Goal: Task Accomplishment & Management: Use online tool/utility

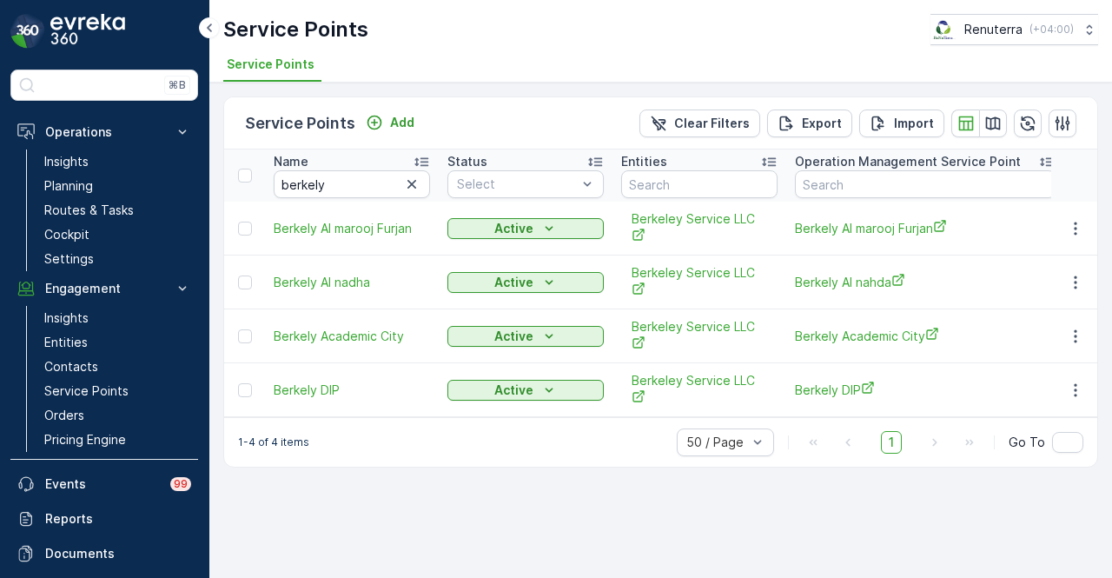
click at [413, 185] on icon "button" at bounding box center [411, 183] width 17 height 17
click at [360, 185] on input "text" at bounding box center [352, 184] width 156 height 28
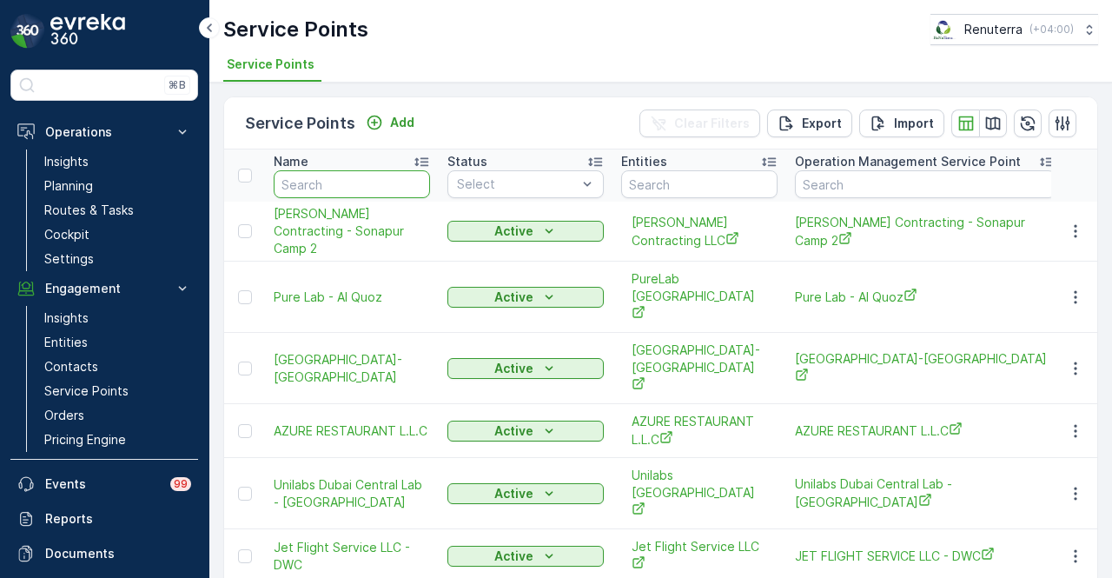
click at [360, 185] on input "text" at bounding box center [352, 184] width 156 height 28
type input "uncle"
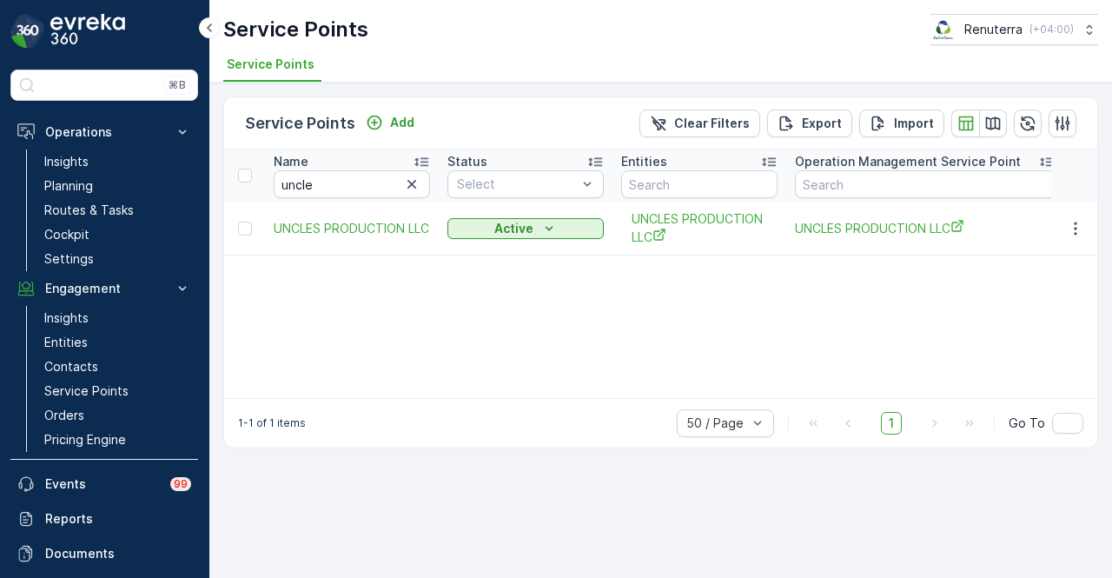
click at [1077, 237] on td at bounding box center [1074, 228] width 47 height 54
click at [1077, 230] on icon "button" at bounding box center [1074, 228] width 17 height 17
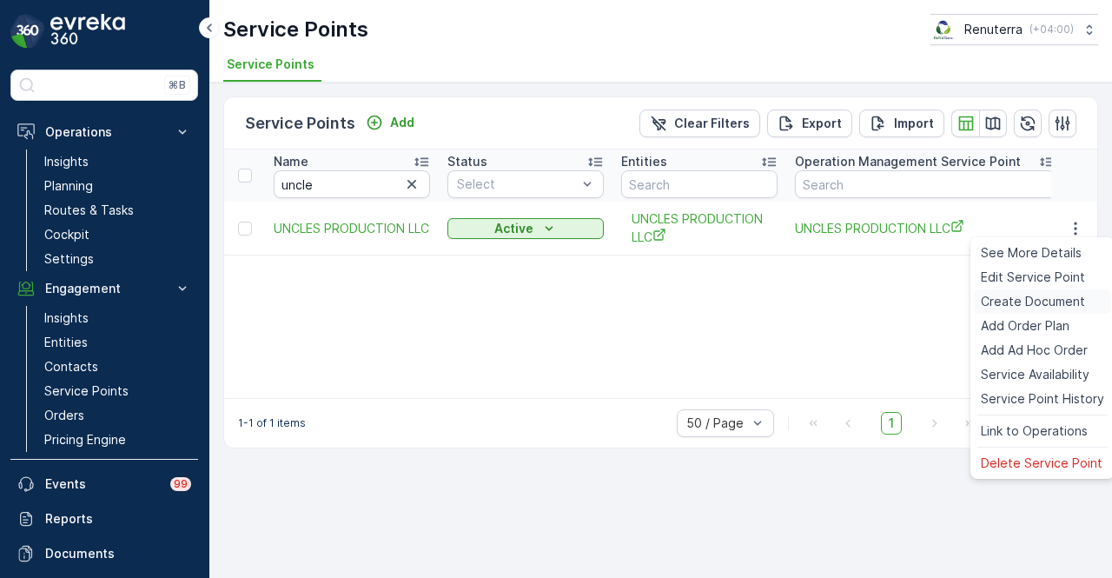
click at [1065, 305] on span "Create Document" at bounding box center [1032, 301] width 104 height 17
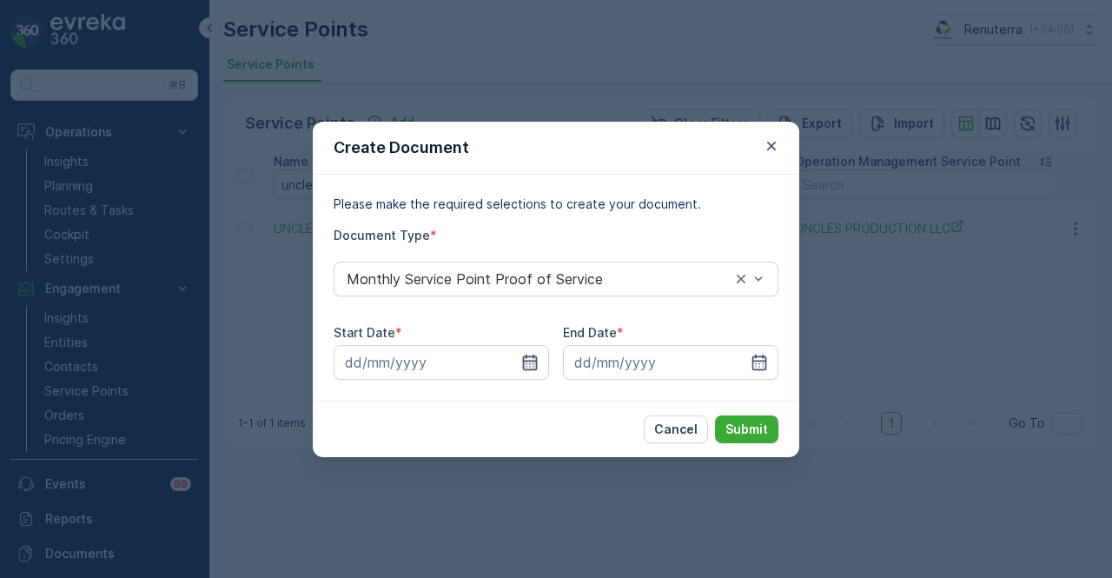
click at [533, 356] on icon "button" at bounding box center [530, 361] width 15 height 16
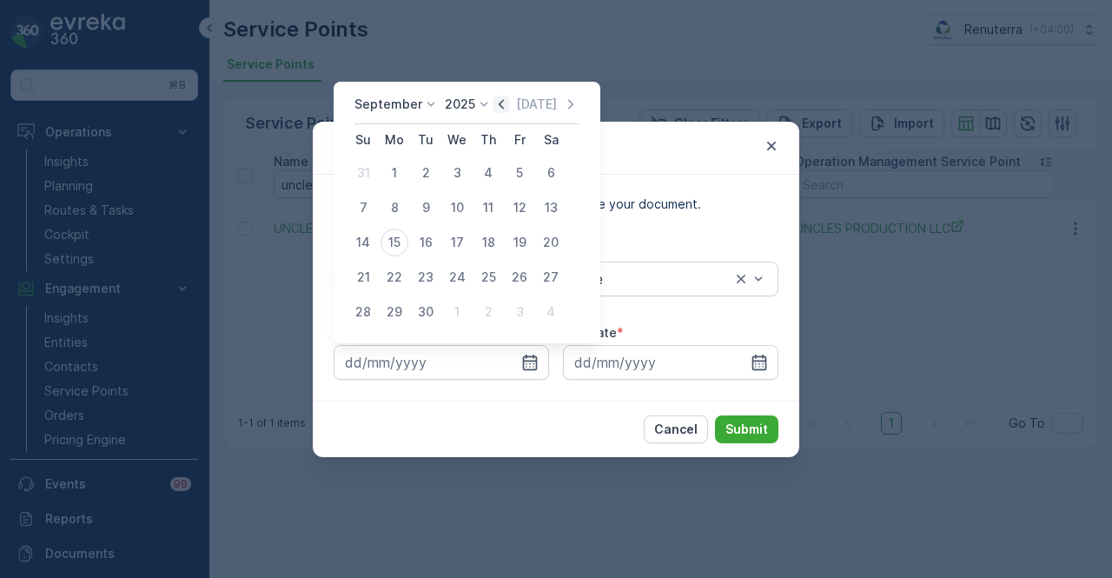
click at [503, 109] on icon "button" at bounding box center [500, 104] width 17 height 17
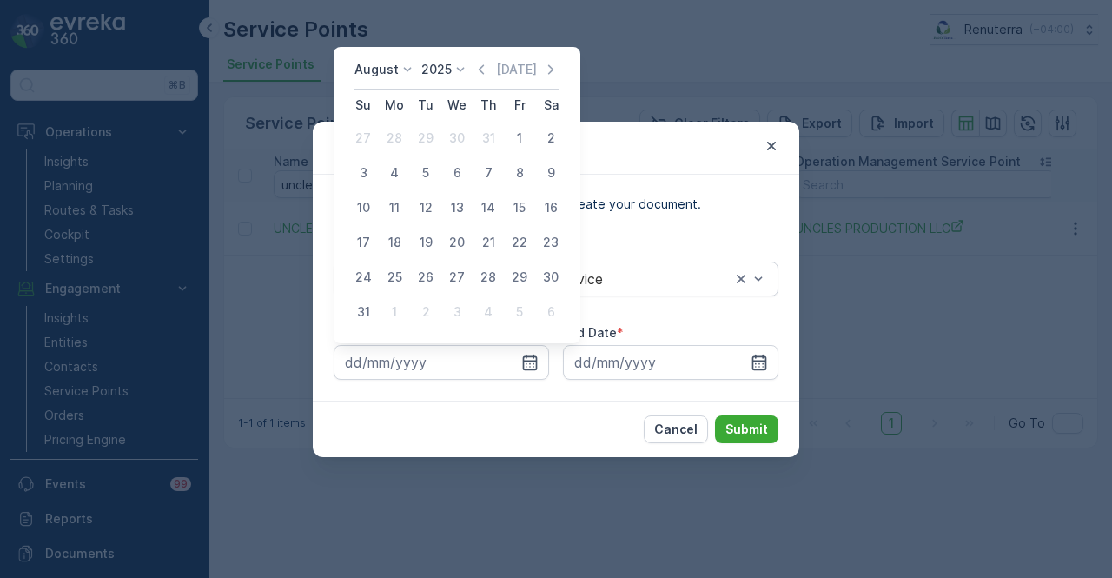
drag, startPoint x: 520, startPoint y: 141, endPoint x: 609, endPoint y: 227, distance: 123.4
click at [523, 144] on div "1" at bounding box center [519, 138] width 28 height 28
type input "01.08.2025"
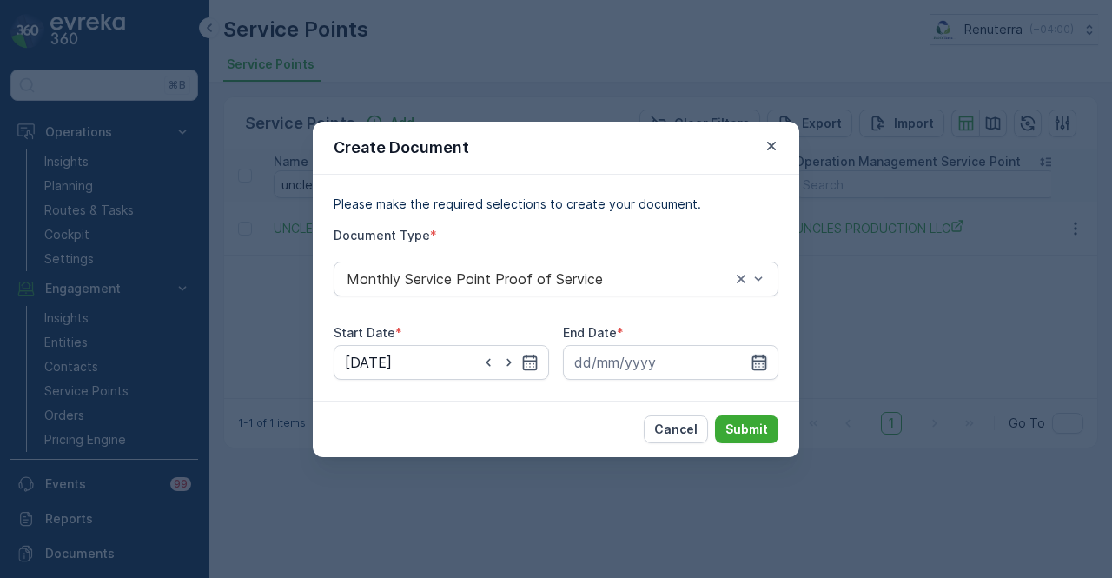
click at [759, 364] on icon "button" at bounding box center [759, 361] width 15 height 16
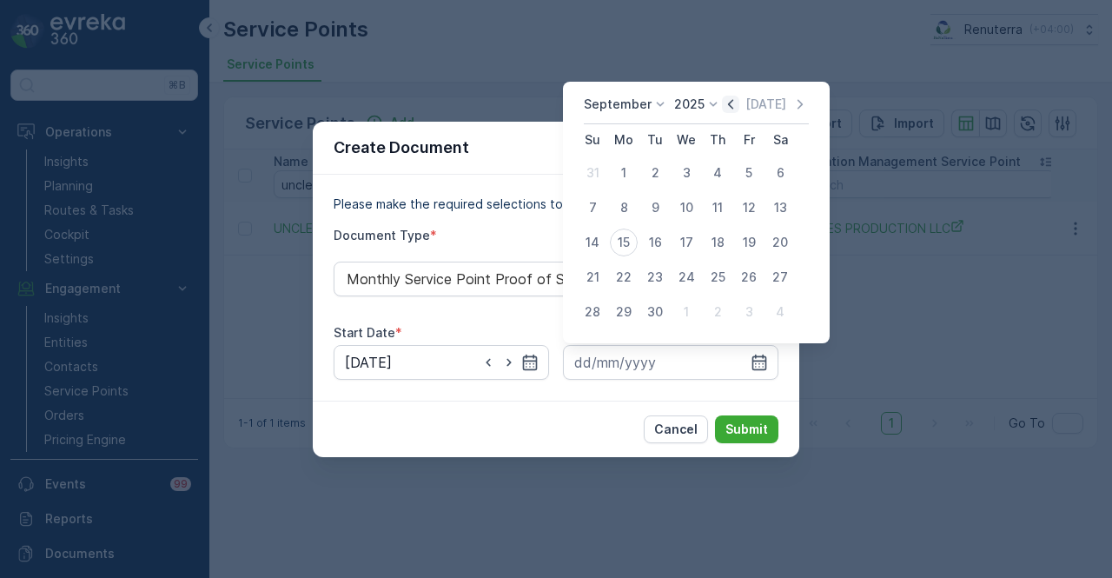
click at [727, 110] on icon "button" at bounding box center [730, 104] width 17 height 17
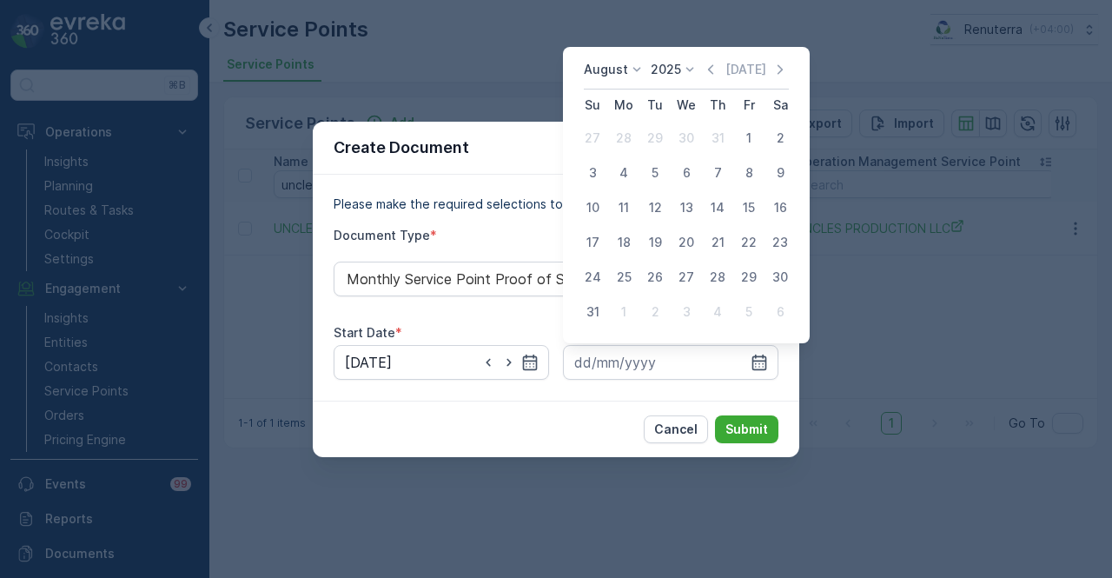
drag, startPoint x: 596, startPoint y: 307, endPoint x: 705, endPoint y: 407, distance: 148.7
click at [604, 316] on div "31" at bounding box center [592, 312] width 28 height 28
type input "31.08.2025"
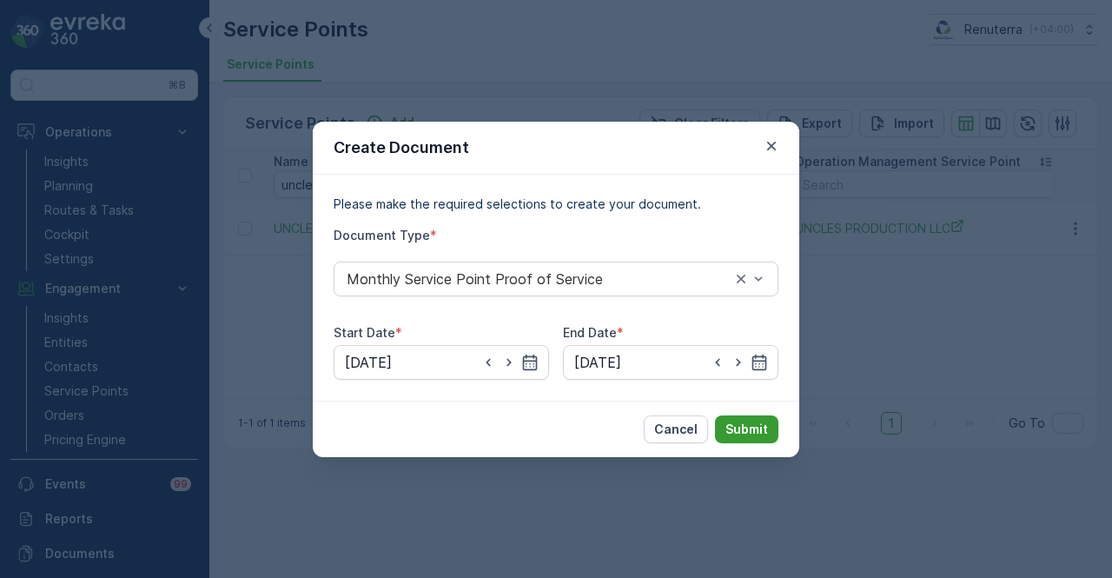
click at [736, 418] on button "Submit" at bounding box center [746, 429] width 63 height 28
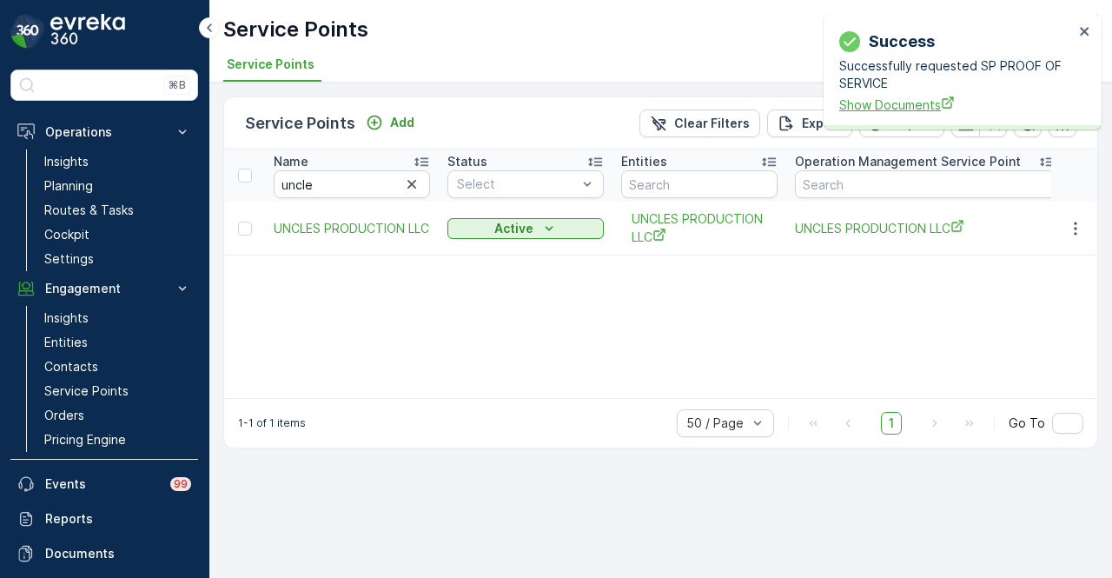
click at [914, 102] on span "Show Documents" at bounding box center [956, 105] width 234 height 18
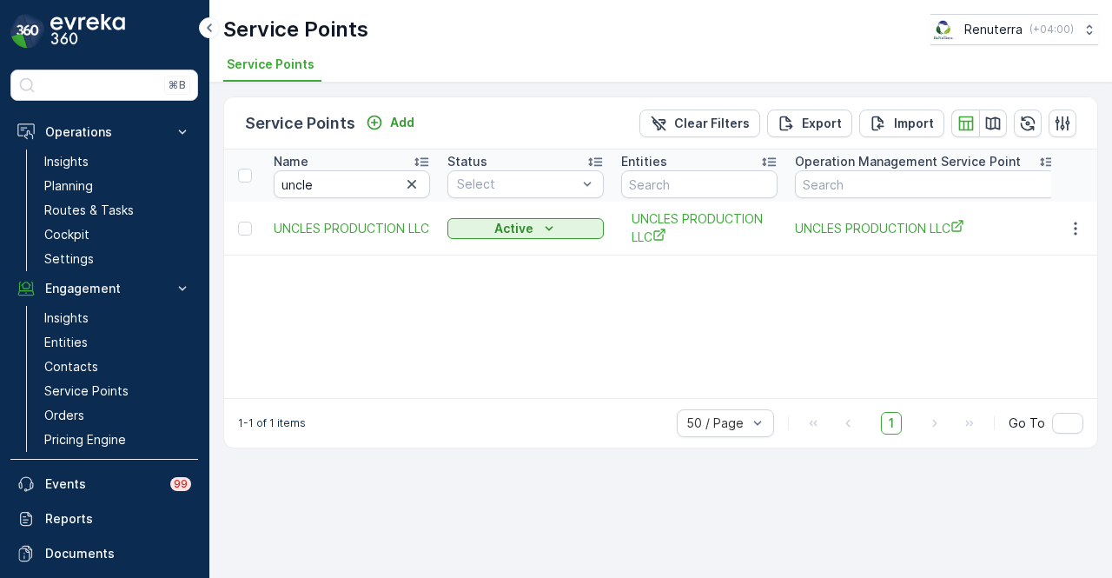
click at [430, 176] on th "Name uncle" at bounding box center [352, 175] width 174 height 52
click at [420, 184] on button "button" at bounding box center [411, 184] width 21 height 21
click at [353, 186] on input "text" at bounding box center [352, 184] width 156 height 28
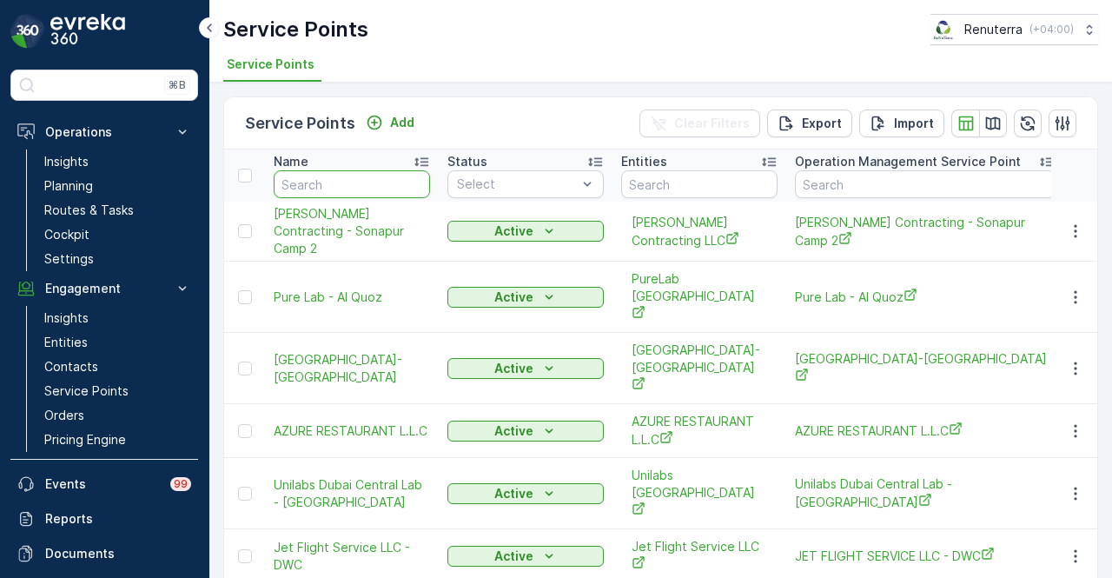
click at [353, 186] on input "text" at bounding box center [352, 184] width 156 height 28
type input "the cat"
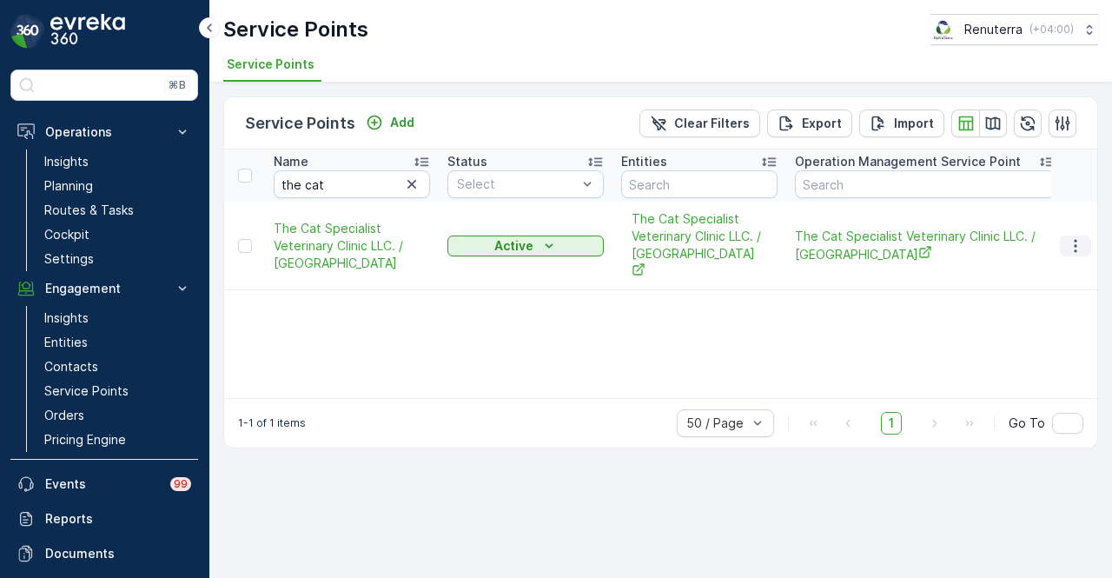
click at [1075, 239] on icon "button" at bounding box center [1074, 245] width 3 height 13
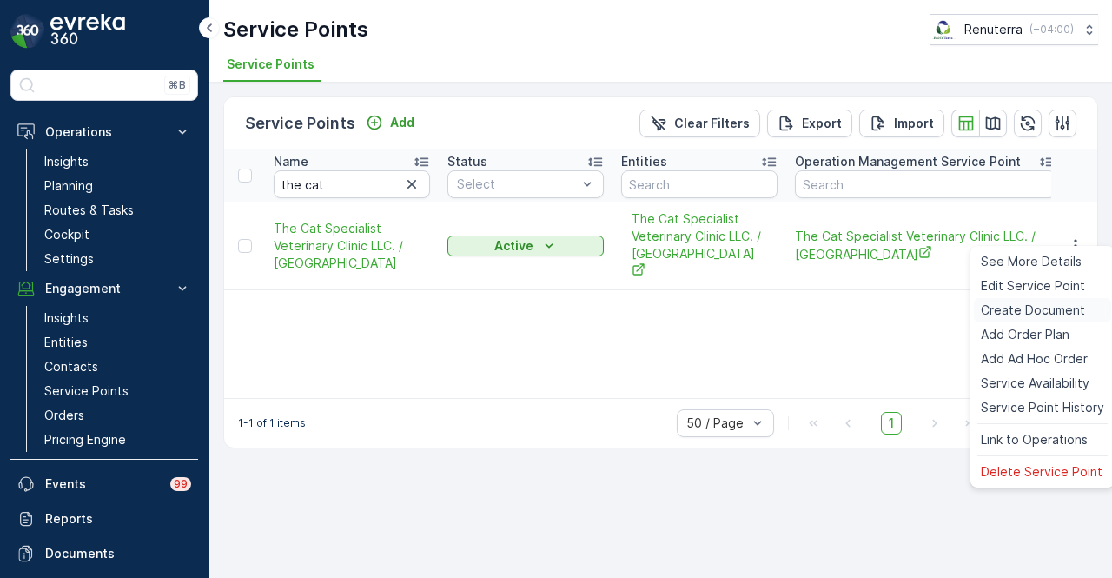
click at [1073, 315] on span "Create Document" at bounding box center [1032, 309] width 104 height 17
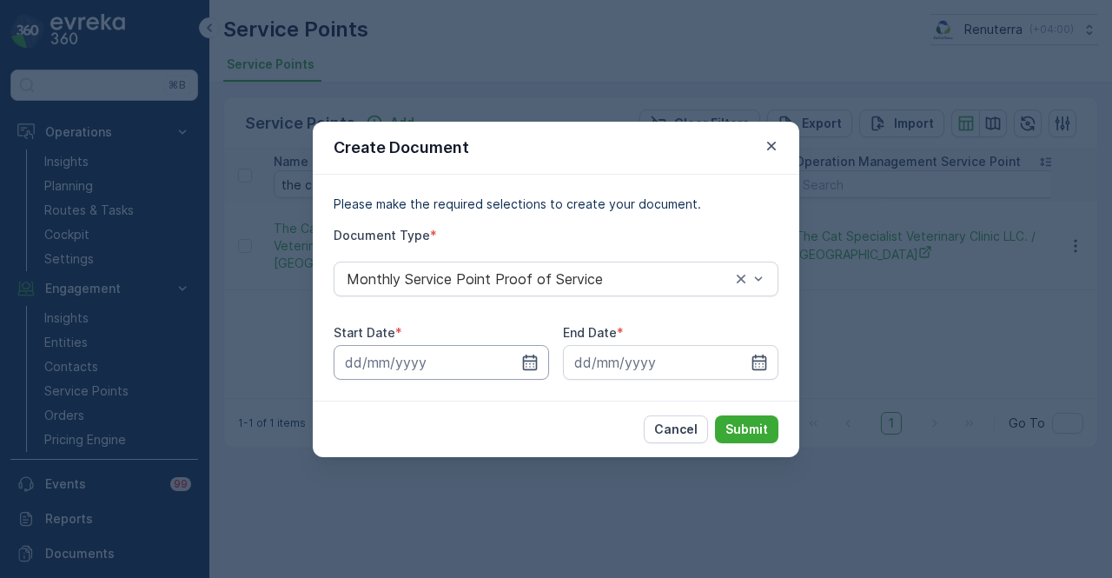
click at [540, 366] on input at bounding box center [440, 362] width 215 height 35
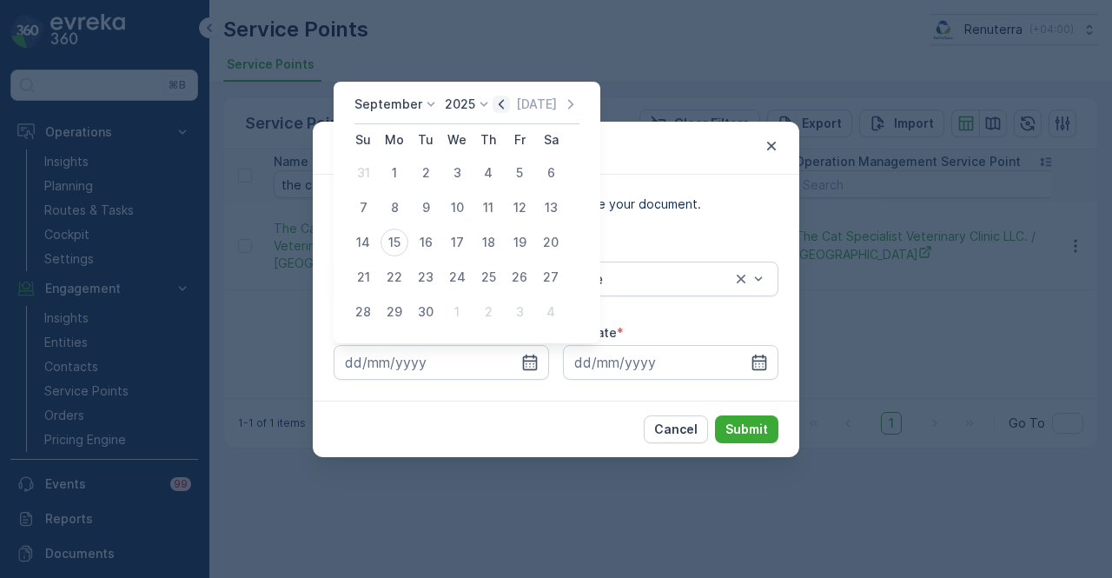
click at [493, 100] on icon "button" at bounding box center [500, 104] width 17 height 17
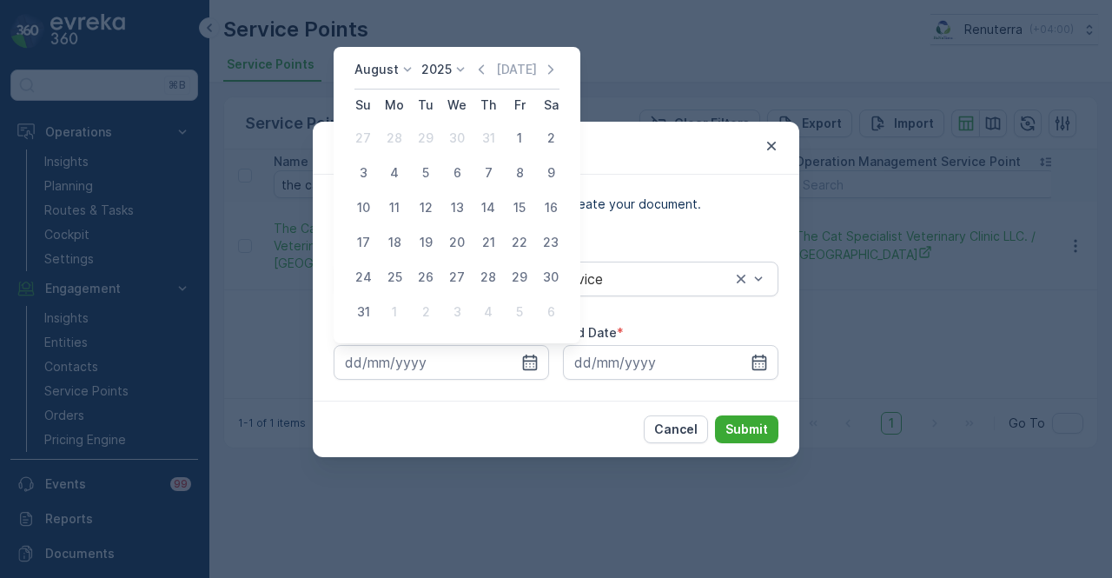
drag, startPoint x: 511, startPoint y: 142, endPoint x: 681, endPoint y: 298, distance: 231.1
click at [512, 142] on div "1" at bounding box center [519, 138] width 28 height 28
type input "01.08.2025"
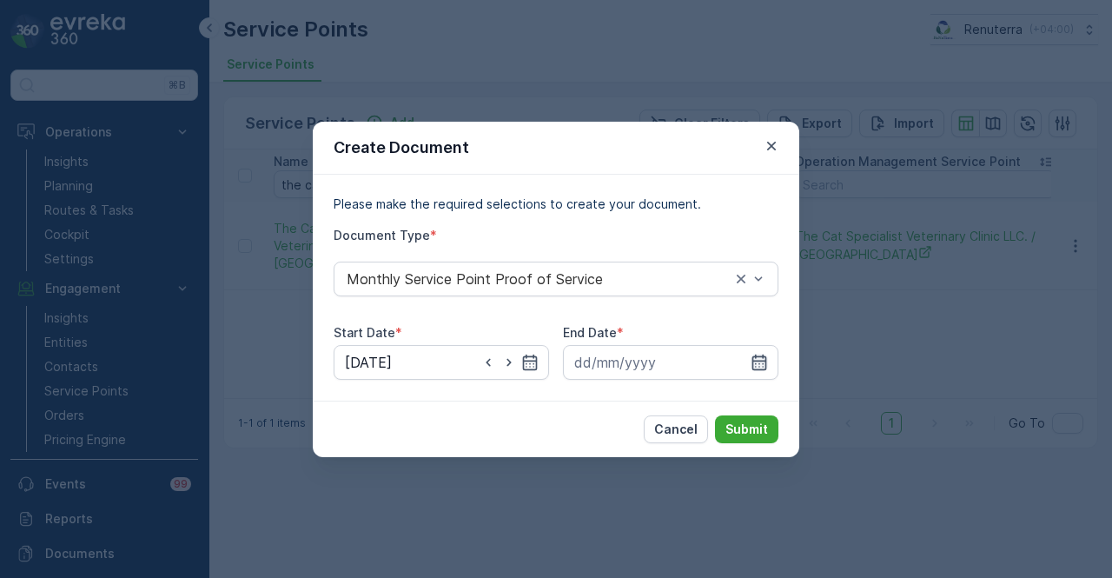
click at [761, 360] on icon "button" at bounding box center [759, 361] width 15 height 16
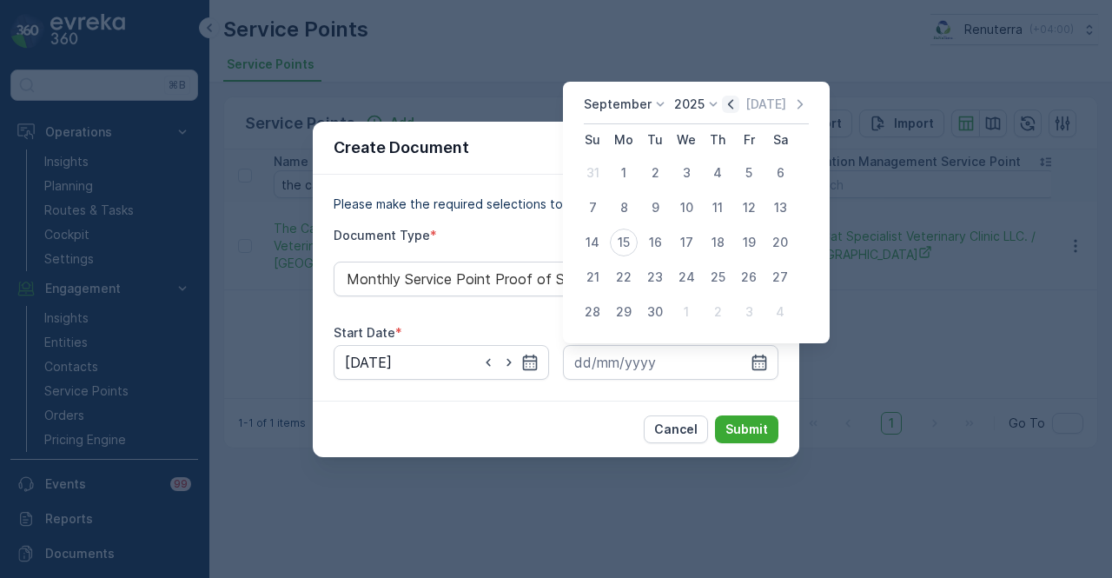
click at [728, 109] on icon "button" at bounding box center [730, 104] width 17 height 17
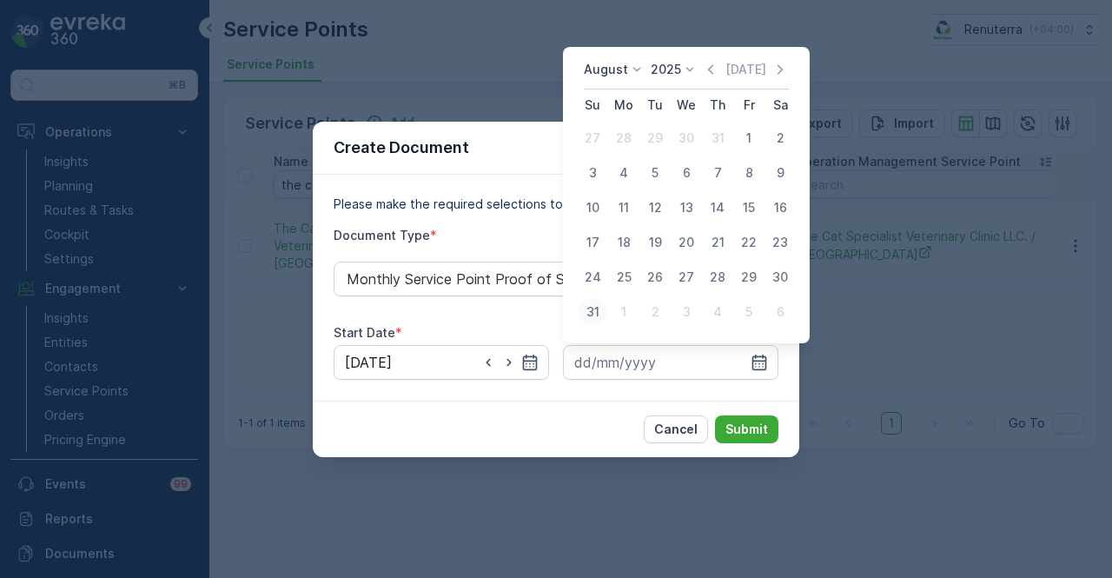
click at [605, 312] on div "31" at bounding box center [592, 312] width 28 height 28
type input "31.08.2025"
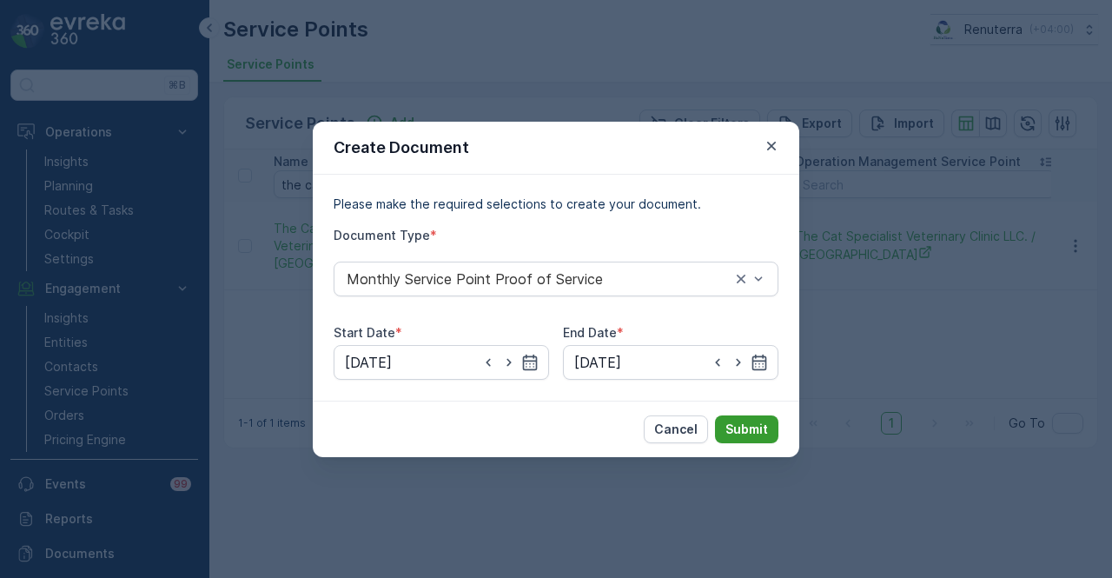
click at [735, 426] on p "Submit" at bounding box center [746, 428] width 43 height 17
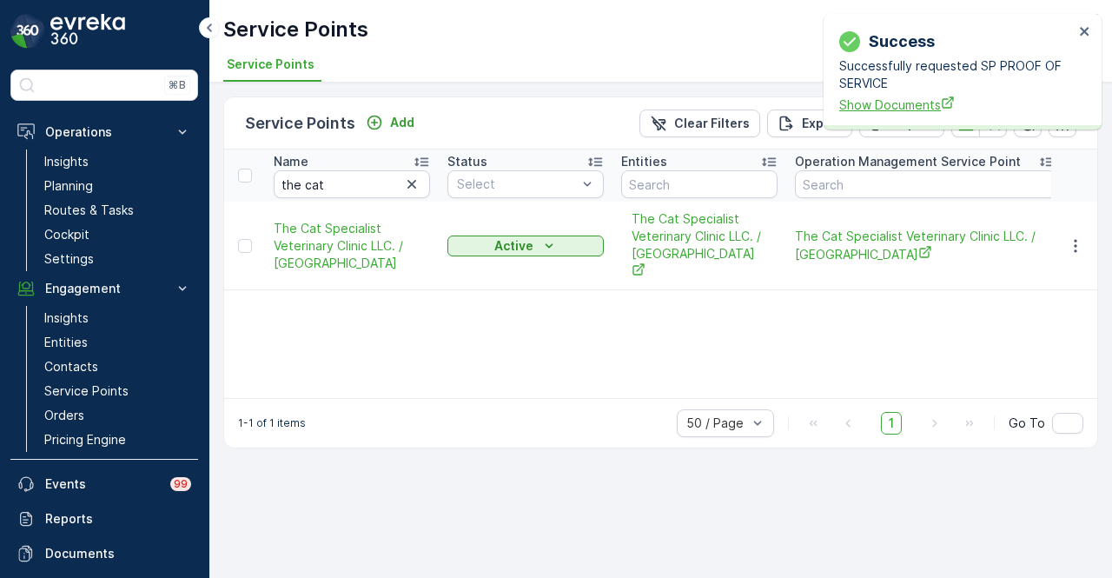
click at [881, 109] on span "Show Documents" at bounding box center [956, 105] width 234 height 18
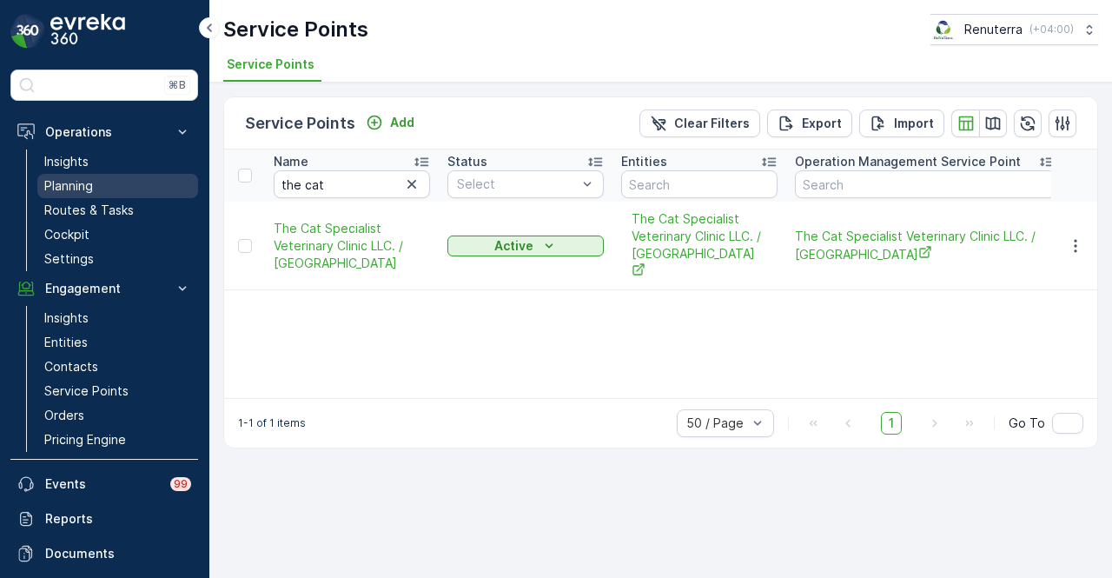
click at [148, 186] on link "Planning" at bounding box center [117, 186] width 161 height 24
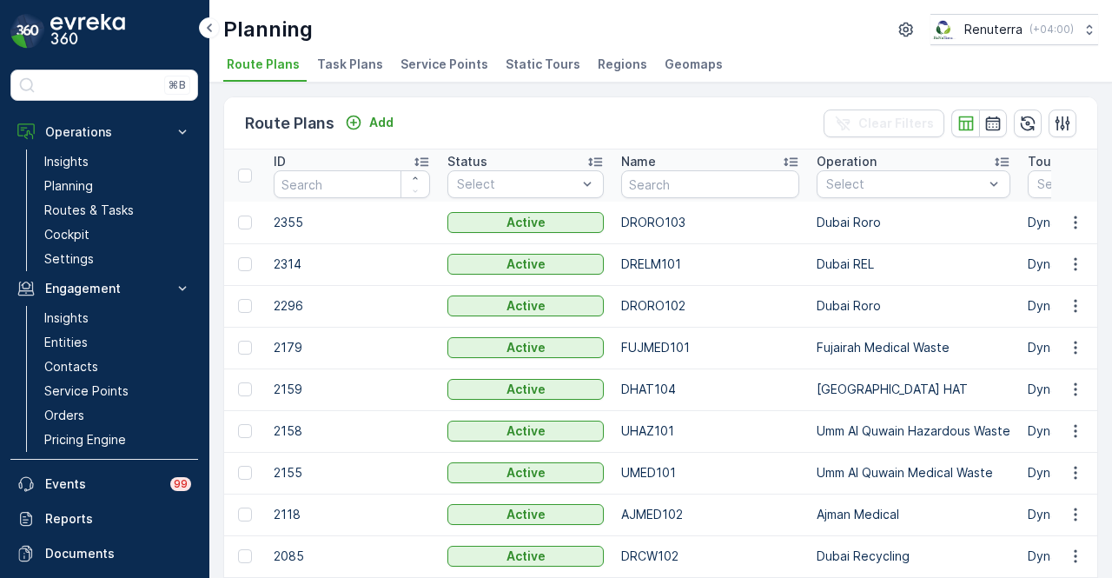
click at [432, 60] on span "Service Points" at bounding box center [444, 64] width 88 height 17
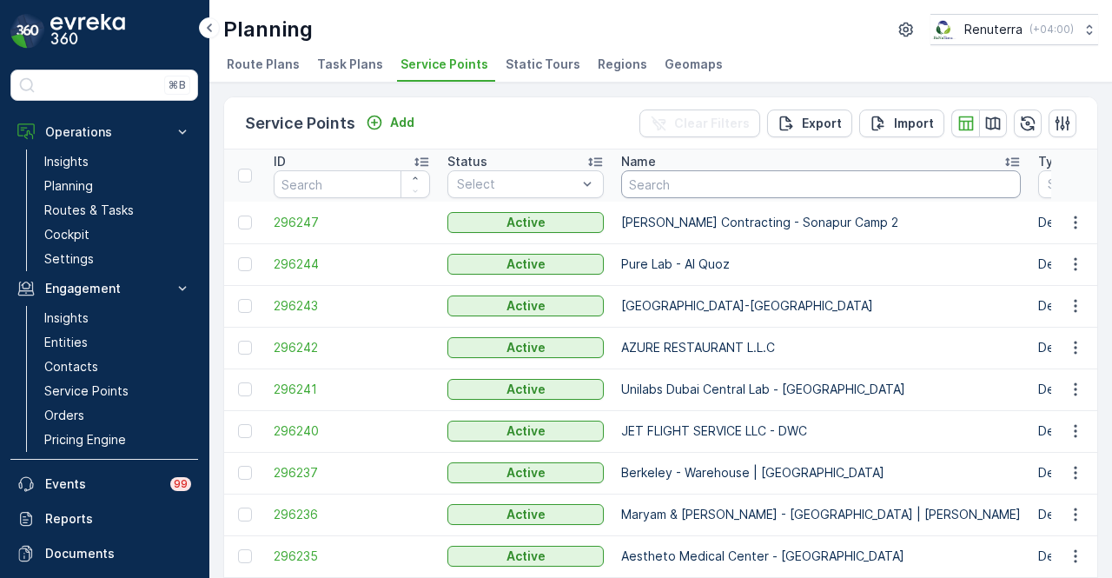
click at [745, 176] on input "text" at bounding box center [820, 184] width 399 height 28
type input "the"
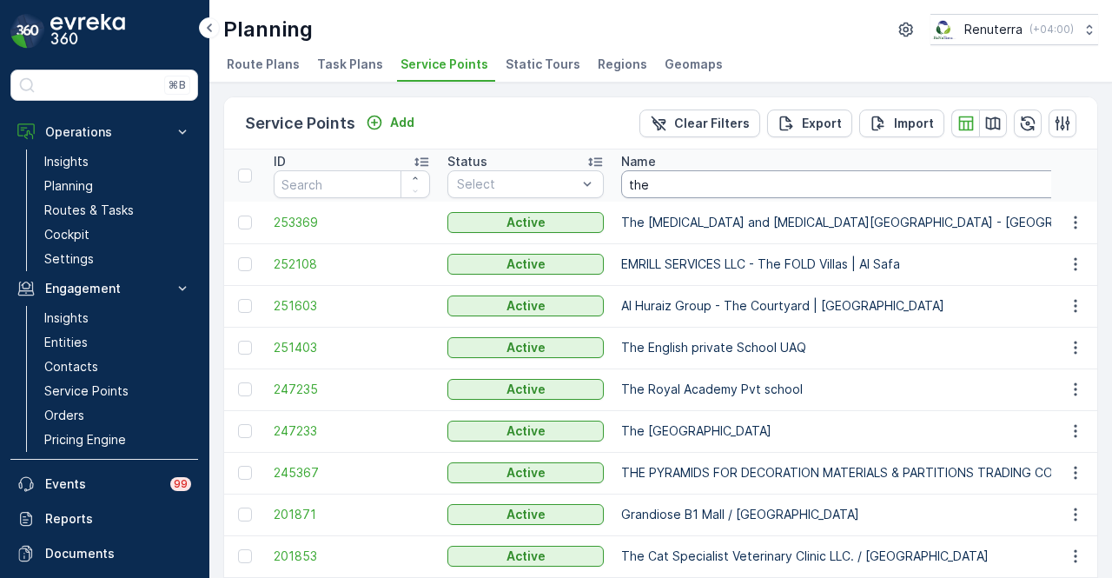
click at [745, 176] on input "the" at bounding box center [874, 184] width 507 height 28
type input "the cat"
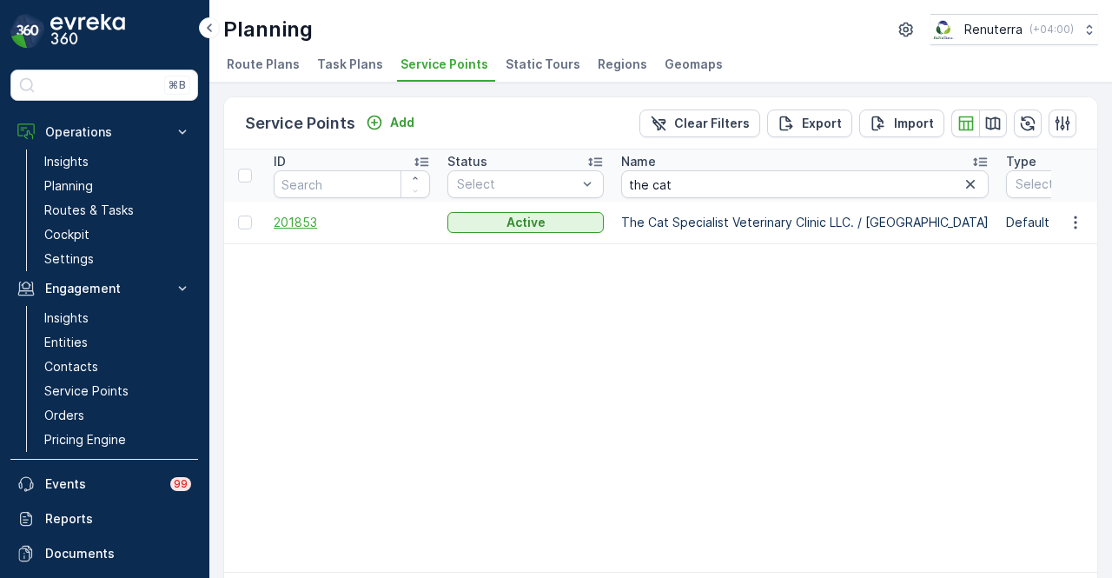
click at [303, 227] on span "201853" at bounding box center [352, 222] width 156 height 17
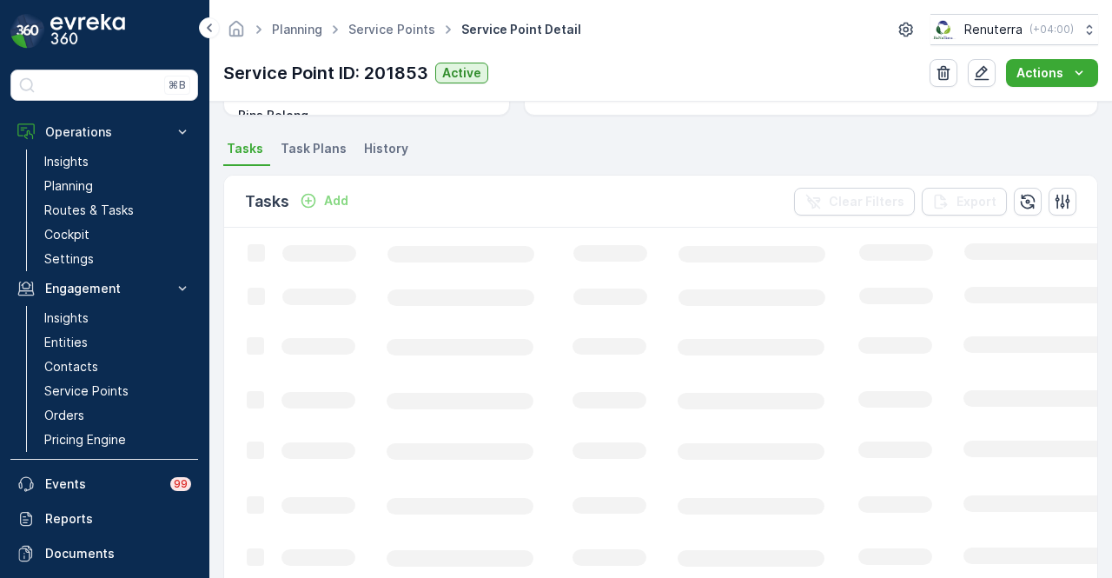
scroll to position [428, 0]
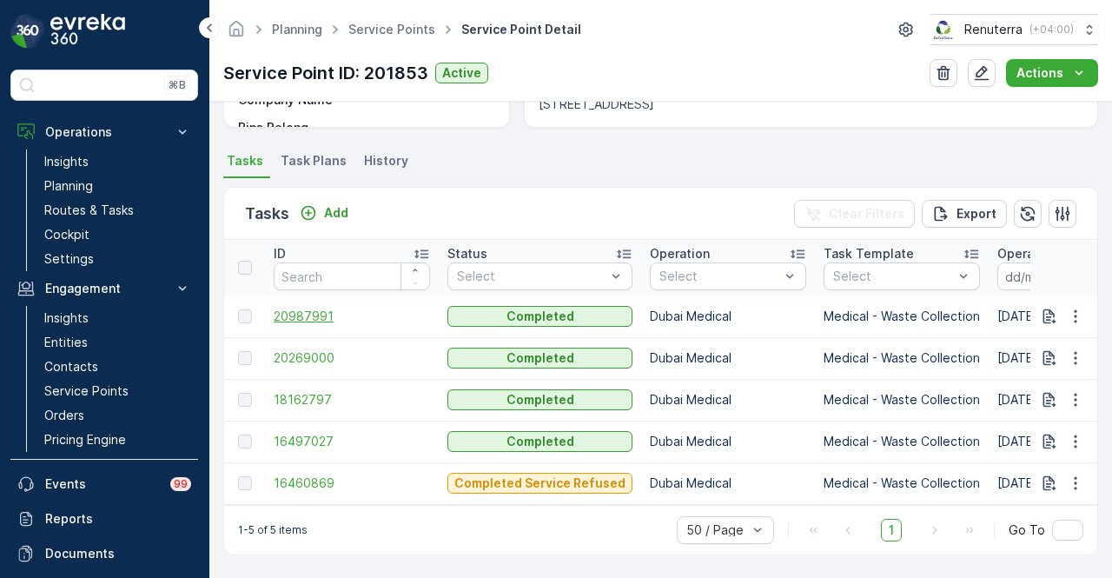
click at [323, 312] on span "20987991" at bounding box center [352, 315] width 156 height 17
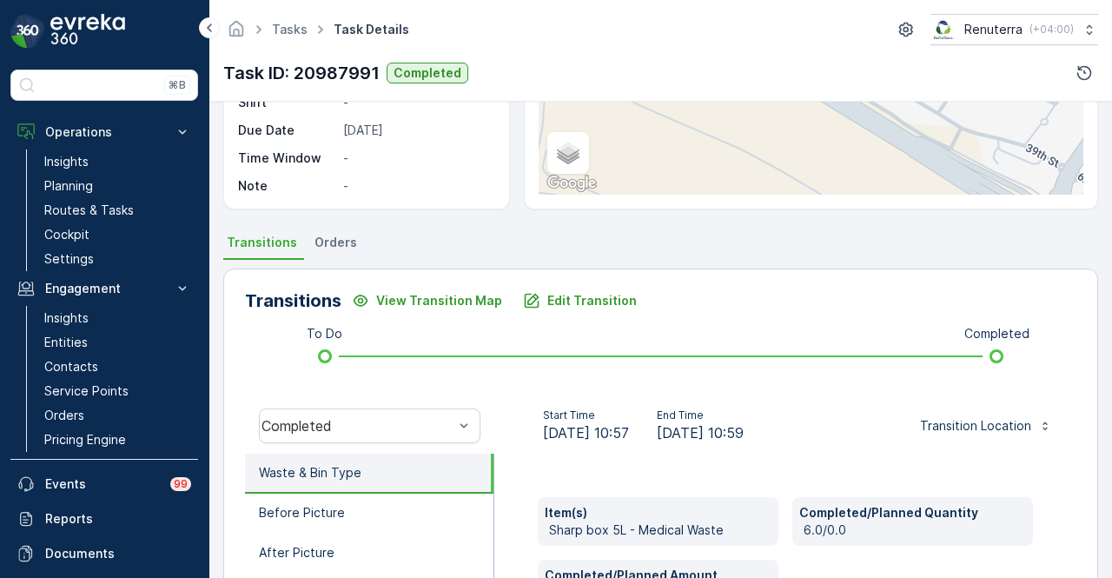
scroll to position [261, 0]
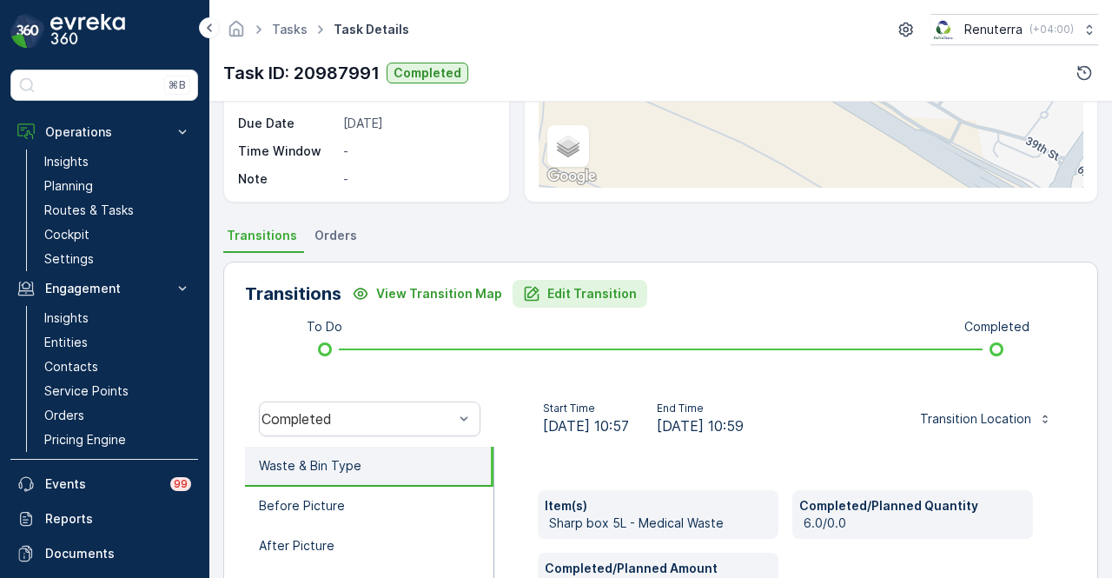
click at [575, 301] on button "Edit Transition" at bounding box center [579, 294] width 135 height 28
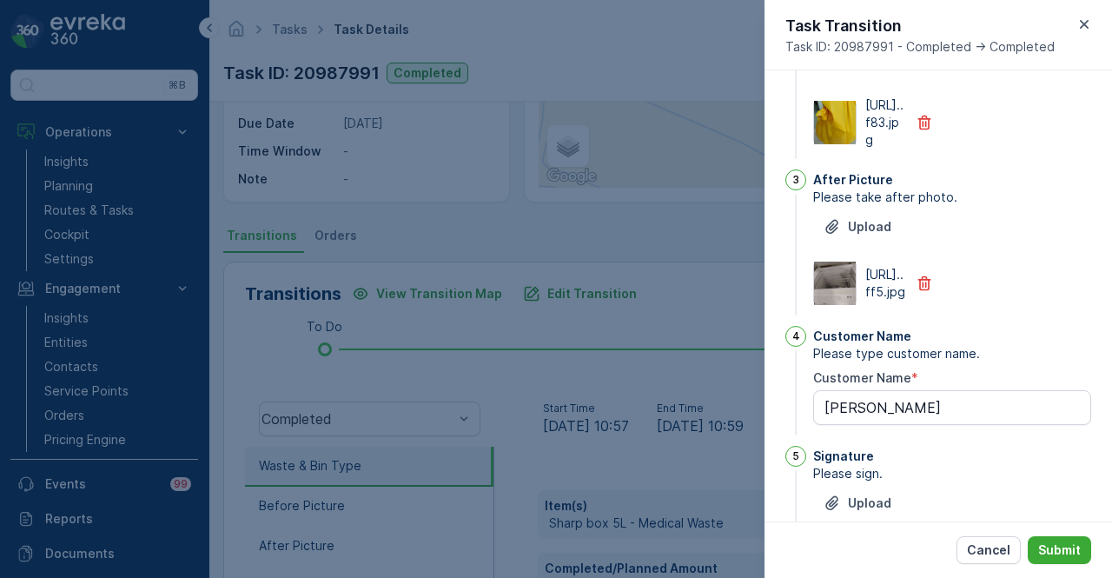
scroll to position [0, 0]
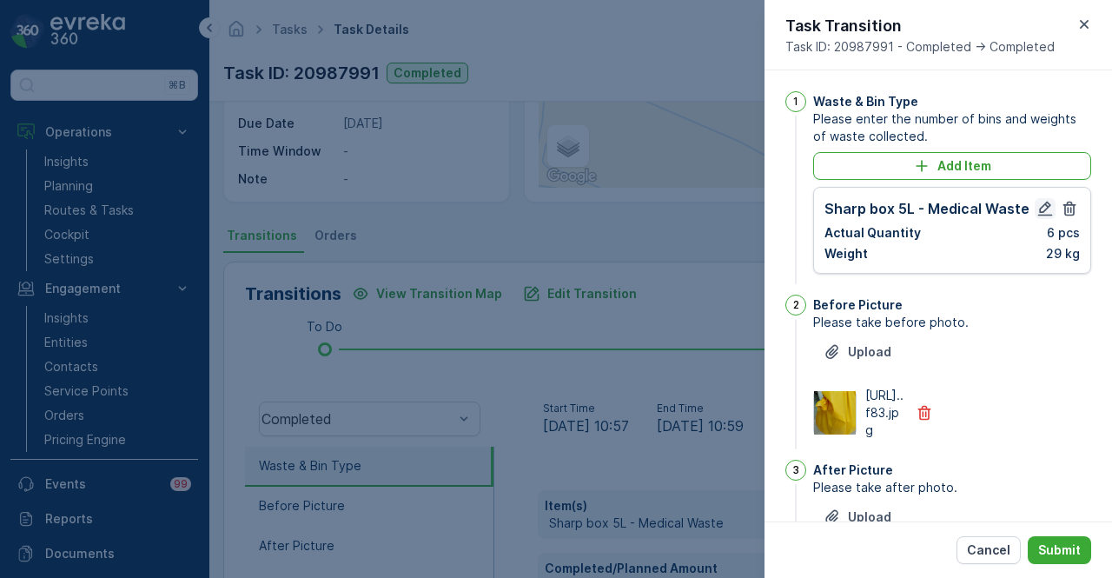
click at [1040, 208] on icon "button" at bounding box center [1044, 208] width 17 height 17
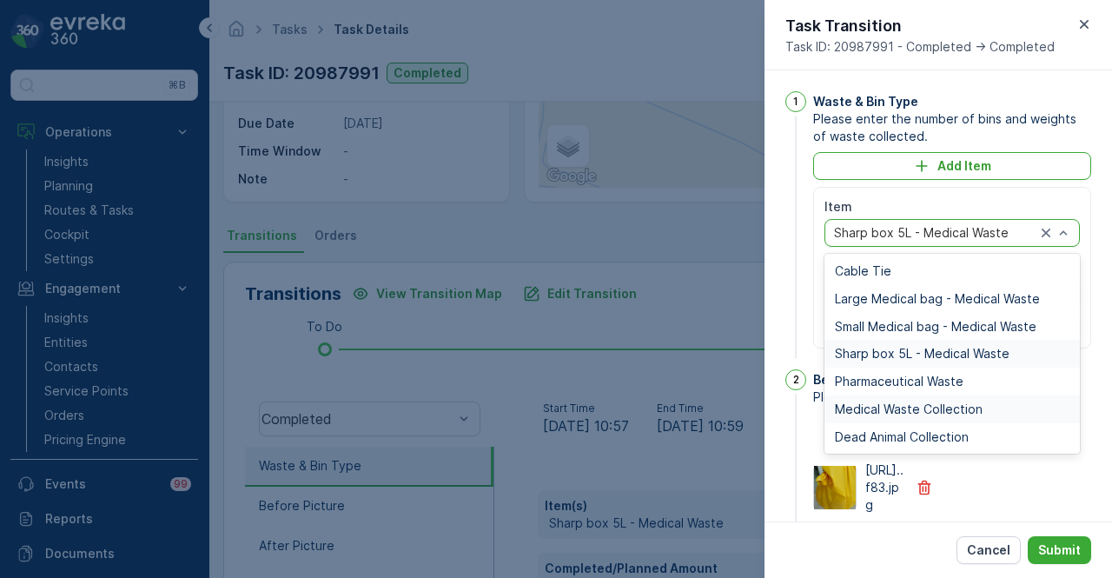
click at [988, 408] on div "Medical Waste Collection" at bounding box center [952, 409] width 234 height 14
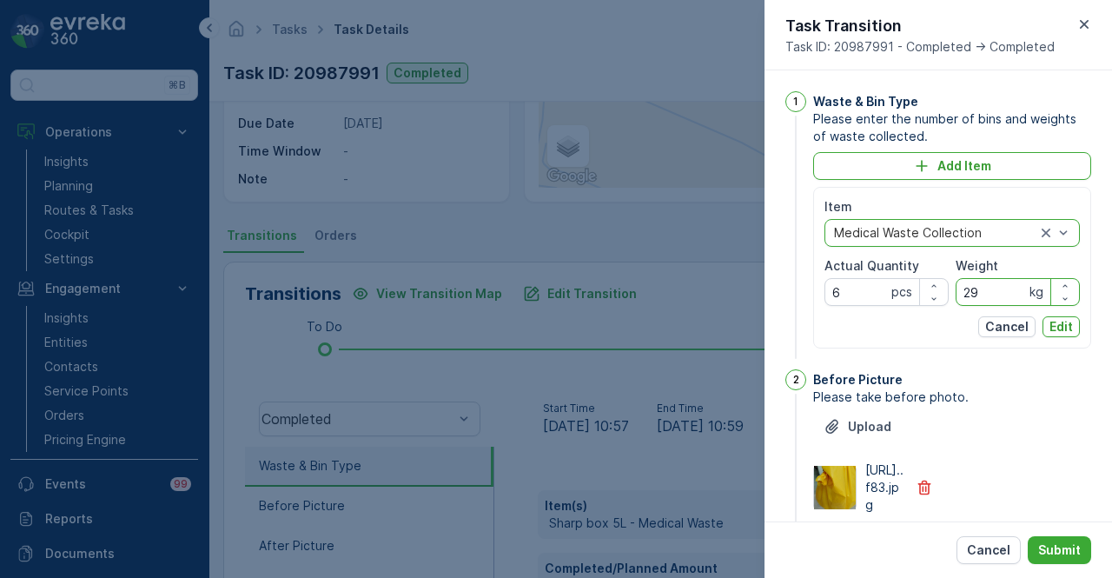
click at [1002, 286] on input "29" at bounding box center [1017, 292] width 124 height 28
type input "2"
type input "14"
click at [1053, 322] on p "Edit" at bounding box center [1060, 326] width 23 height 17
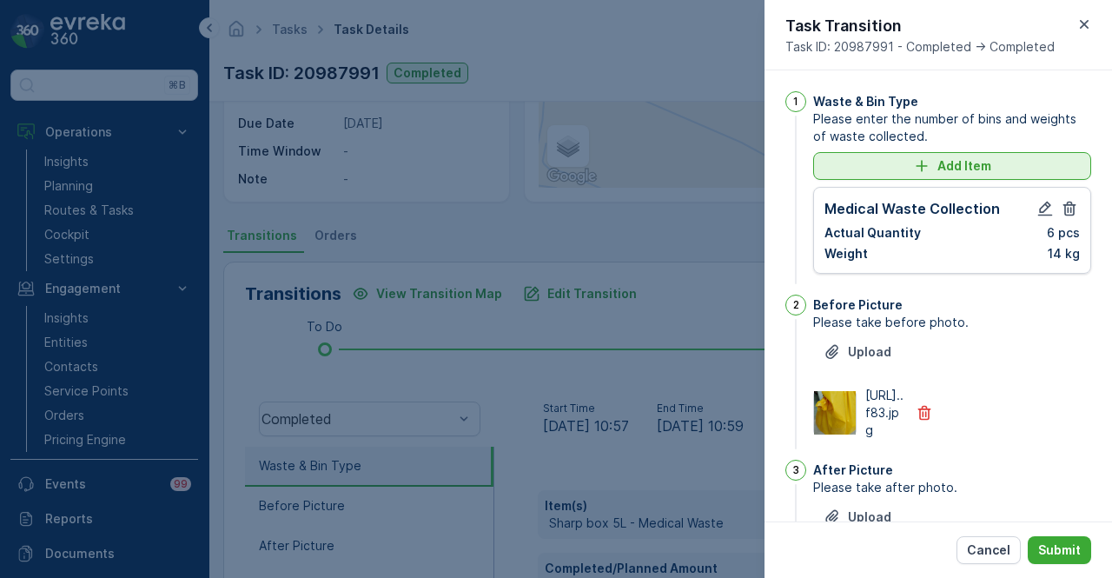
click at [1007, 174] on button "Add Item" at bounding box center [952, 166] width 278 height 28
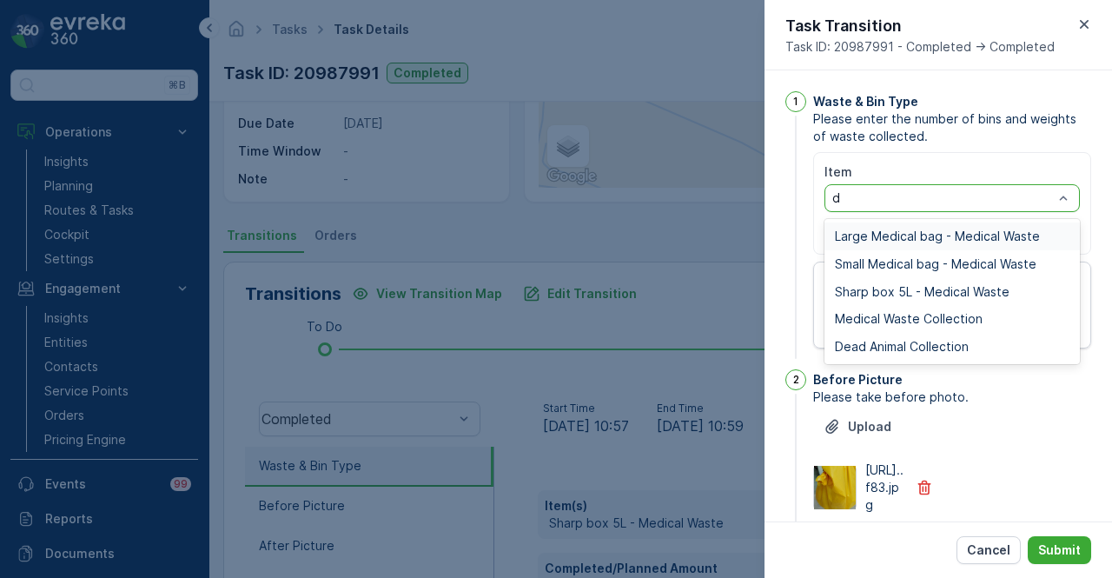
type input "de"
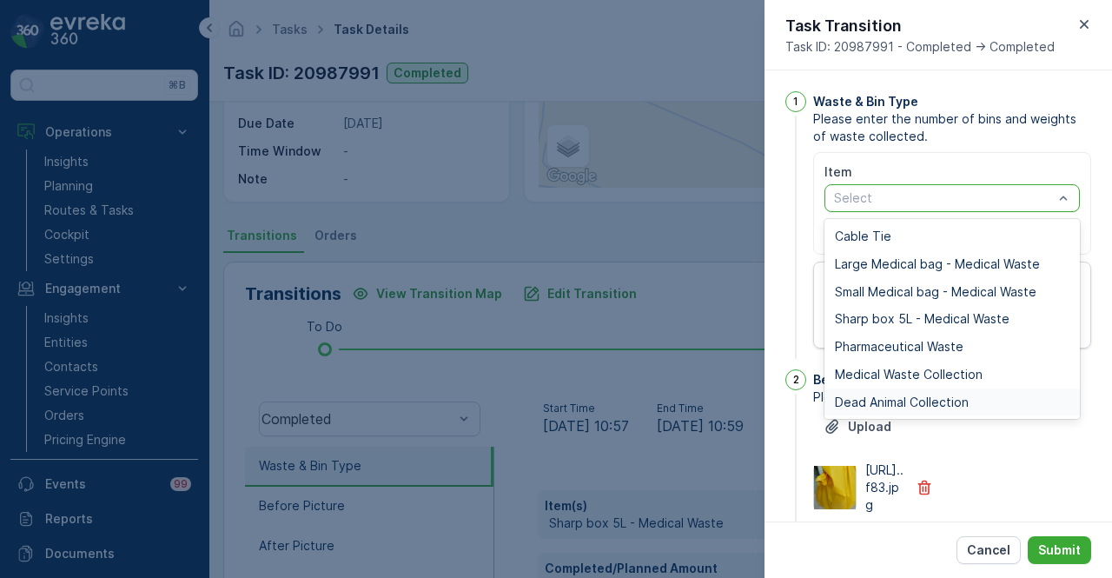
click at [929, 407] on span "Dead Animal Collection" at bounding box center [902, 402] width 134 height 14
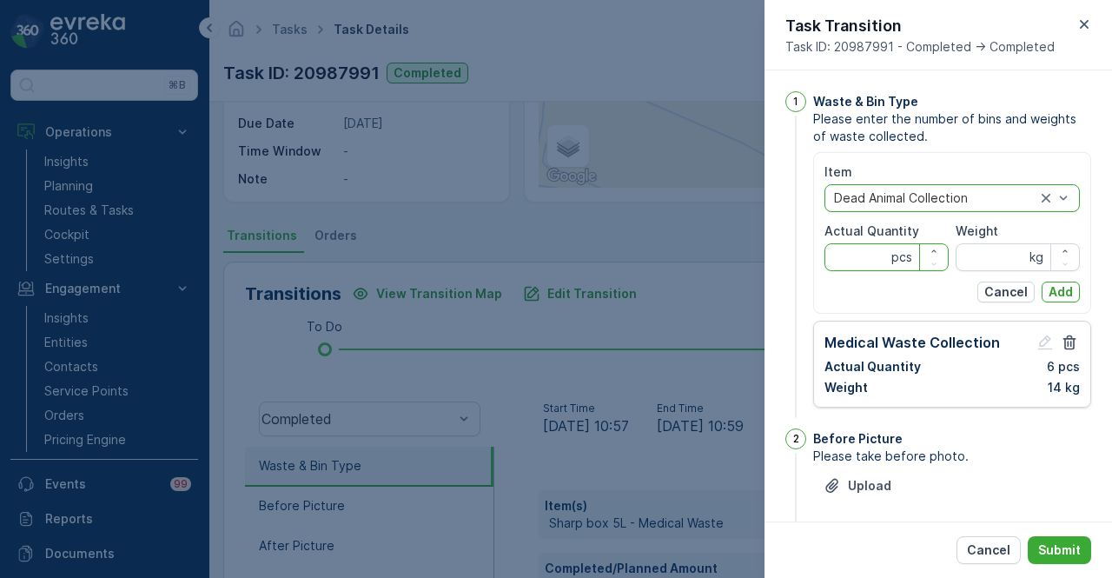
click at [869, 243] on Quantity "Actual Quantity" at bounding box center [886, 257] width 124 height 28
type Quantity "1"
click at [974, 254] on input "Weight" at bounding box center [1017, 257] width 124 height 28
type input "15"
click at [1056, 290] on p "Add" at bounding box center [1060, 291] width 24 height 17
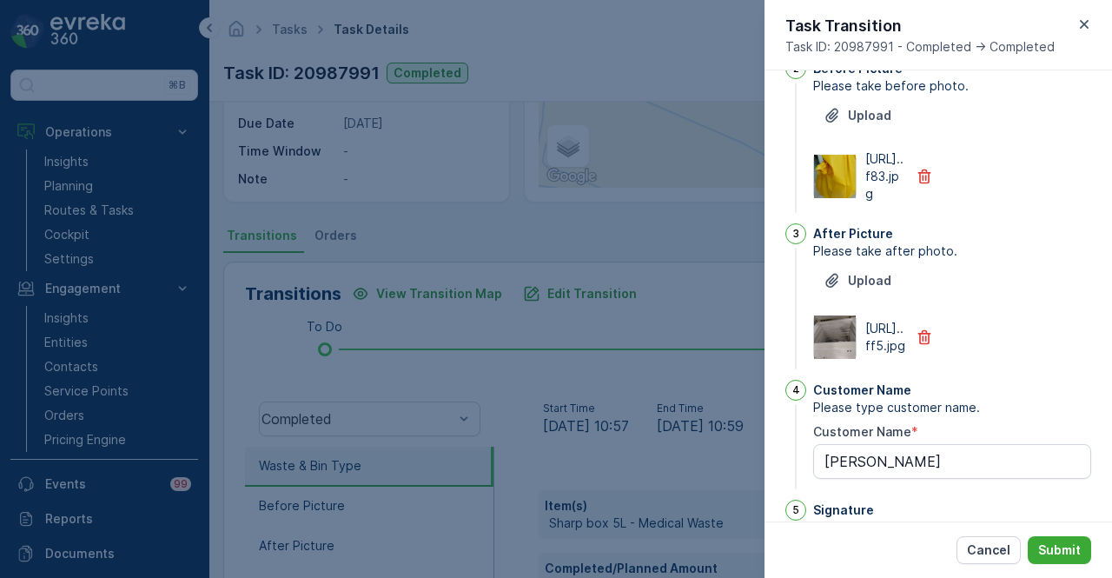
scroll to position [731, 0]
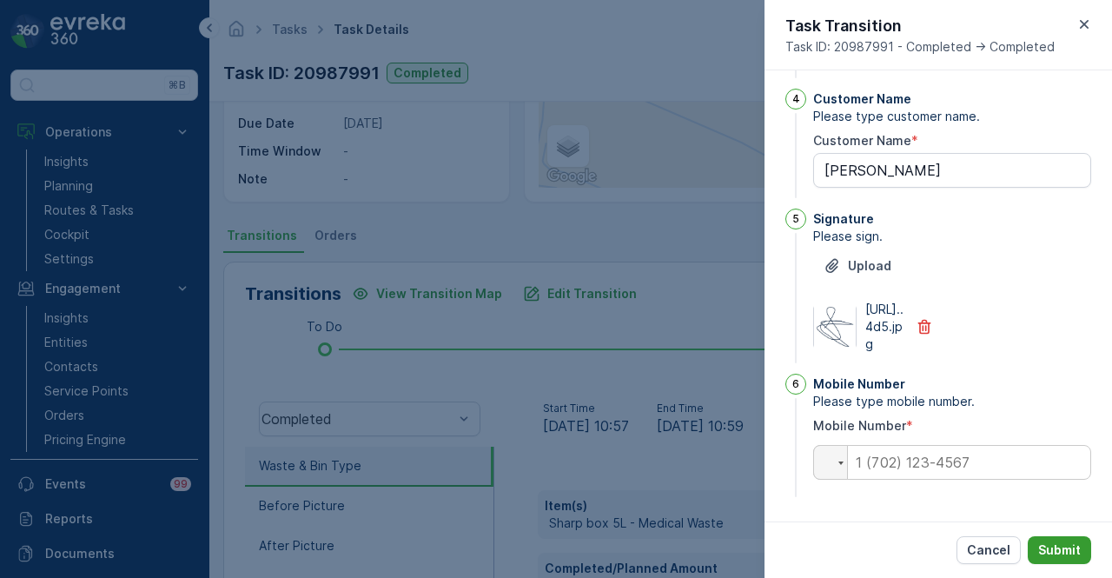
click at [1063, 546] on p "Submit" at bounding box center [1059, 549] width 43 height 17
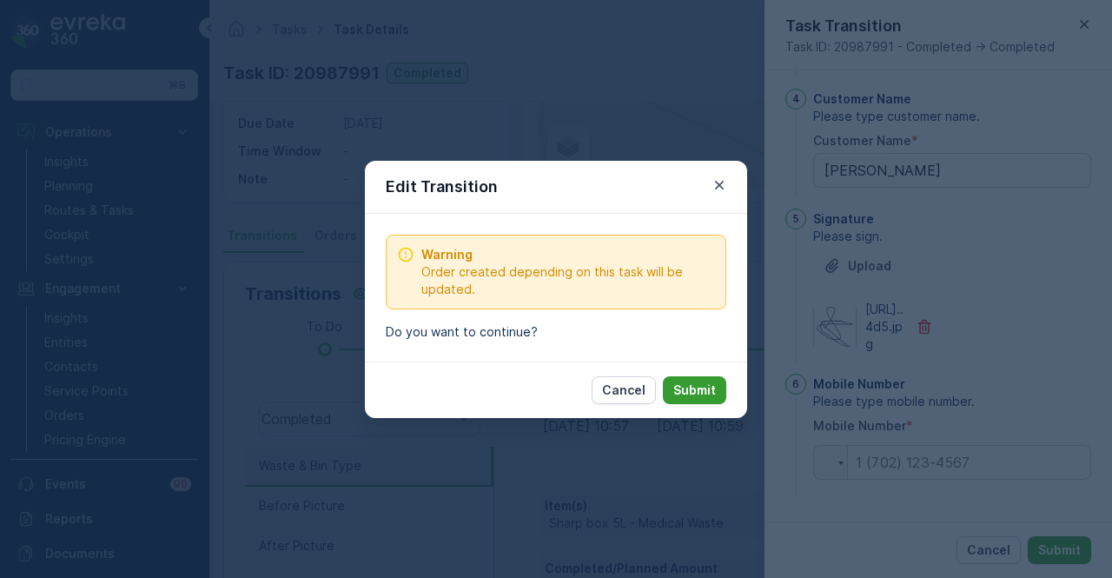
click at [670, 381] on button "Submit" at bounding box center [694, 390] width 63 height 28
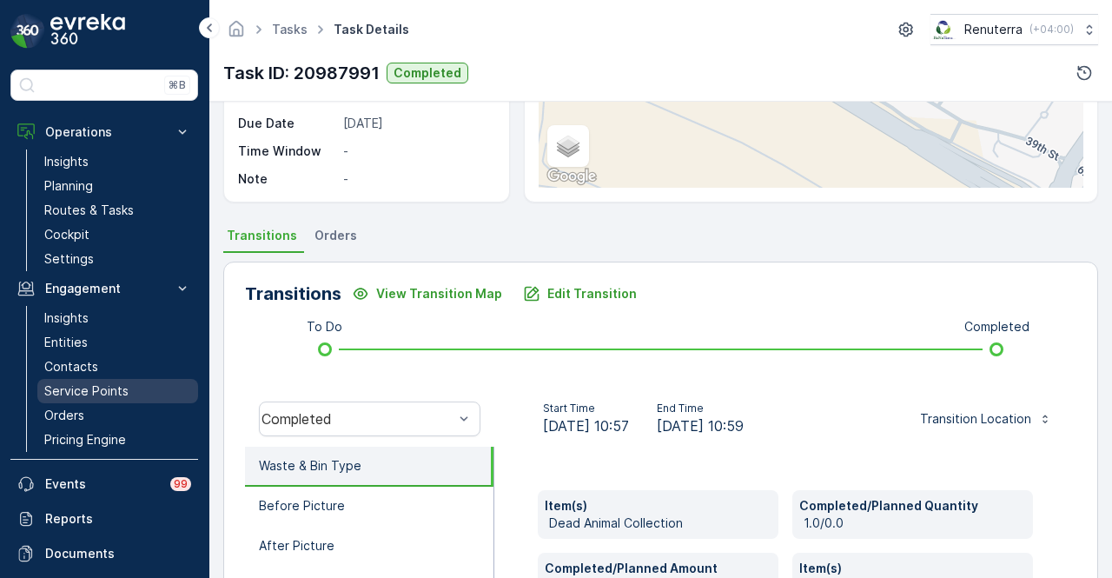
drag, startPoint x: 130, startPoint y: 386, endPoint x: 139, endPoint y: 385, distance: 8.9
click at [130, 386] on link "Service Points" at bounding box center [117, 391] width 161 height 24
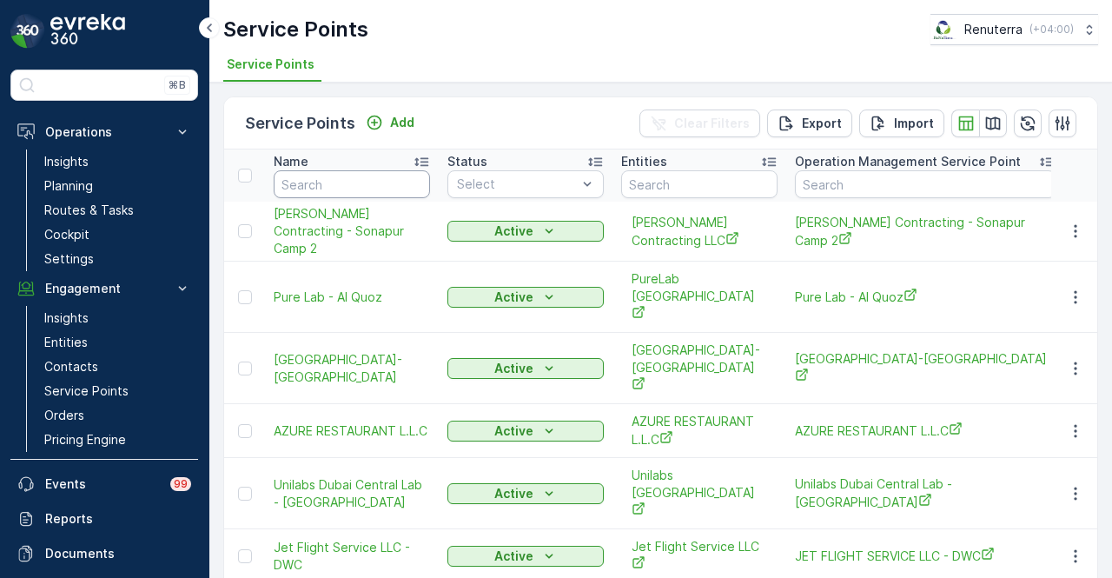
click at [351, 194] on input "text" at bounding box center [352, 184] width 156 height 28
type input "the art"
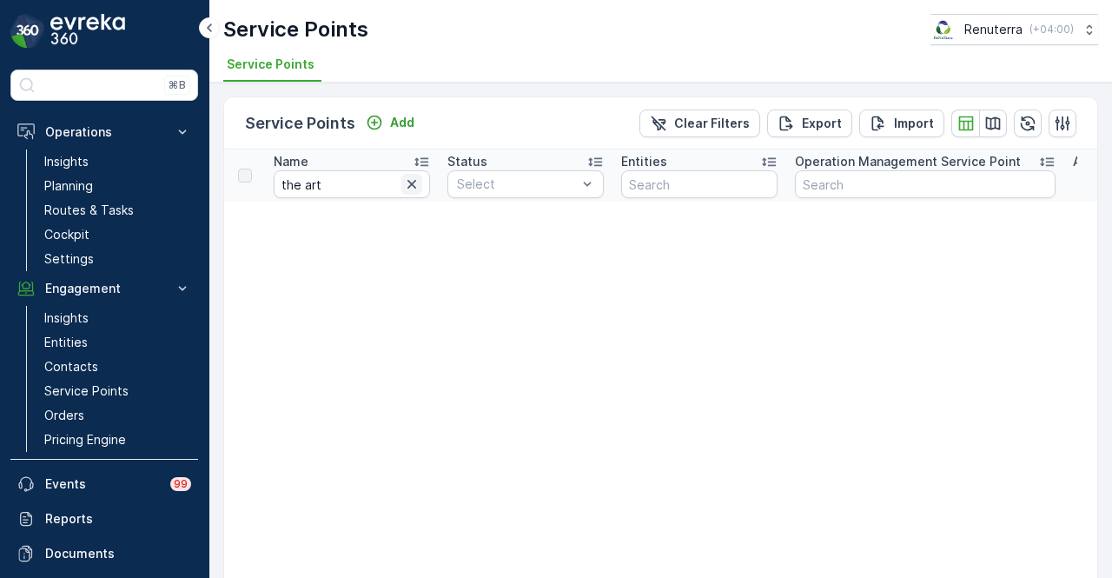
click at [410, 187] on icon "button" at bounding box center [411, 183] width 17 height 17
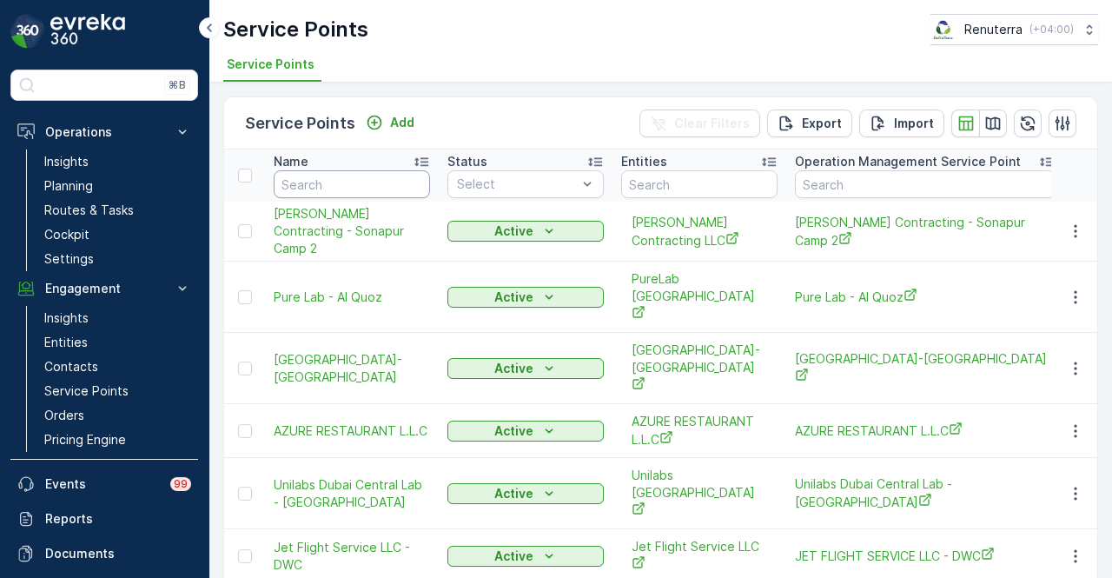
click at [341, 187] on input "text" at bounding box center [352, 184] width 156 height 28
type input "cat s"
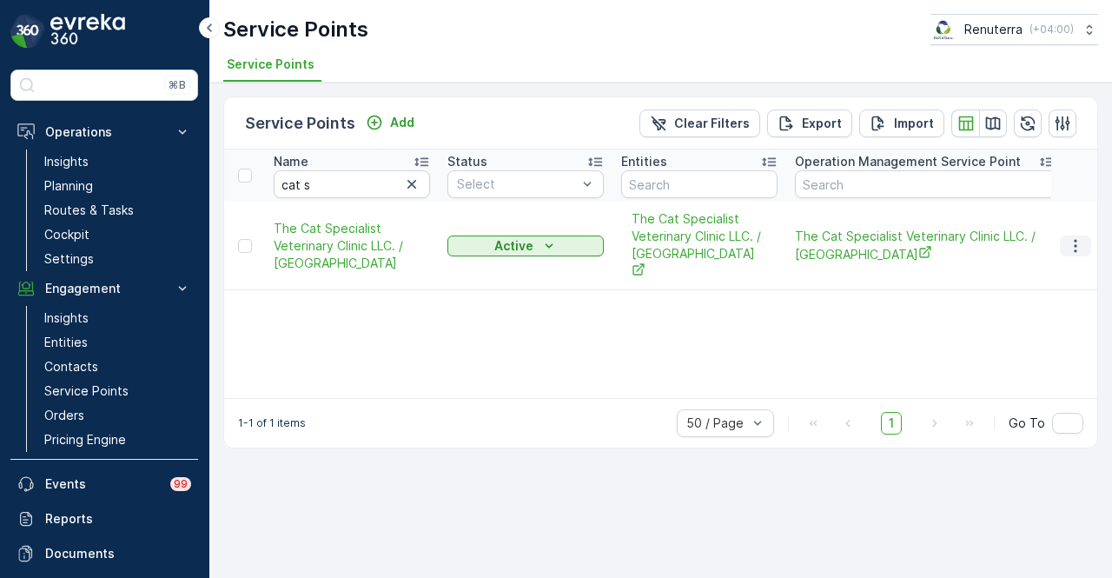
click at [1076, 244] on icon "button" at bounding box center [1074, 245] width 17 height 17
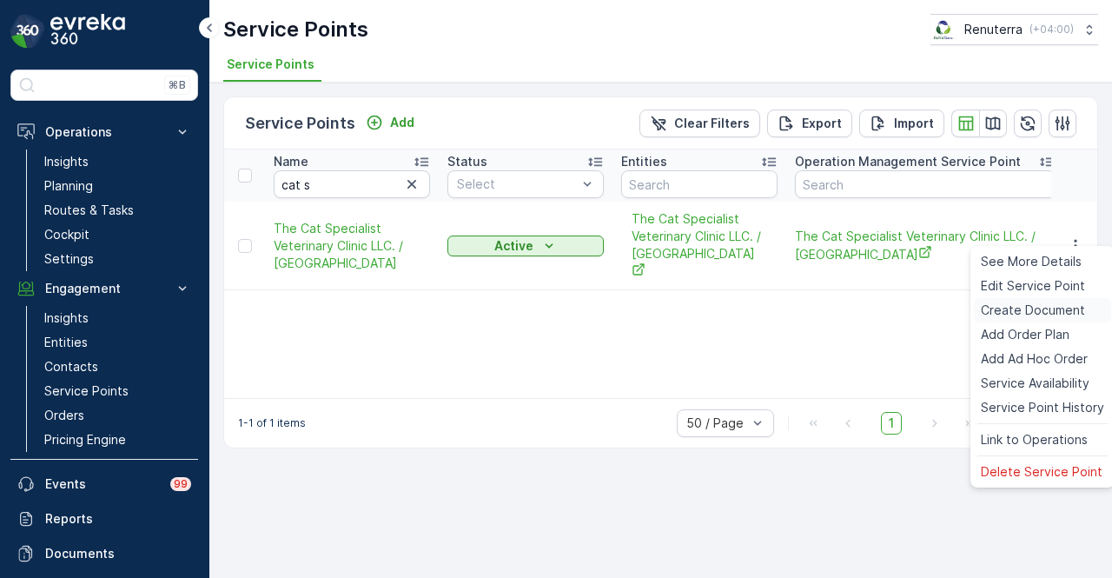
click at [1075, 305] on span "Create Document" at bounding box center [1032, 309] width 104 height 17
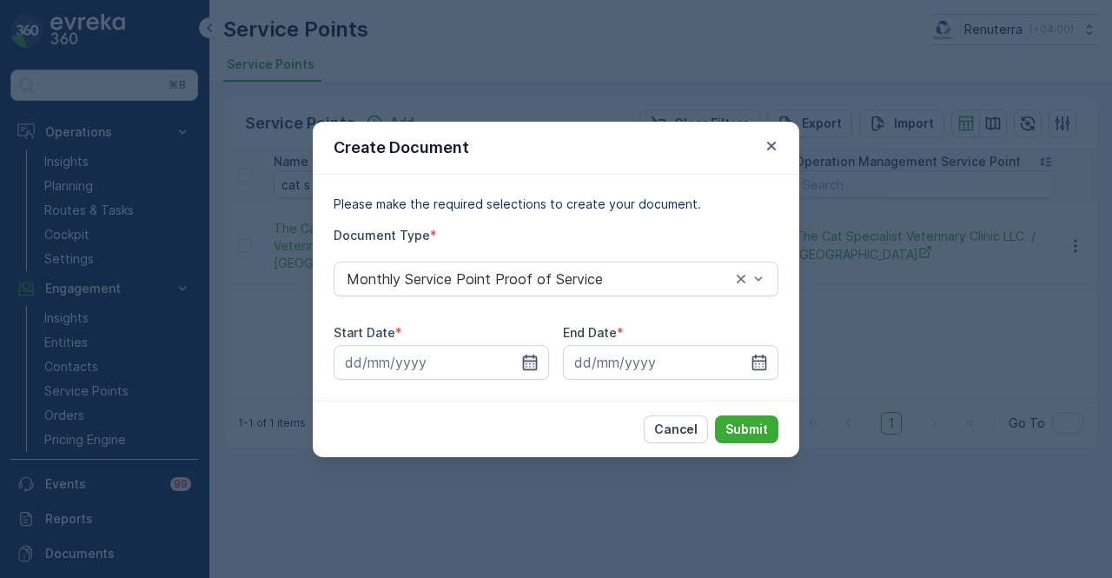
click at [532, 364] on icon "button" at bounding box center [529, 361] width 17 height 17
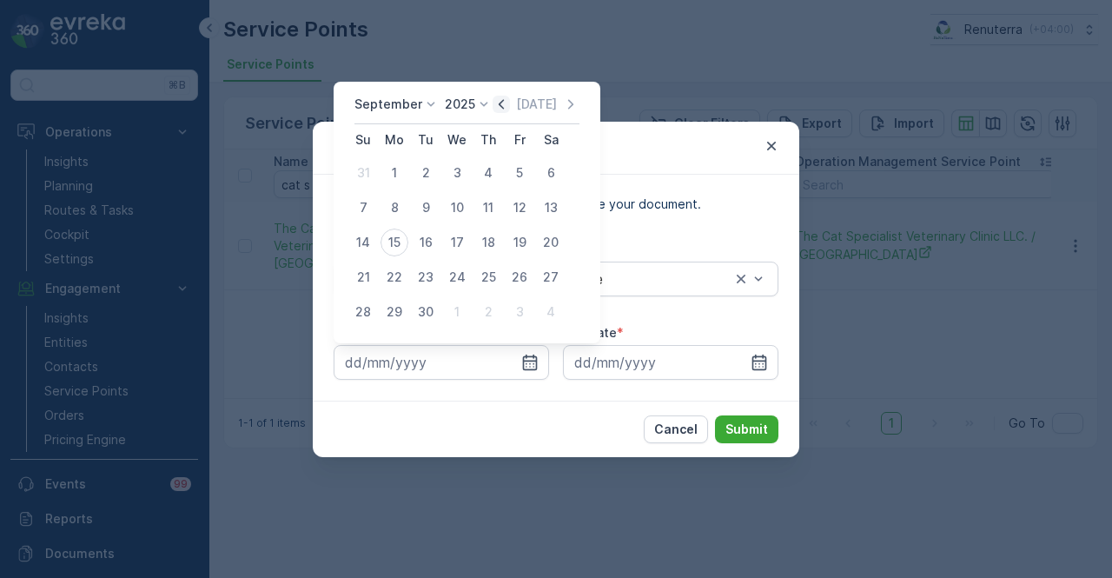
click at [498, 103] on icon "button" at bounding box center [500, 104] width 5 height 10
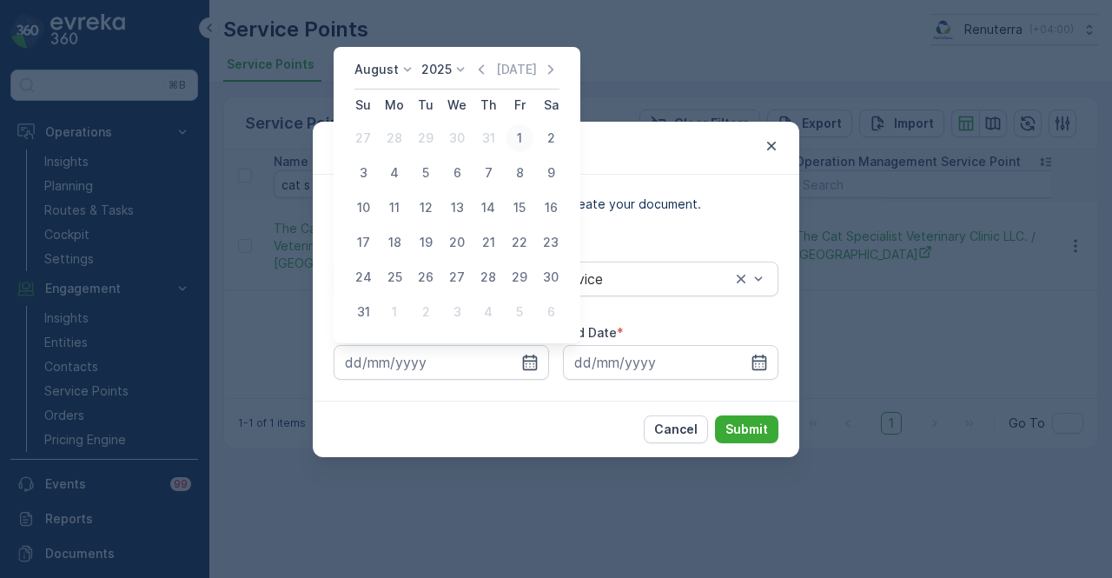
click at [518, 140] on div "1" at bounding box center [519, 138] width 28 height 28
type input "01.08.2025"
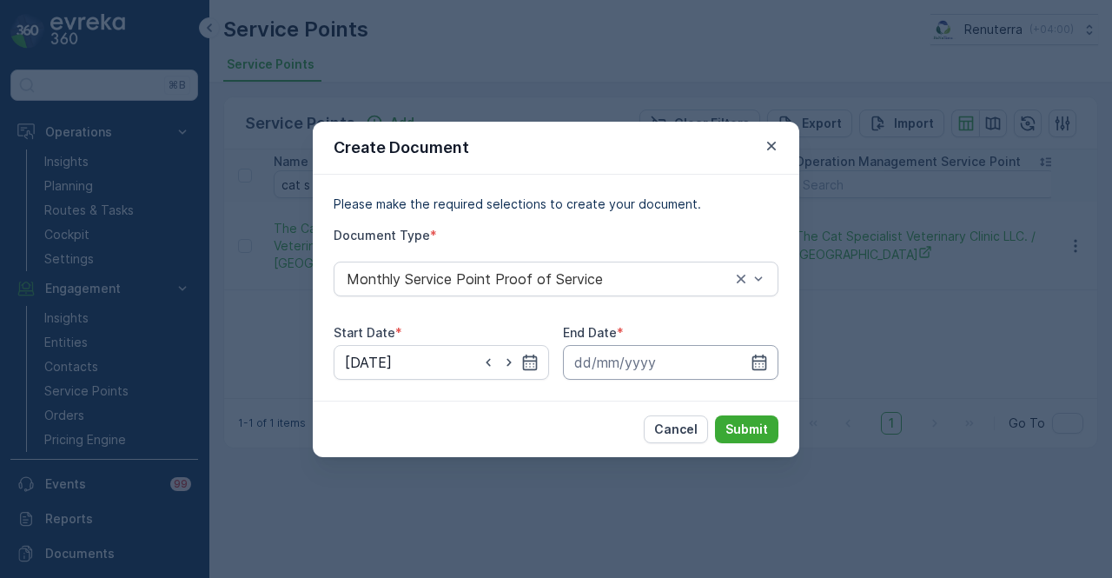
click at [769, 355] on input at bounding box center [670, 362] width 215 height 35
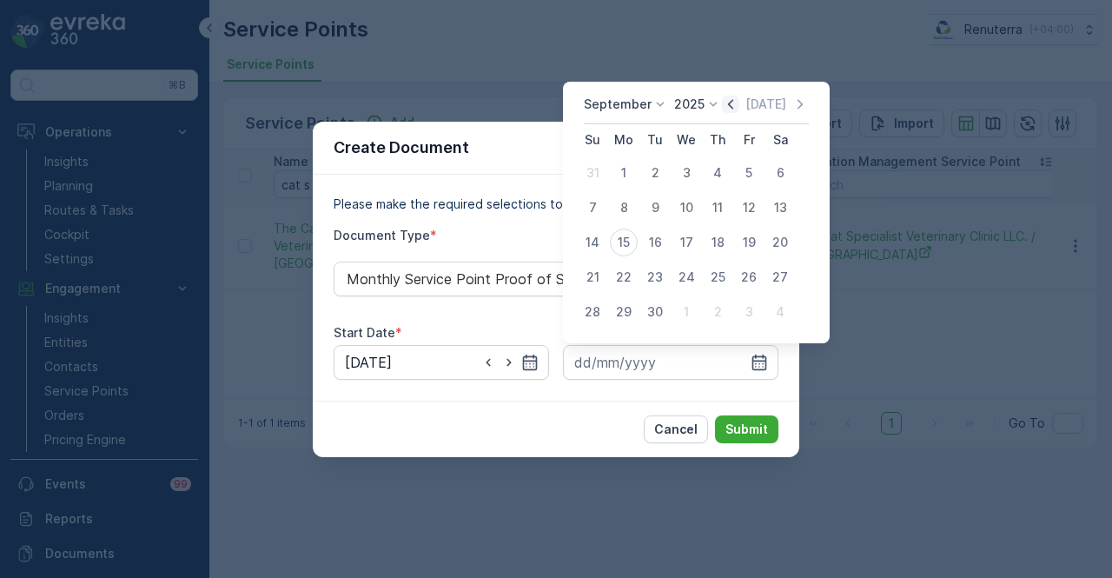
click at [726, 108] on icon "button" at bounding box center [730, 104] width 17 height 17
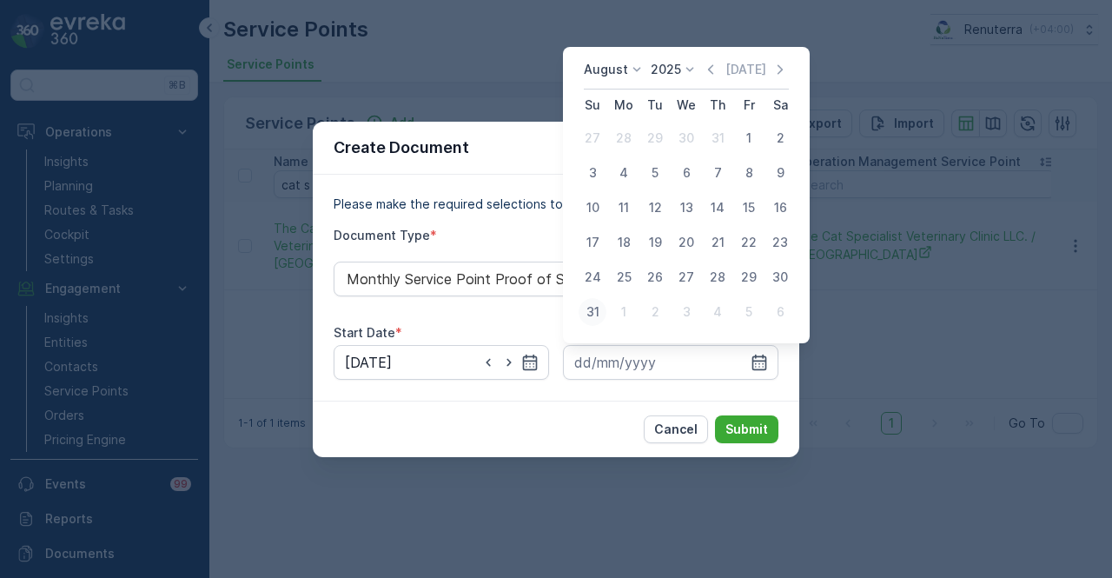
click at [588, 320] on div "31" at bounding box center [592, 312] width 28 height 28
type input "31.08.2025"
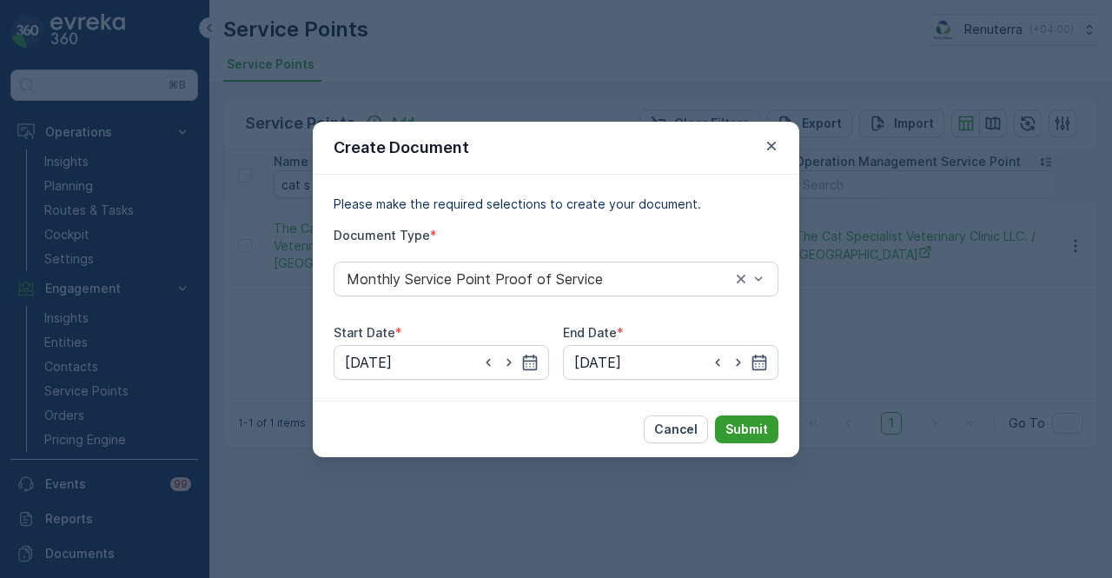
click at [750, 430] on p "Submit" at bounding box center [746, 428] width 43 height 17
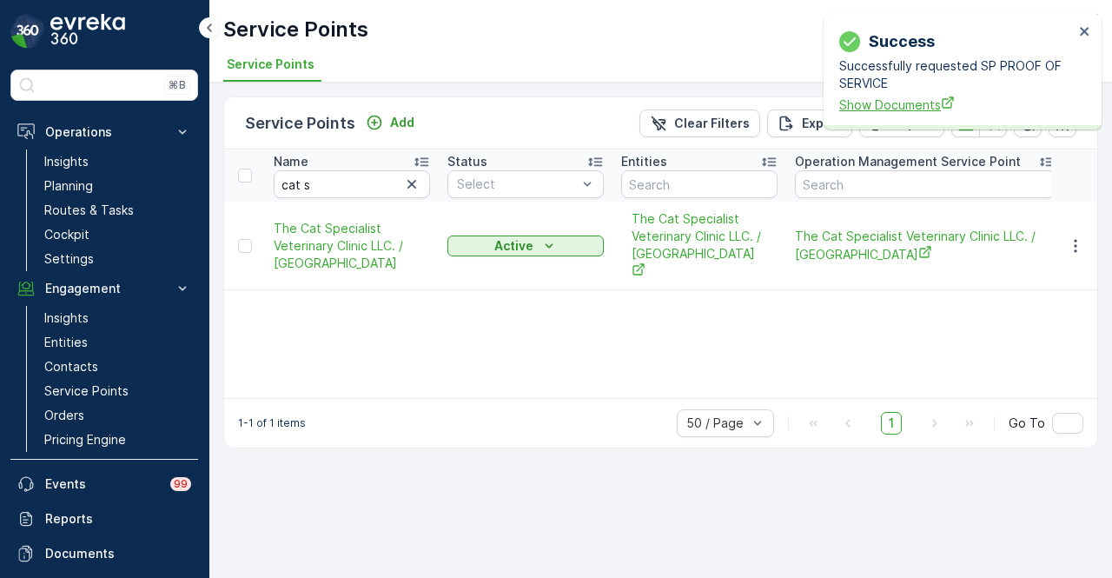
click at [889, 112] on span "Show Documents" at bounding box center [956, 105] width 234 height 18
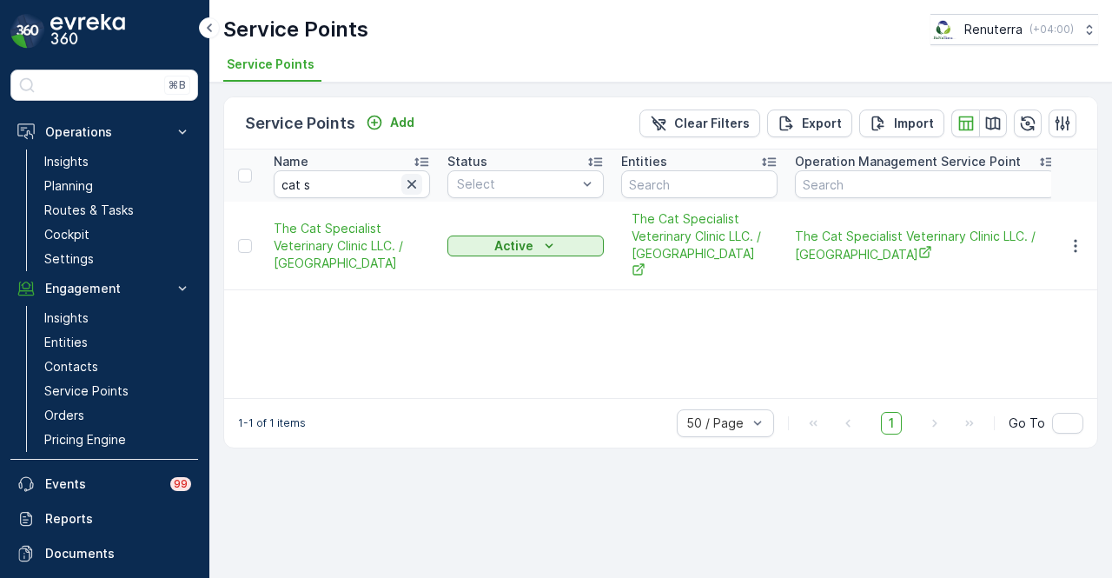
click at [418, 182] on icon "button" at bounding box center [411, 183] width 17 height 17
click at [353, 182] on input "text" at bounding box center [352, 184] width 156 height 28
type input "art"
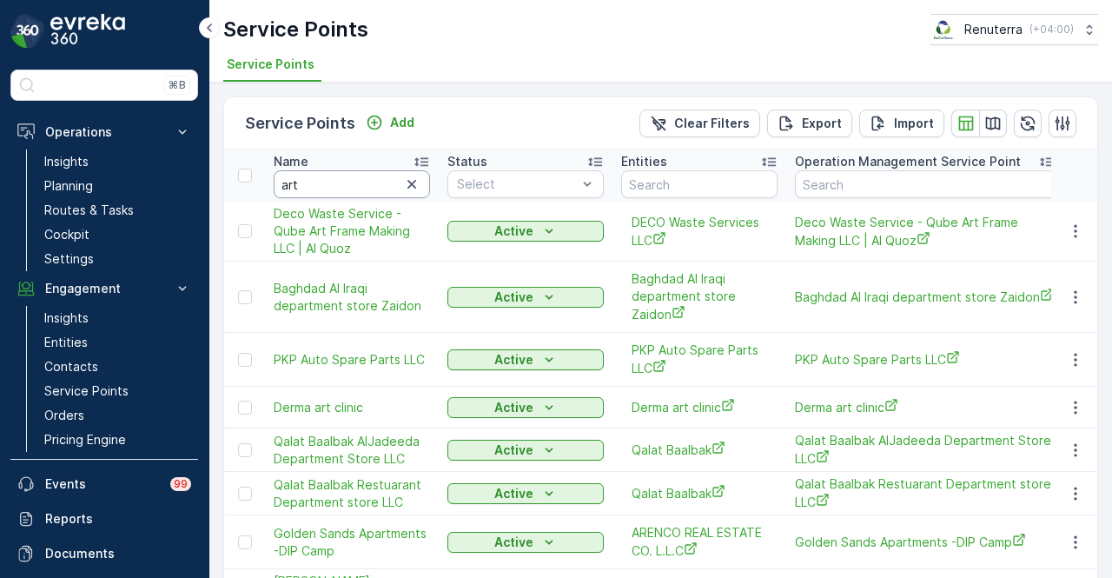
click at [353, 182] on input "art" at bounding box center [352, 184] width 156 height 28
type input "ar"
click at [353, 182] on input "ar" at bounding box center [352, 184] width 156 height 28
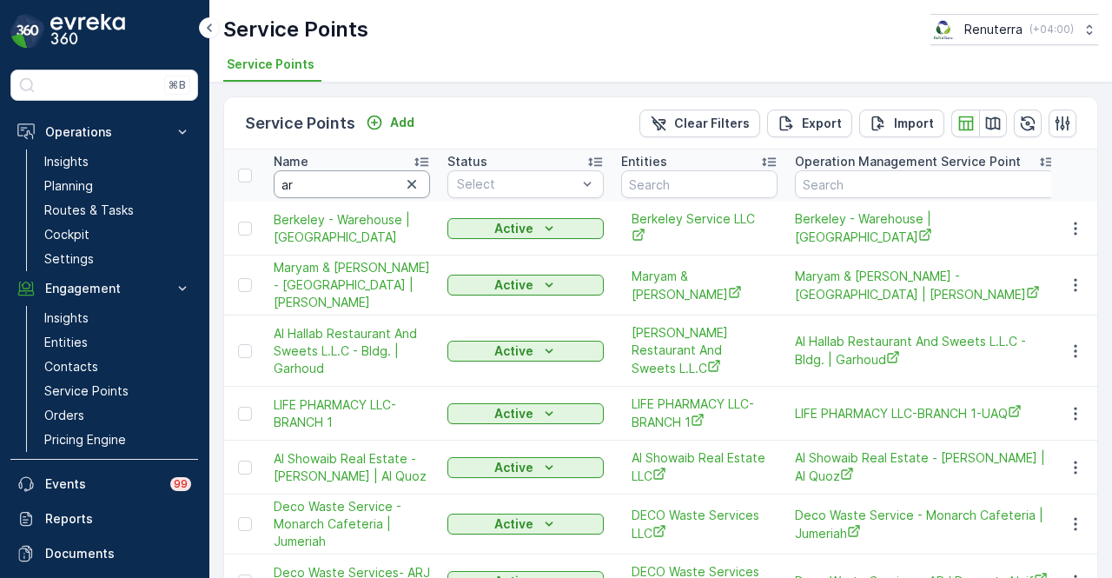
click at [353, 182] on input "ar" at bounding box center [352, 184] width 156 height 28
type input "ark"
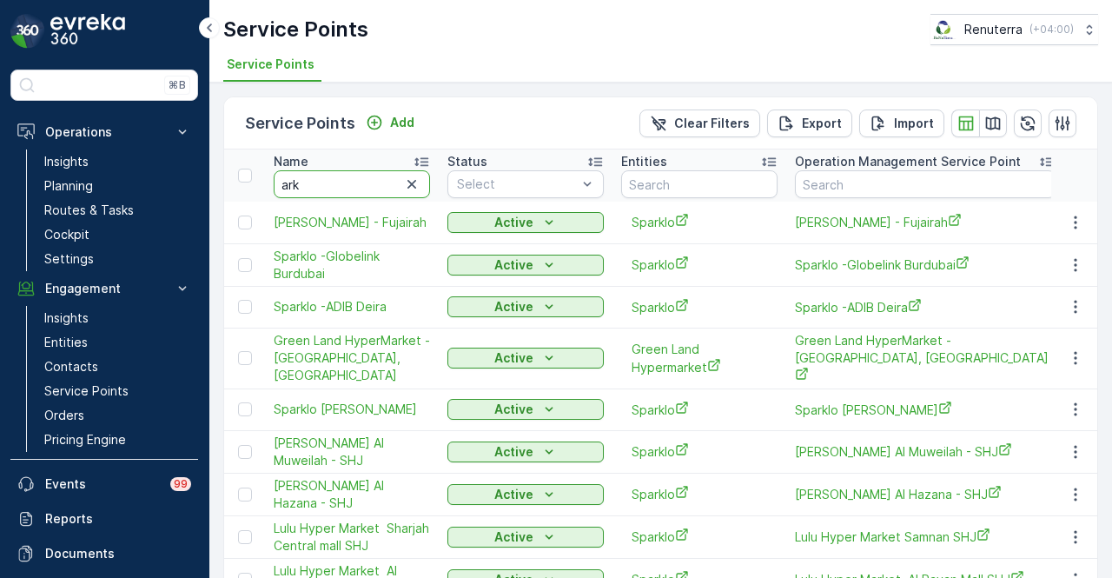
click at [357, 188] on input "ark" at bounding box center [352, 184] width 156 height 28
type input "ark anima"
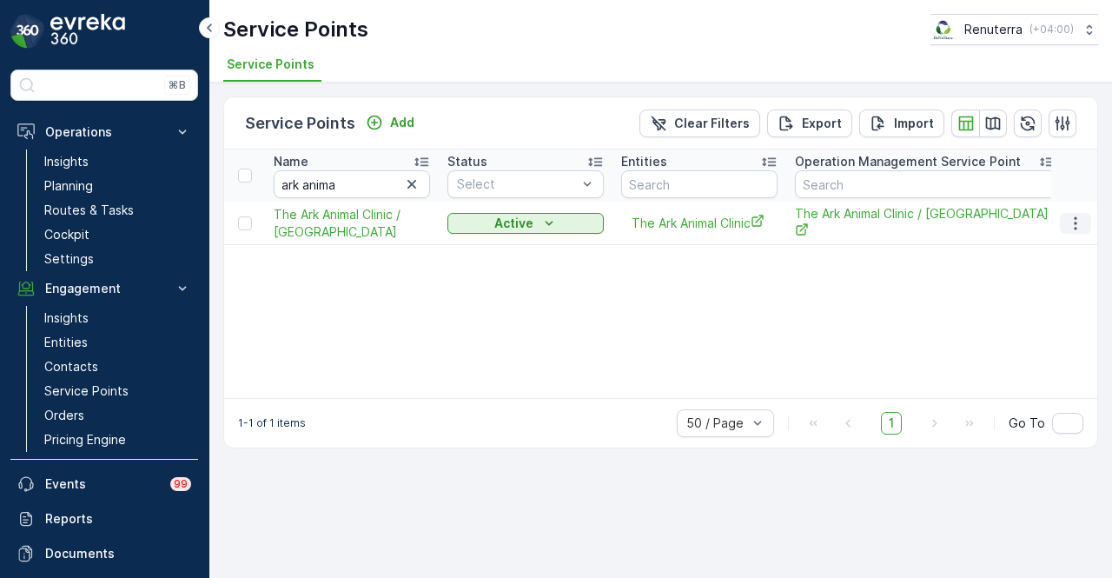
click at [1079, 229] on icon "button" at bounding box center [1074, 223] width 17 height 17
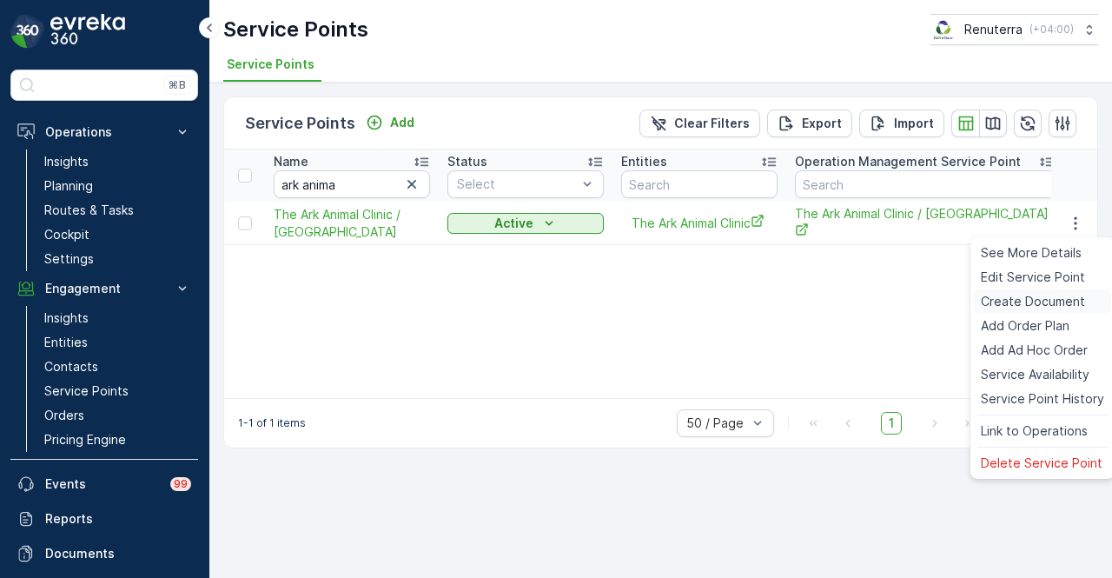
click at [1061, 294] on span "Create Document" at bounding box center [1032, 301] width 104 height 17
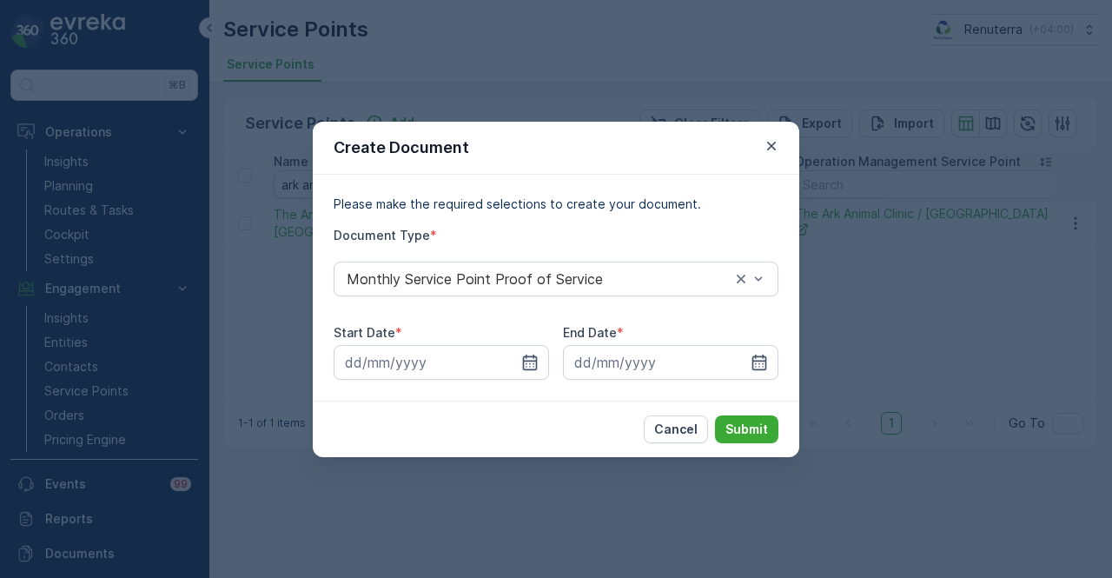
click at [934, 383] on div "Create Document Please make the required selections to create your document. Do…" at bounding box center [556, 289] width 1112 height 578
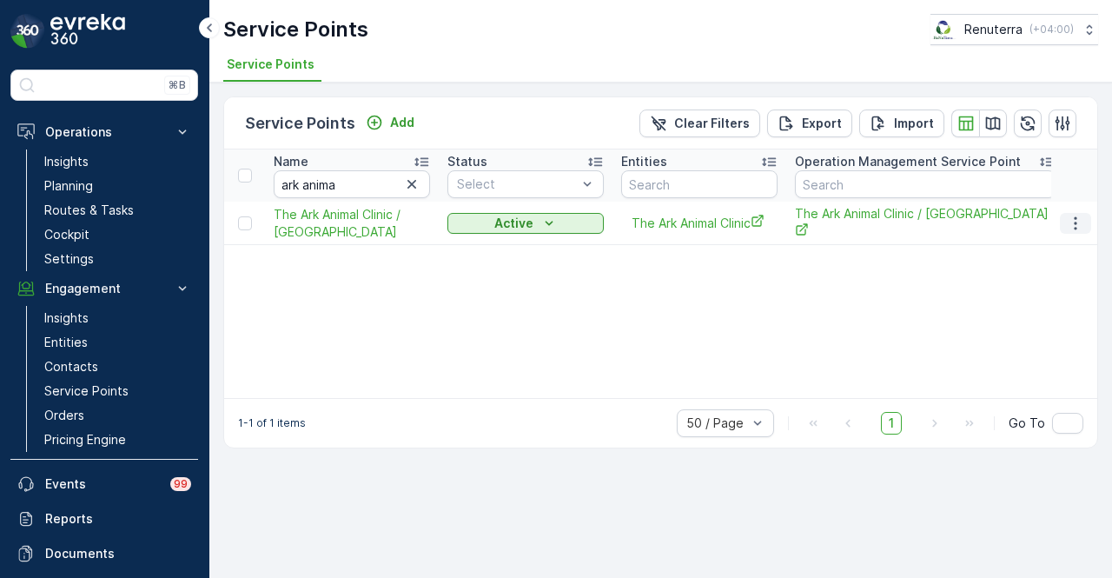
click at [1069, 225] on icon "button" at bounding box center [1074, 223] width 17 height 17
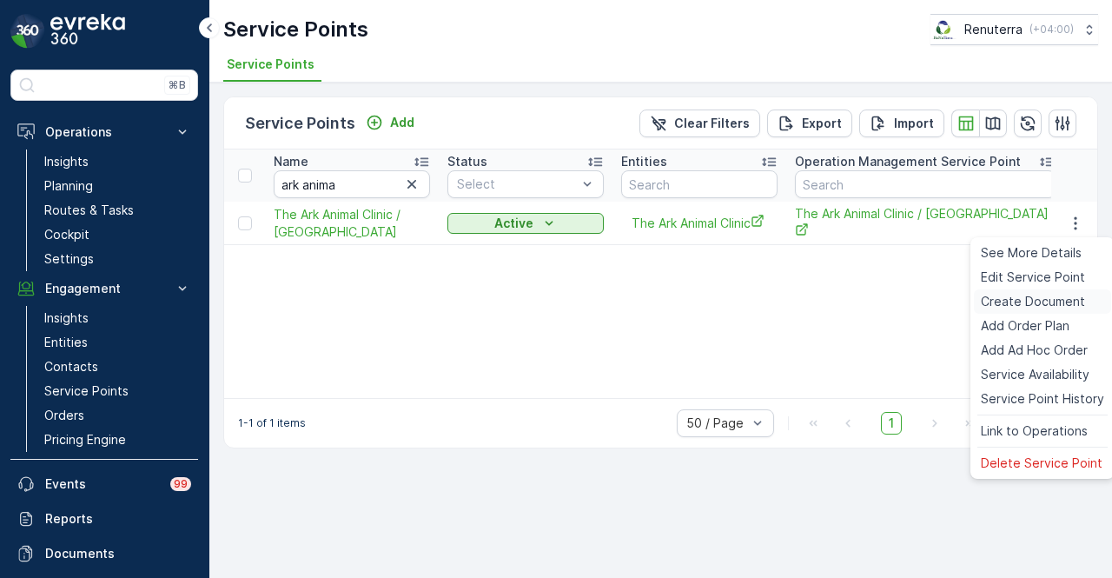
click at [1060, 299] on span "Create Document" at bounding box center [1032, 301] width 104 height 17
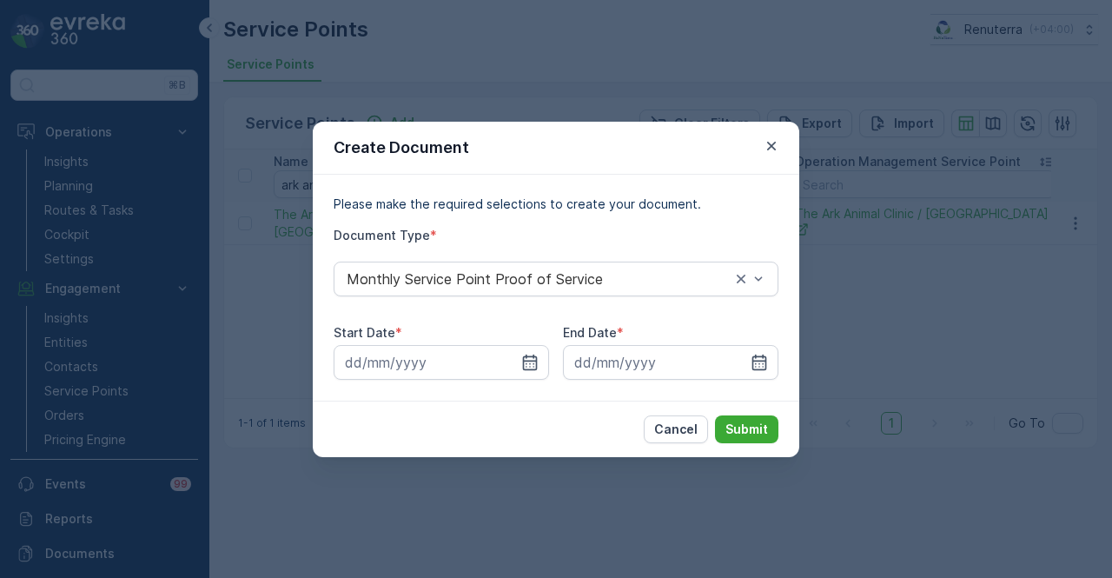
drag, startPoint x: 530, startPoint y: 359, endPoint x: 522, endPoint y: 343, distance: 17.5
click at [529, 359] on icon "button" at bounding box center [529, 361] width 17 height 17
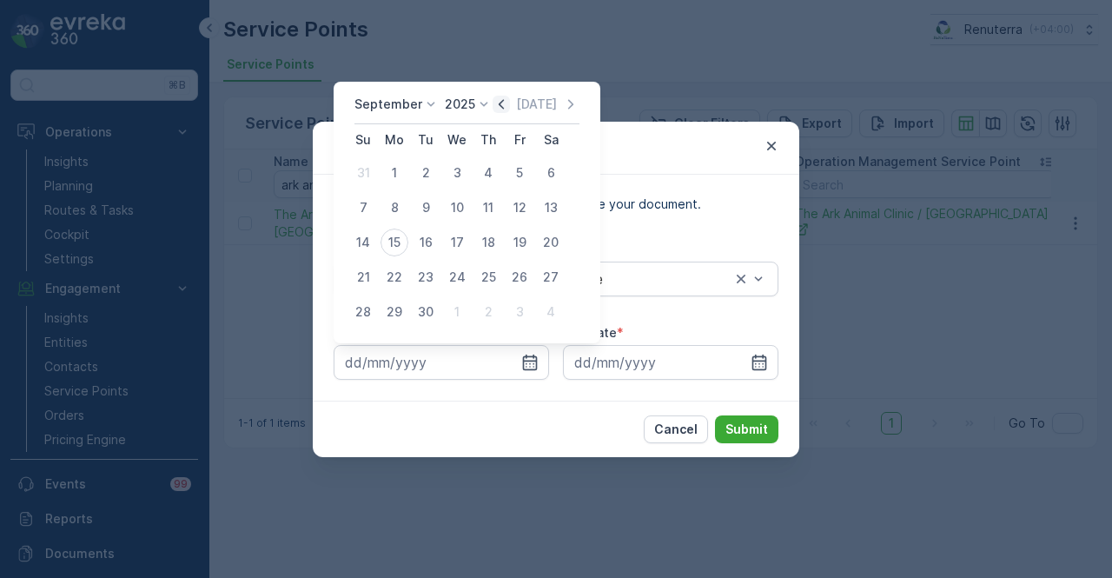
click at [496, 100] on icon "button" at bounding box center [500, 104] width 17 height 17
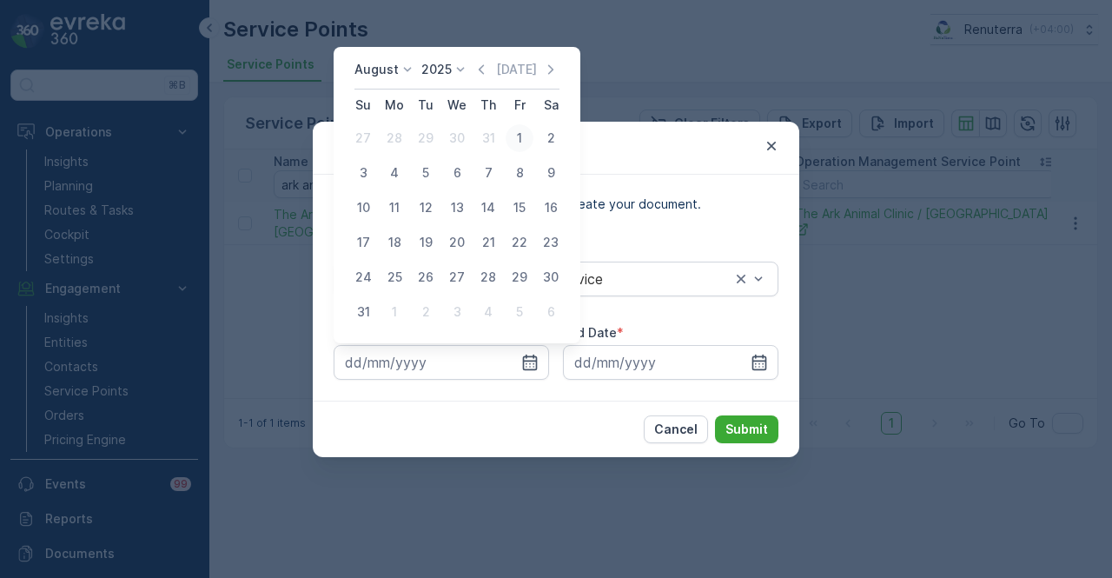
click at [508, 131] on div "1" at bounding box center [519, 138] width 28 height 28
type input "01.08.2025"
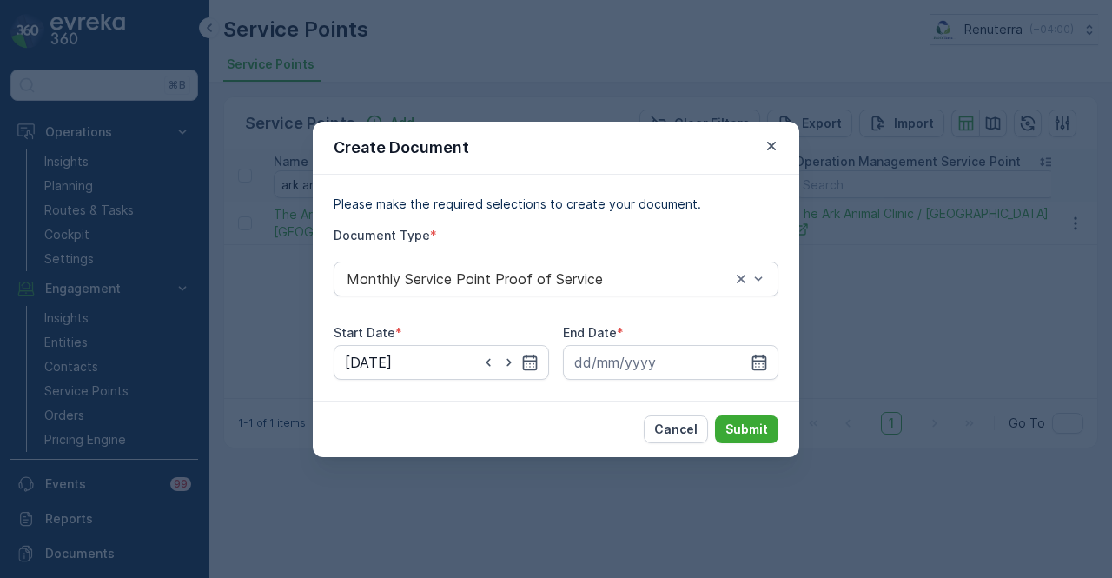
drag, startPoint x: 762, startPoint y: 360, endPoint x: 703, endPoint y: 198, distance: 172.8
click at [763, 351] on div at bounding box center [670, 362] width 215 height 35
click at [774, 360] on input at bounding box center [670, 362] width 215 height 35
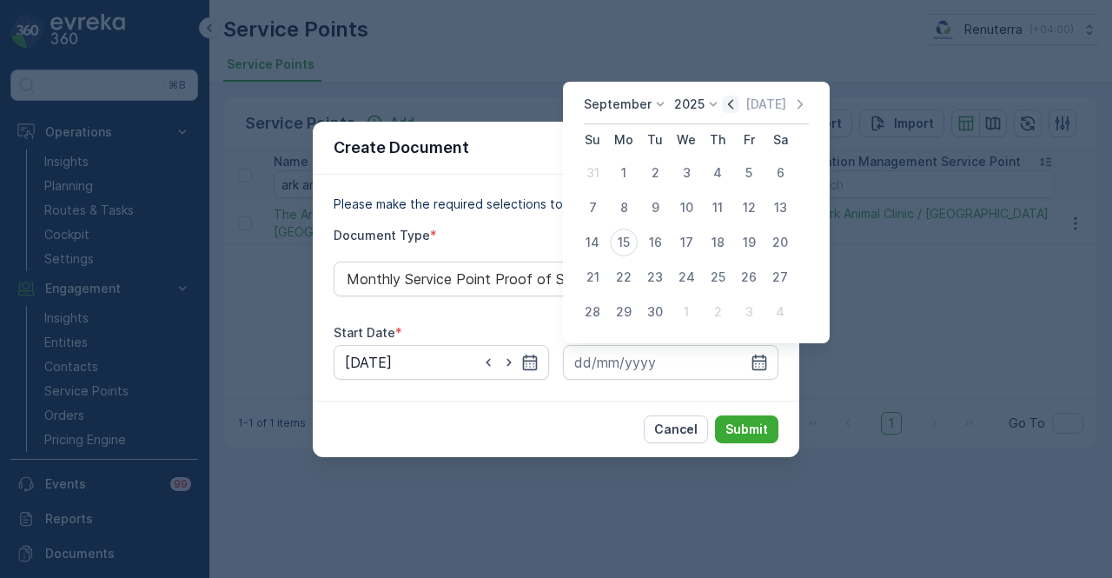
click at [727, 103] on icon "button" at bounding box center [730, 104] width 17 height 17
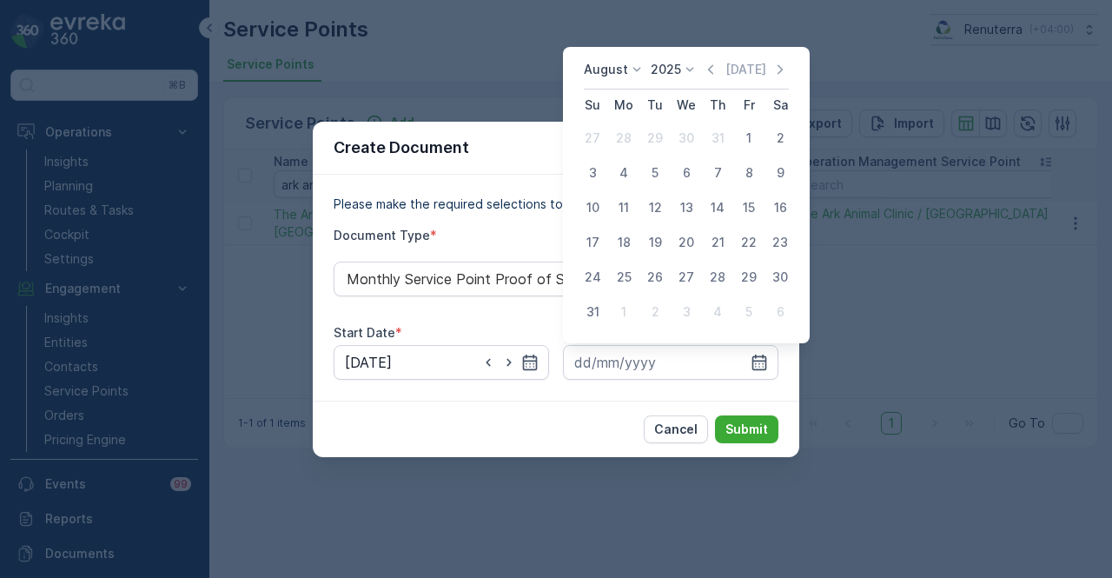
drag, startPoint x: 596, startPoint y: 307, endPoint x: 642, endPoint y: 336, distance: 54.7
click at [596, 309] on div "31" at bounding box center [592, 312] width 28 height 28
type input "31.08.2025"
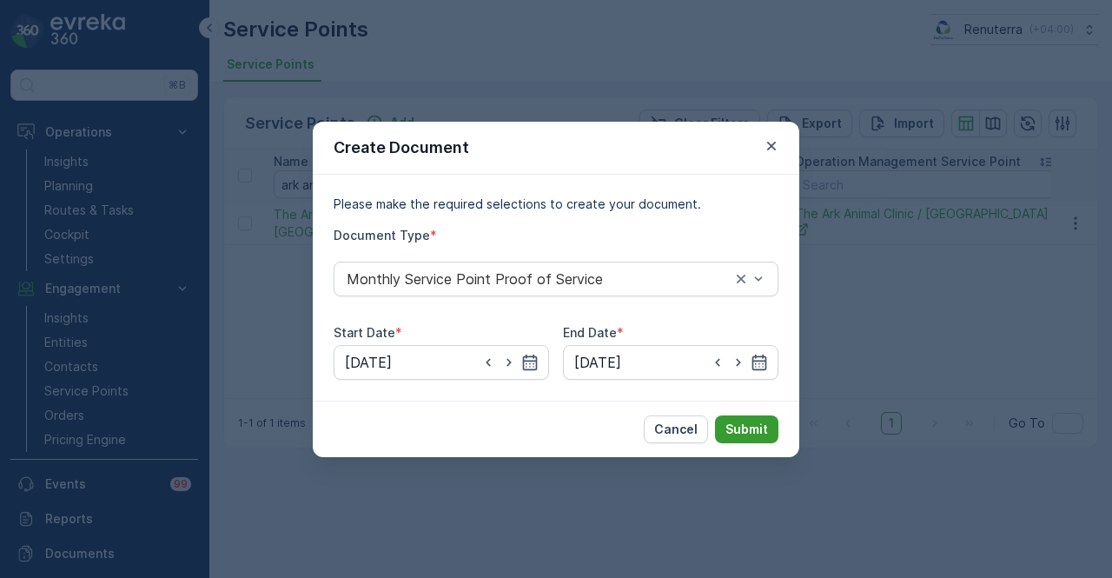
click at [765, 428] on p "Submit" at bounding box center [746, 428] width 43 height 17
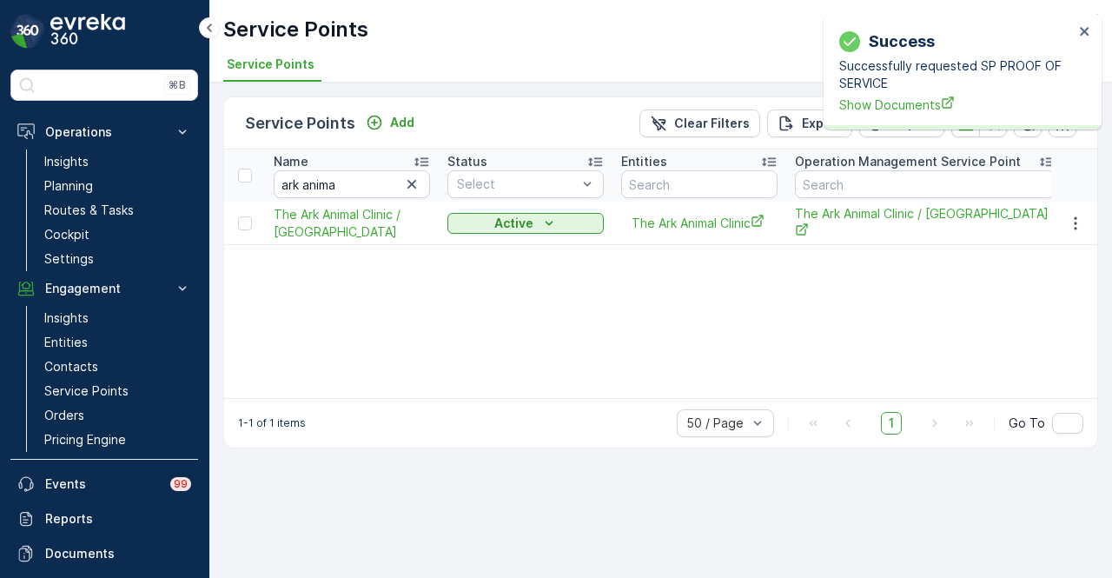
click at [881, 114] on div "Success Successfully requested SP PROOF OF SERVICE Show Documents" at bounding box center [956, 71] width 245 height 95
click at [881, 111] on span "Show Documents" at bounding box center [956, 105] width 234 height 18
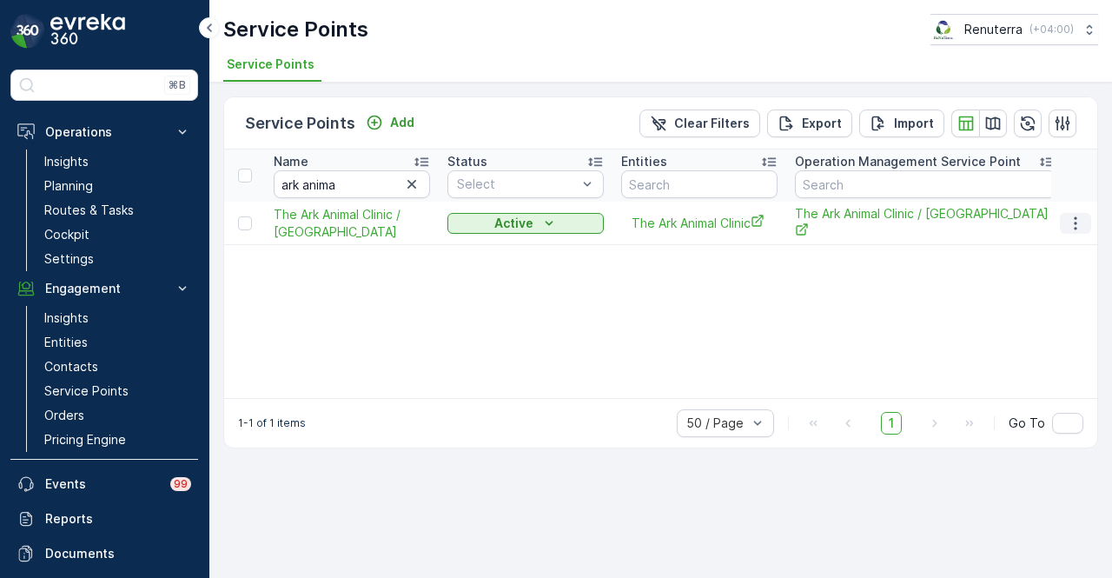
click at [1073, 224] on icon "button" at bounding box center [1074, 223] width 17 height 17
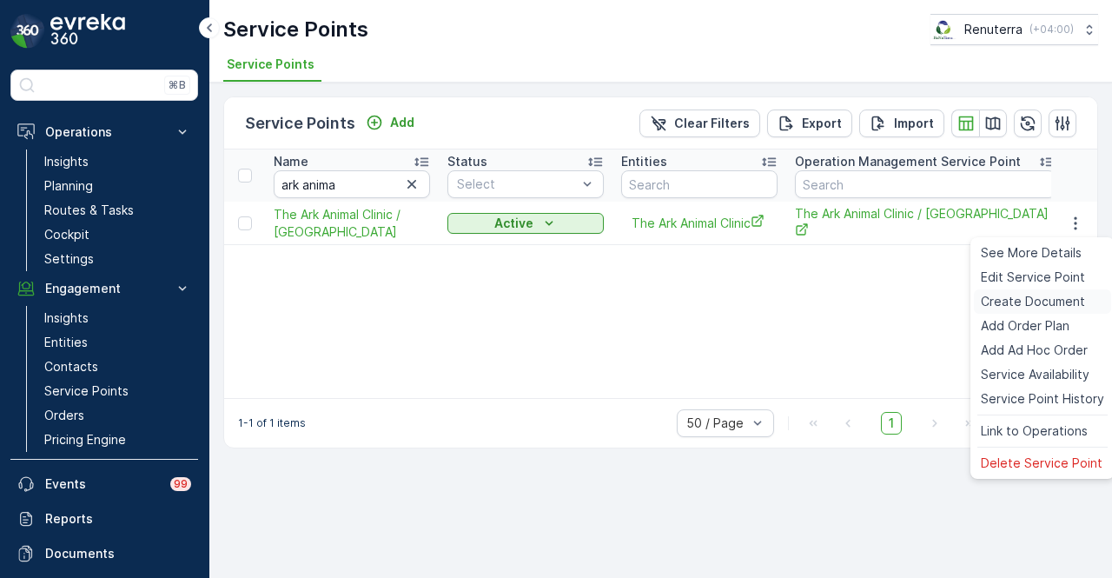
click at [1064, 305] on span "Create Document" at bounding box center [1032, 301] width 104 height 17
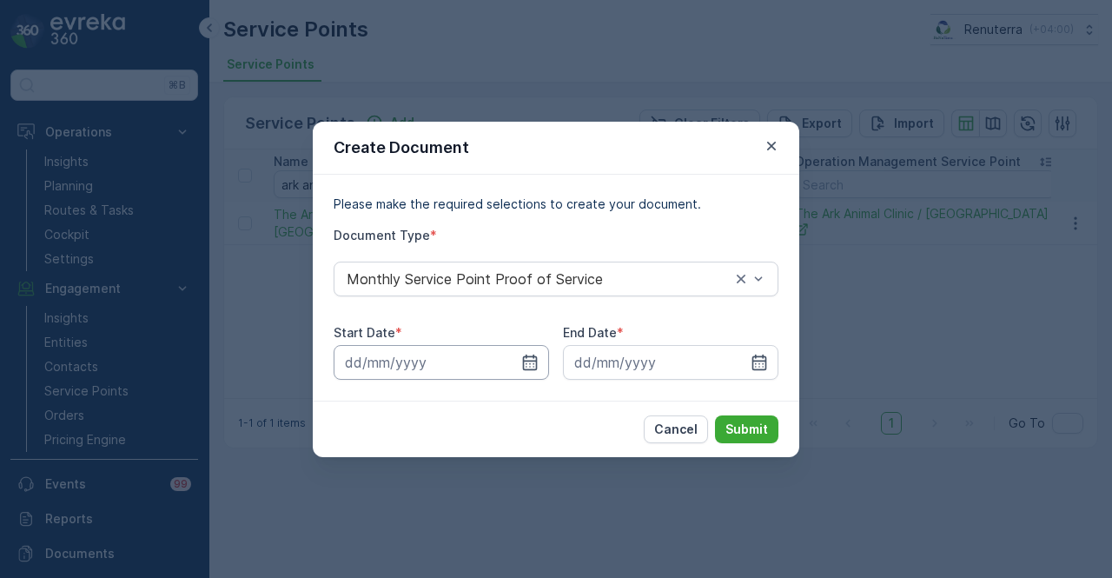
click at [522, 350] on input at bounding box center [440, 362] width 215 height 35
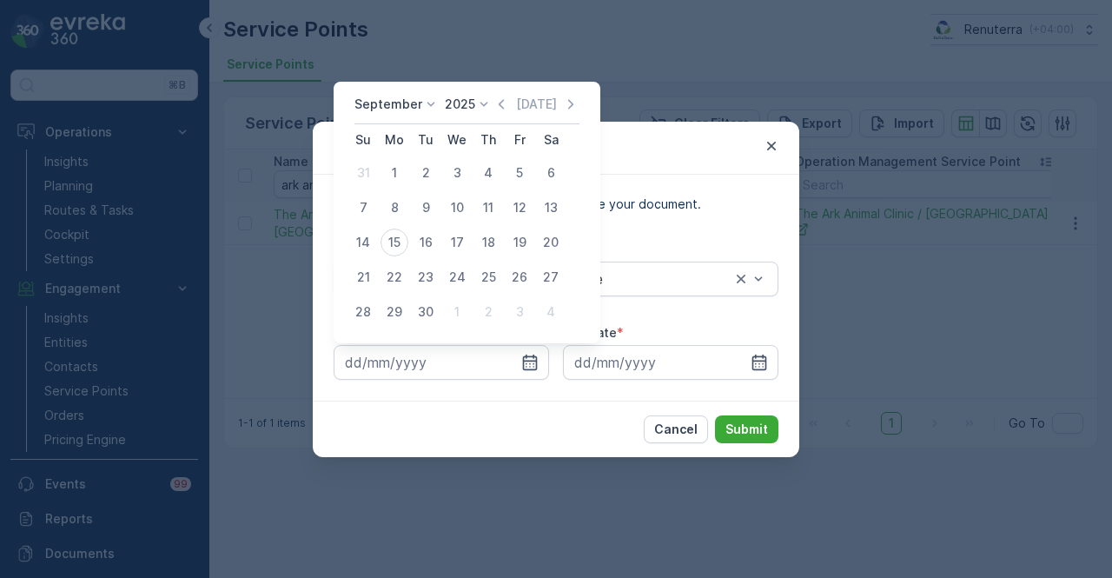
click at [495, 93] on div "September 2025 Today Su Mo Tu We Th Fr Sa 31 1 2 3 4 5 6 7 8 9 10 11 12 13 14 1…" at bounding box center [466, 212] width 267 height 261
click at [497, 96] on icon "button" at bounding box center [500, 104] width 17 height 17
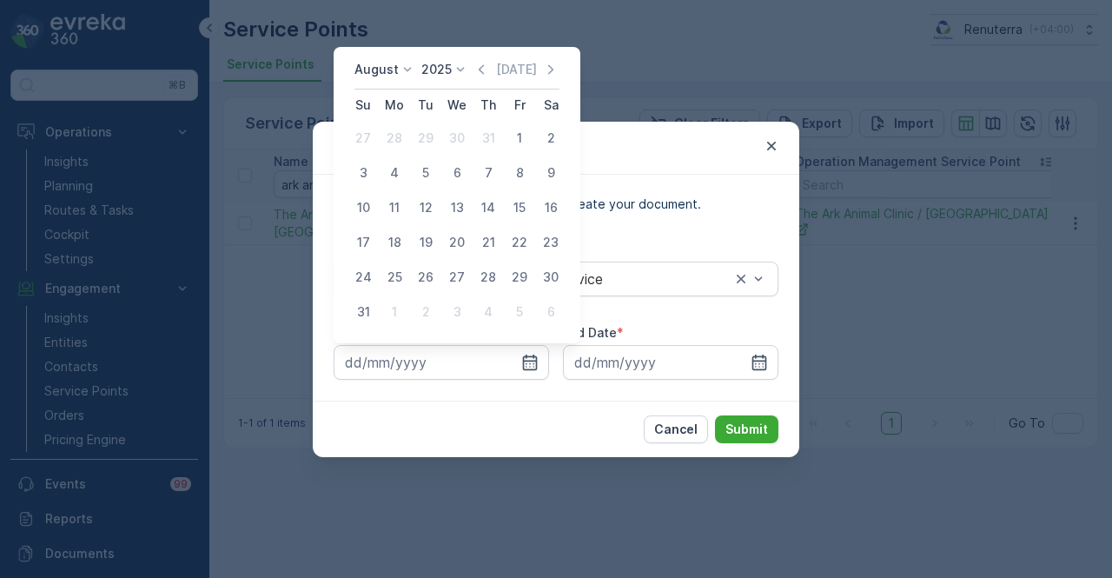
click at [483, 82] on div "August 2025 Today" at bounding box center [456, 75] width 205 height 29
drag, startPoint x: 485, startPoint y: 77, endPoint x: 507, endPoint y: 126, distance: 53.6
click at [485, 79] on div "August 2025 Today" at bounding box center [456, 75] width 205 height 29
click at [489, 76] on icon "button" at bounding box center [480, 69] width 17 height 17
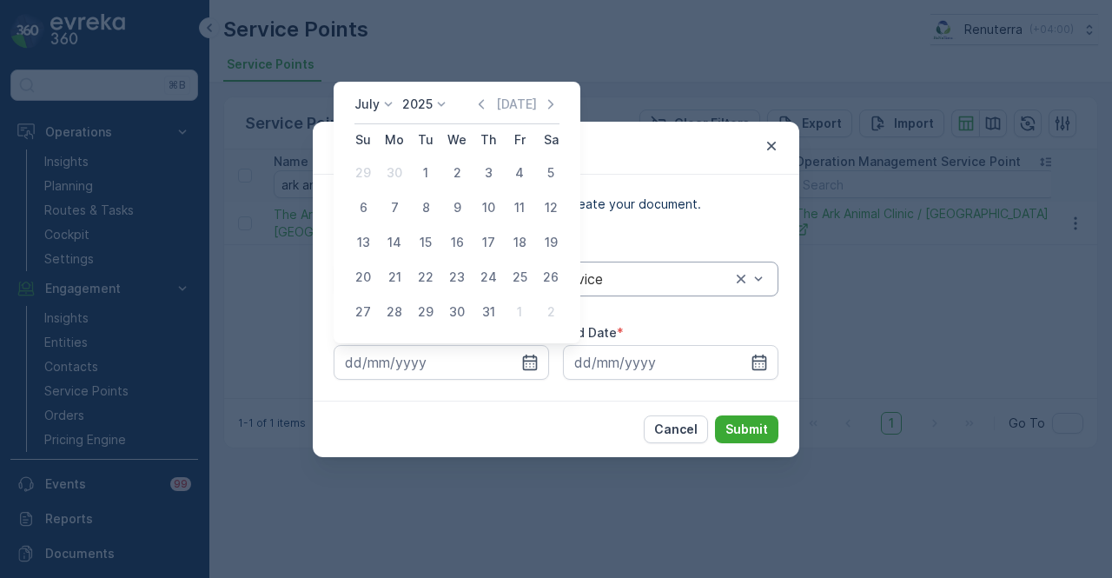
drag, startPoint x: 421, startPoint y: 174, endPoint x: 612, endPoint y: 282, distance: 219.7
click at [424, 175] on div "1" at bounding box center [426, 173] width 28 height 28
type input "01.07.2025"
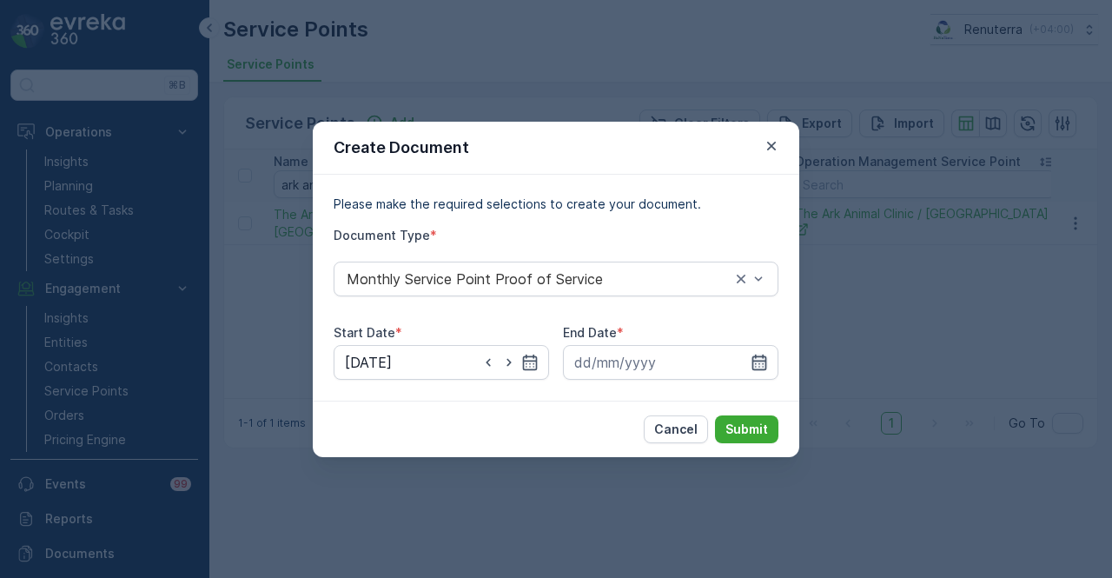
click at [763, 356] on icon "button" at bounding box center [758, 361] width 17 height 17
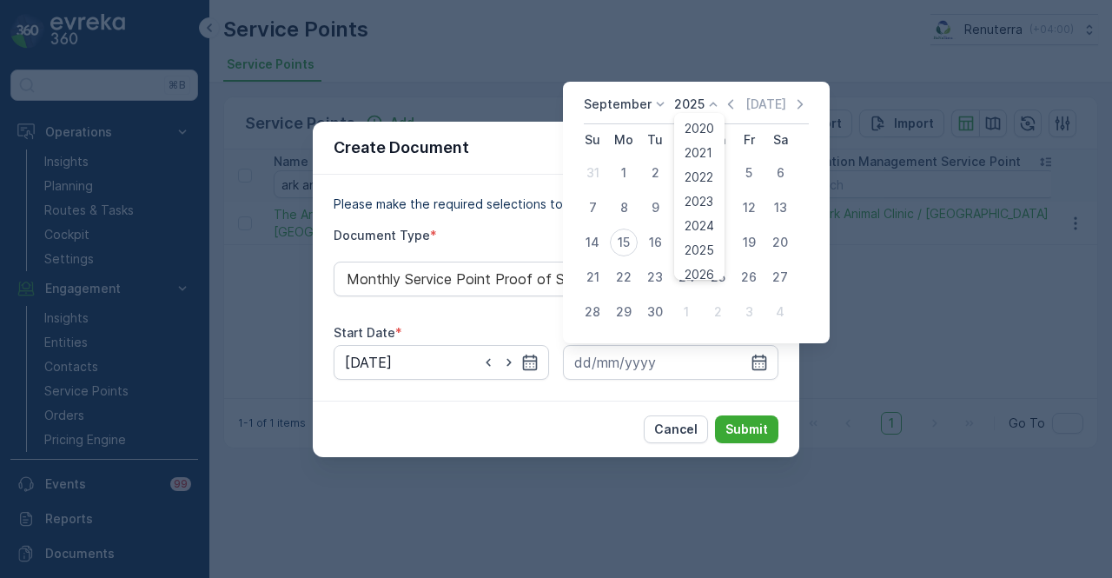
click at [716, 105] on icon at bounding box center [712, 104] width 17 height 17
click at [724, 102] on icon "button" at bounding box center [730, 104] width 17 height 17
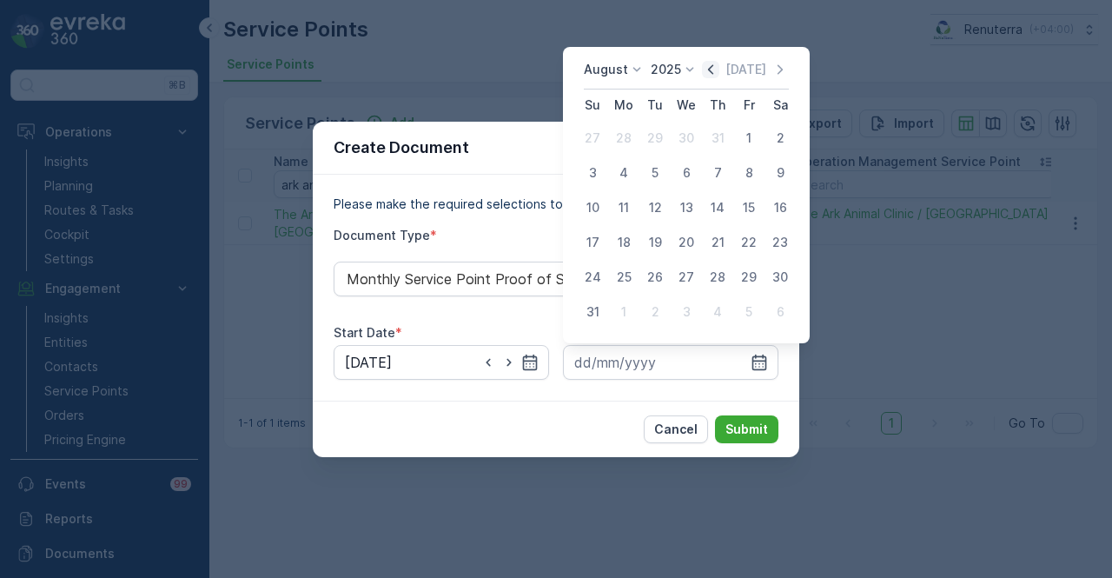
click at [719, 74] on icon "button" at bounding box center [710, 69] width 17 height 17
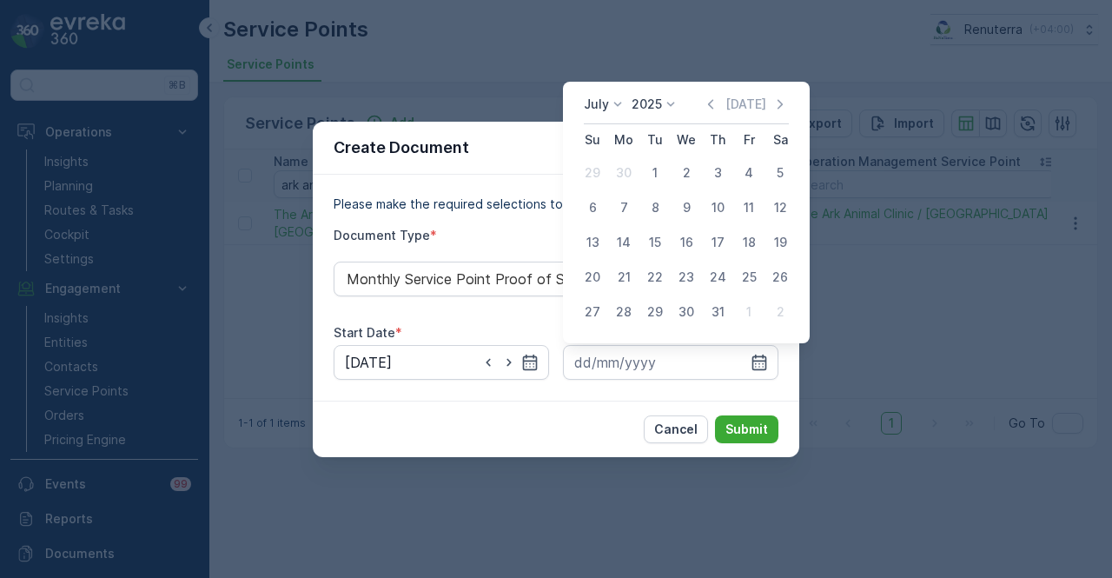
click at [719, 313] on div "31" at bounding box center [717, 312] width 28 height 28
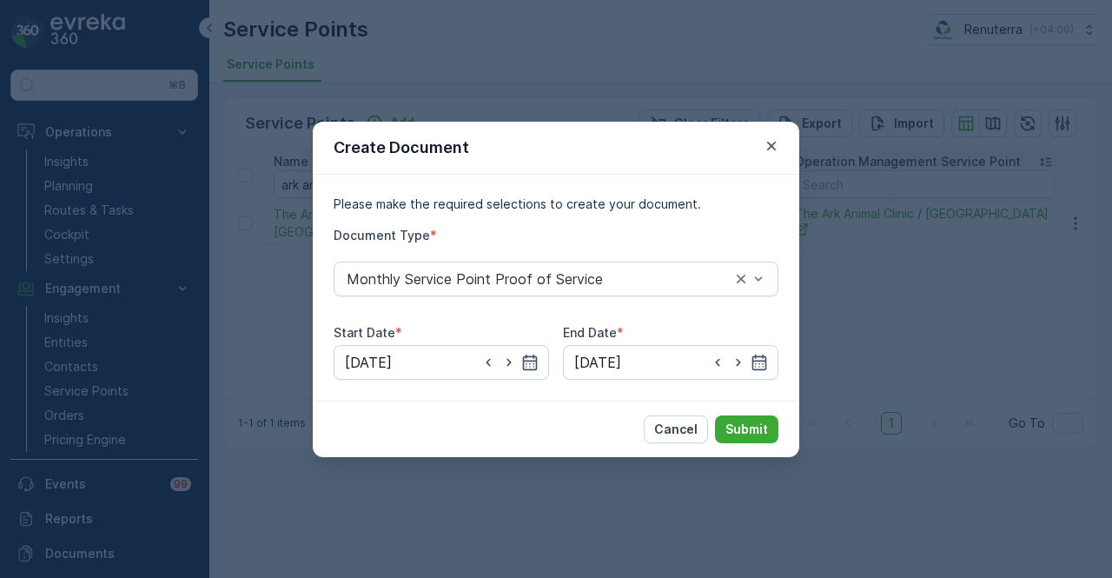
type input "31.07.2025"
click at [736, 404] on div "Cancel Submit" at bounding box center [556, 428] width 486 height 56
click at [762, 435] on p "Submit" at bounding box center [746, 428] width 43 height 17
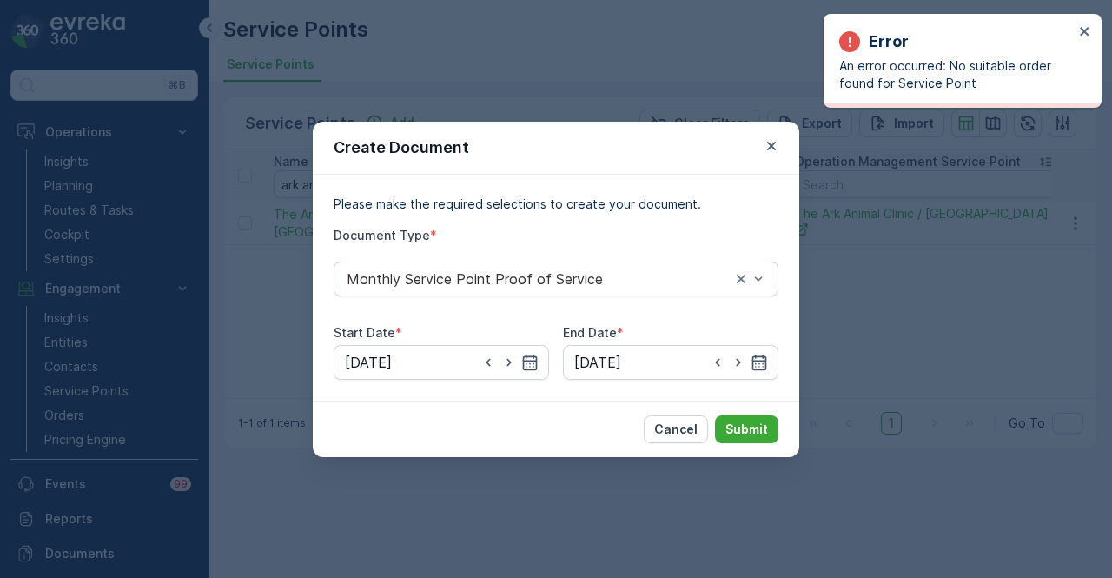
click at [928, 289] on div "Create Document Please make the required selections to create your document. Do…" at bounding box center [556, 289] width 1112 height 578
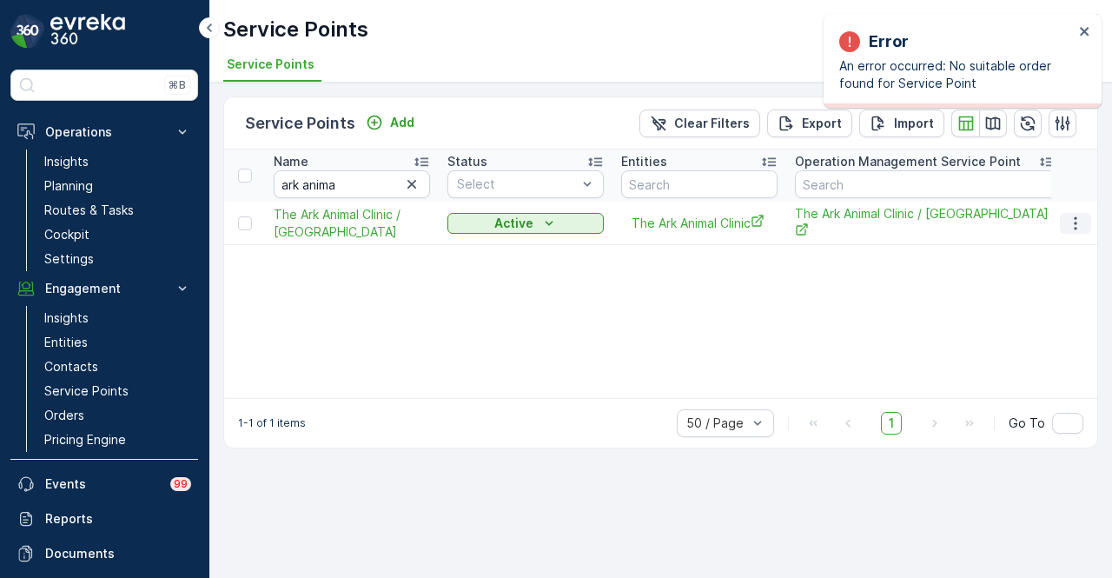
click at [1073, 225] on icon "button" at bounding box center [1074, 223] width 17 height 17
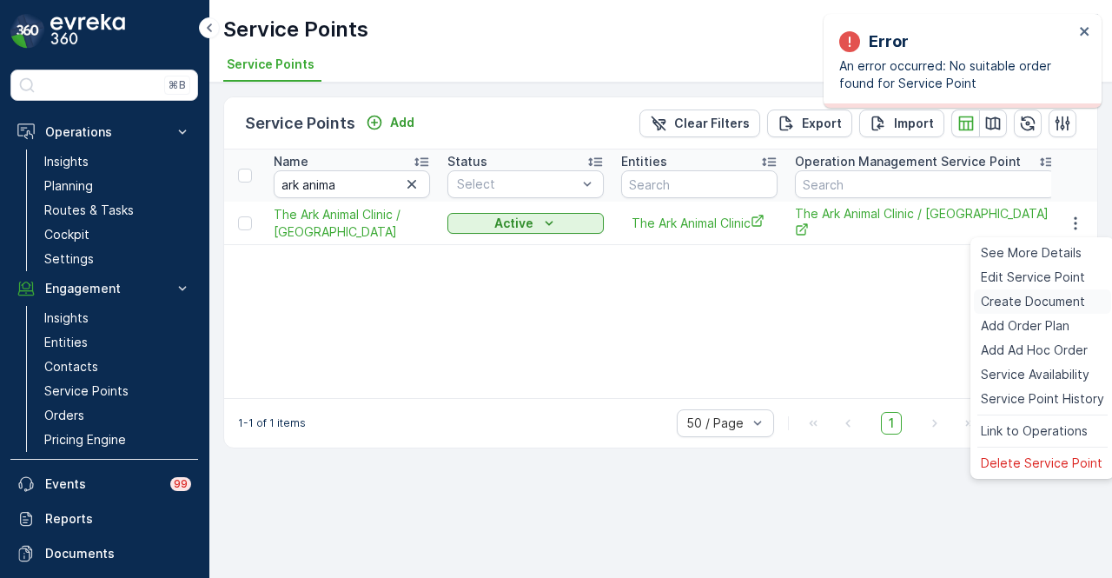
click at [1061, 299] on span "Create Document" at bounding box center [1032, 301] width 104 height 17
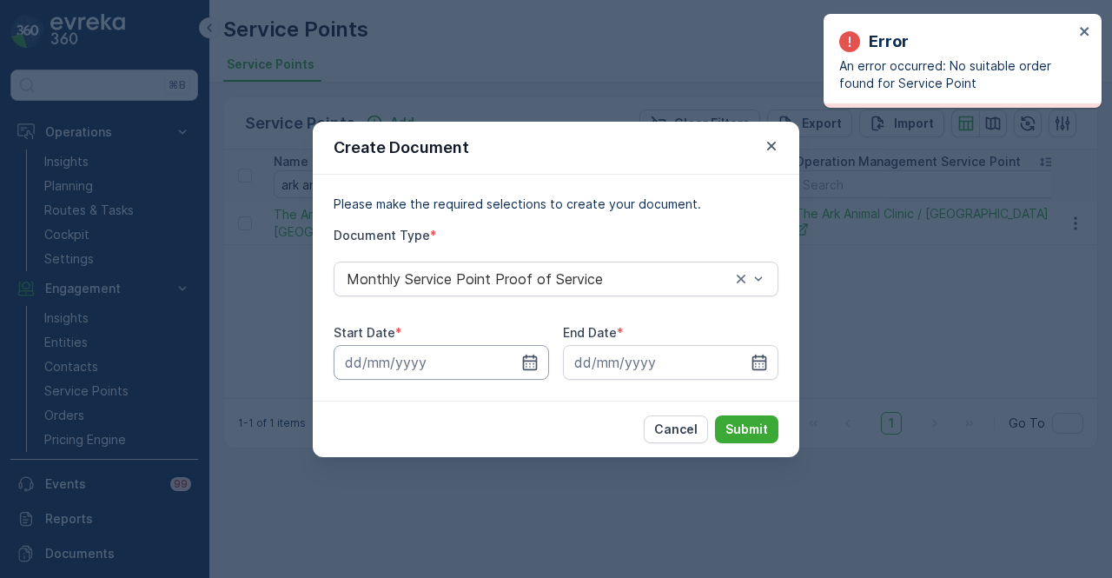
click at [540, 357] on input at bounding box center [440, 362] width 215 height 35
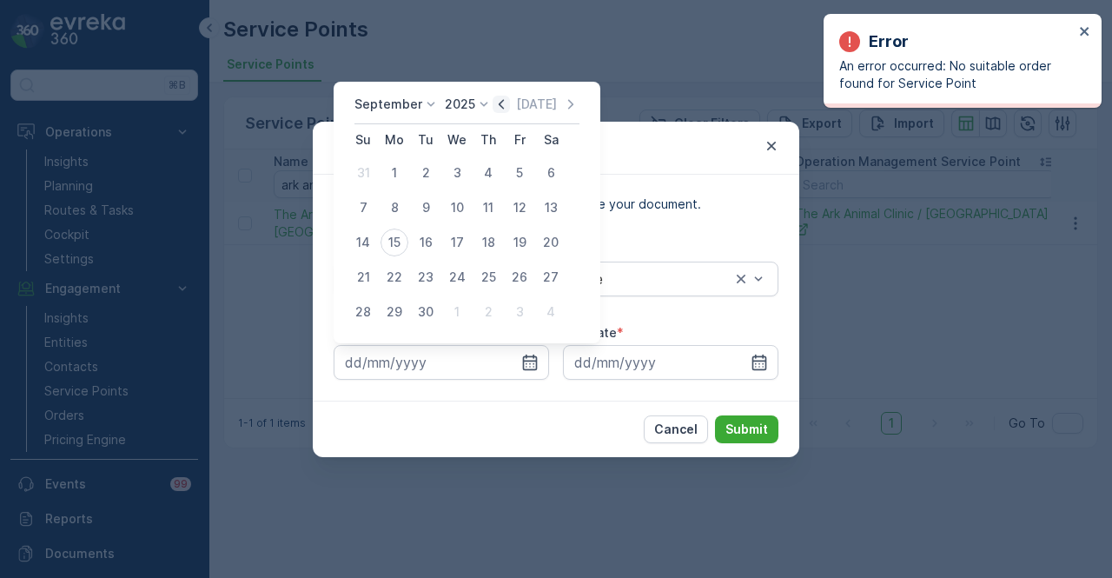
click at [498, 102] on icon "button" at bounding box center [500, 104] width 5 height 10
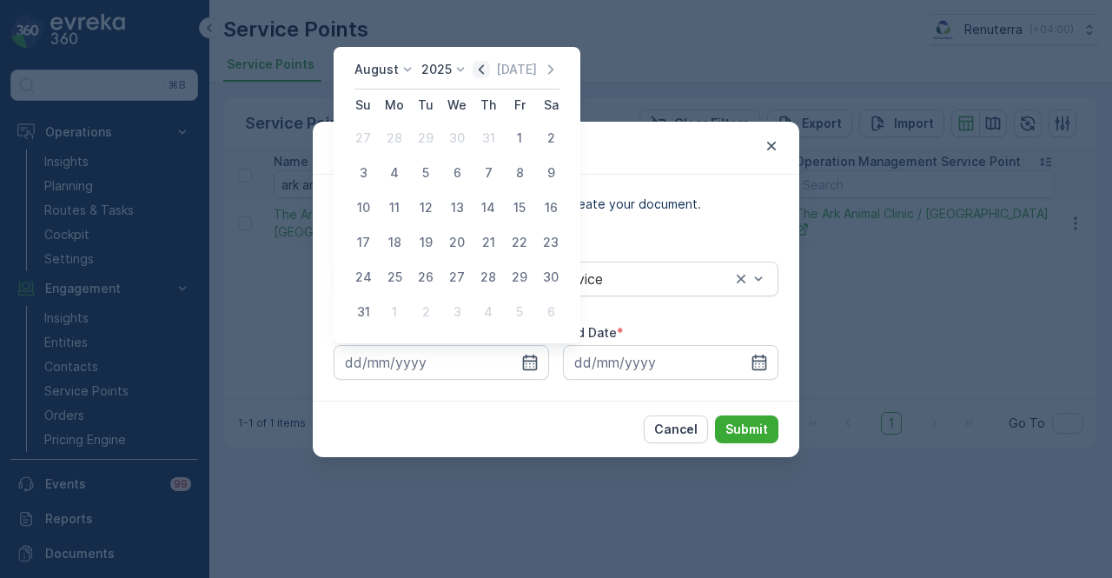
click at [481, 68] on icon "button" at bounding box center [480, 69] width 17 height 17
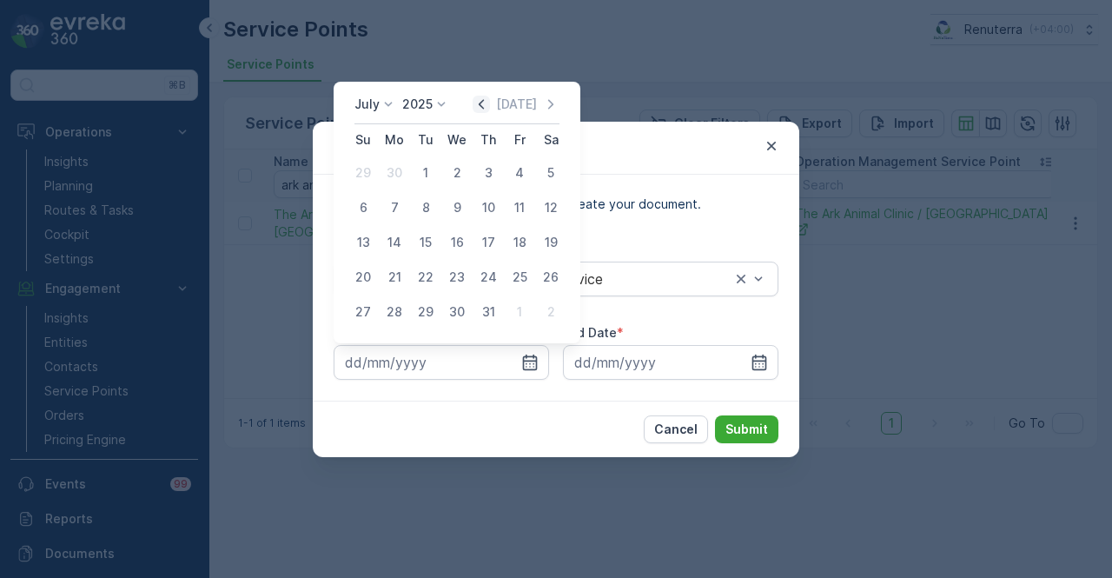
click at [485, 100] on icon "button" at bounding box center [480, 104] width 17 height 17
drag, startPoint x: 373, startPoint y: 175, endPoint x: 563, endPoint y: 277, distance: 215.6
click at [373, 177] on div "1" at bounding box center [363, 173] width 28 height 28
type input "01.06.2025"
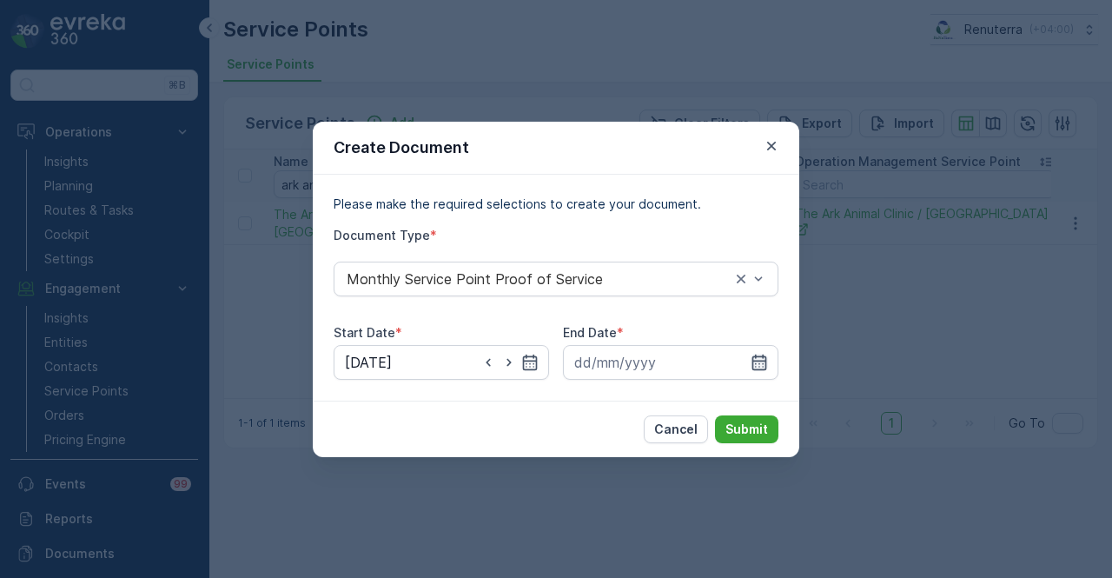
click at [761, 366] on icon "button" at bounding box center [758, 361] width 17 height 17
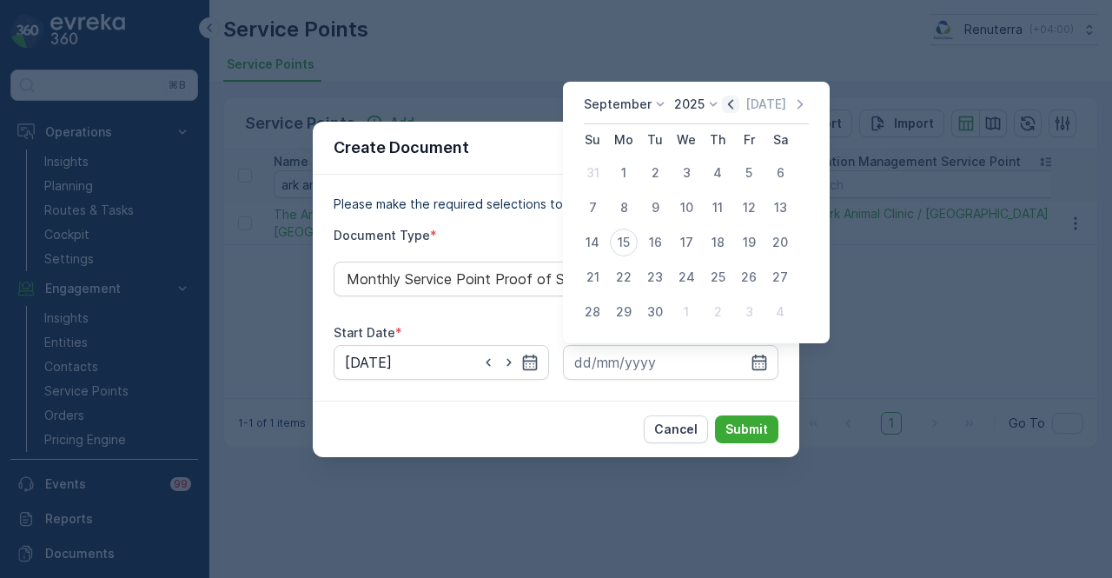
click at [724, 102] on icon "button" at bounding box center [730, 104] width 17 height 17
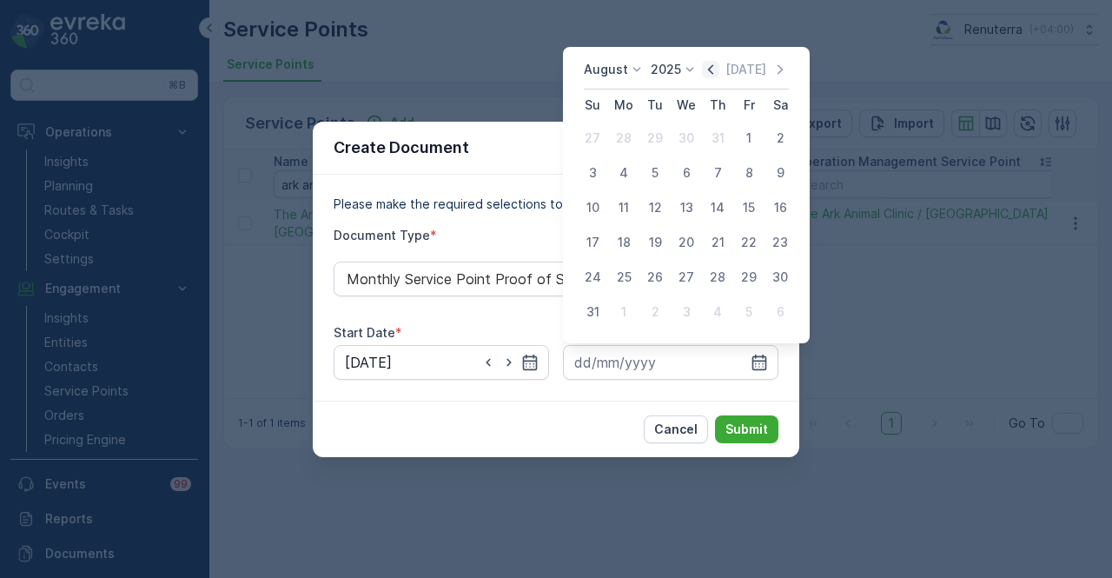
click at [712, 76] on icon "button" at bounding box center [710, 69] width 17 height 17
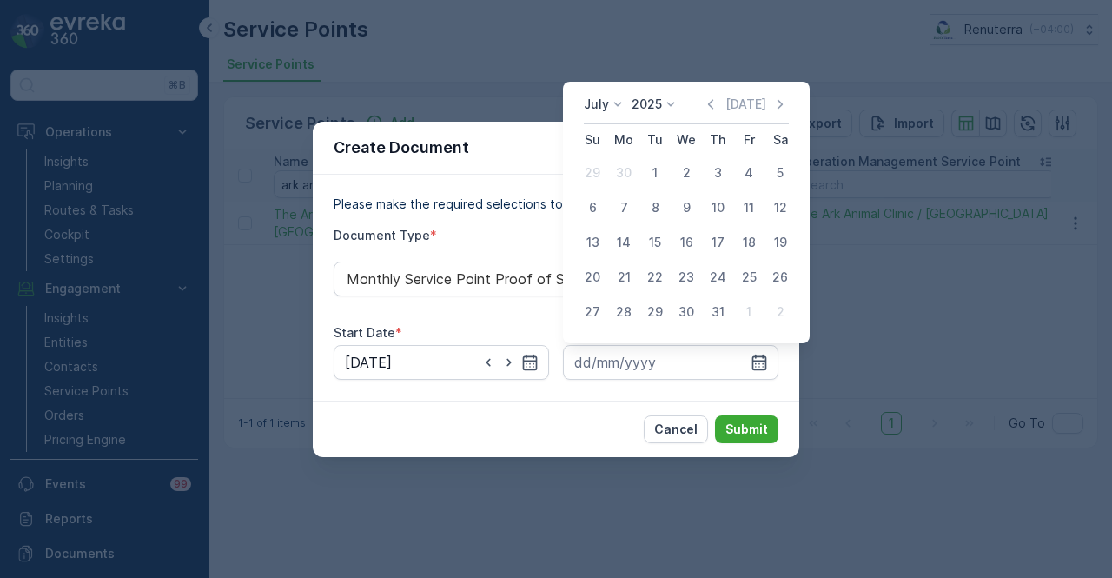
drag, startPoint x: 714, startPoint y: 102, endPoint x: 716, endPoint y: 154, distance: 52.2
click at [714, 107] on icon "button" at bounding box center [710, 104] width 17 height 17
click at [624, 316] on div "30" at bounding box center [624, 312] width 28 height 28
type input "30.06.2025"
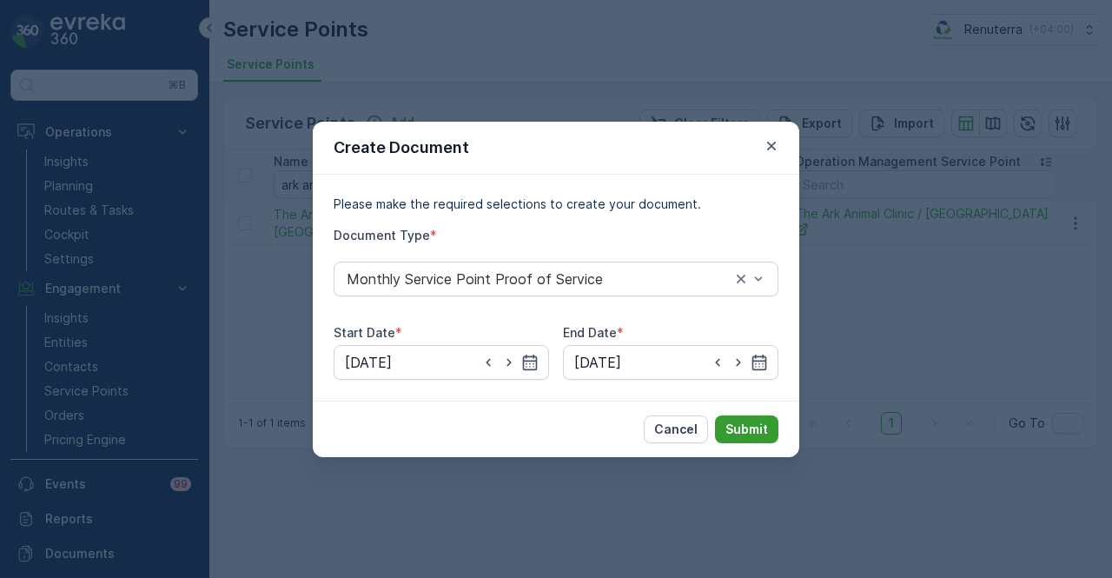
click at [756, 434] on p "Submit" at bounding box center [746, 428] width 43 height 17
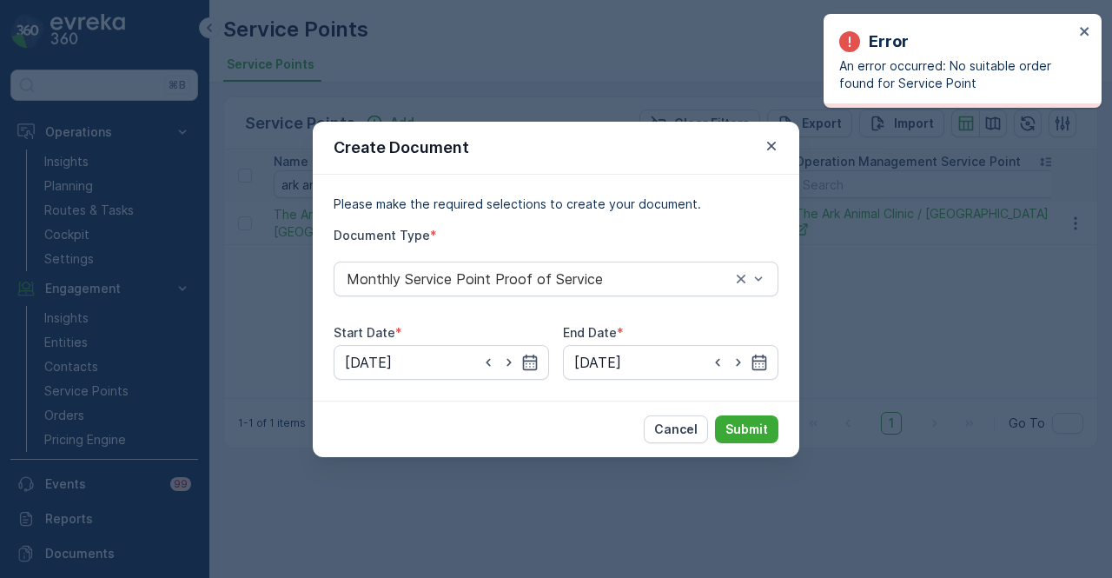
click at [968, 319] on div "Create Document Please make the required selections to create your document. Do…" at bounding box center [556, 289] width 1112 height 578
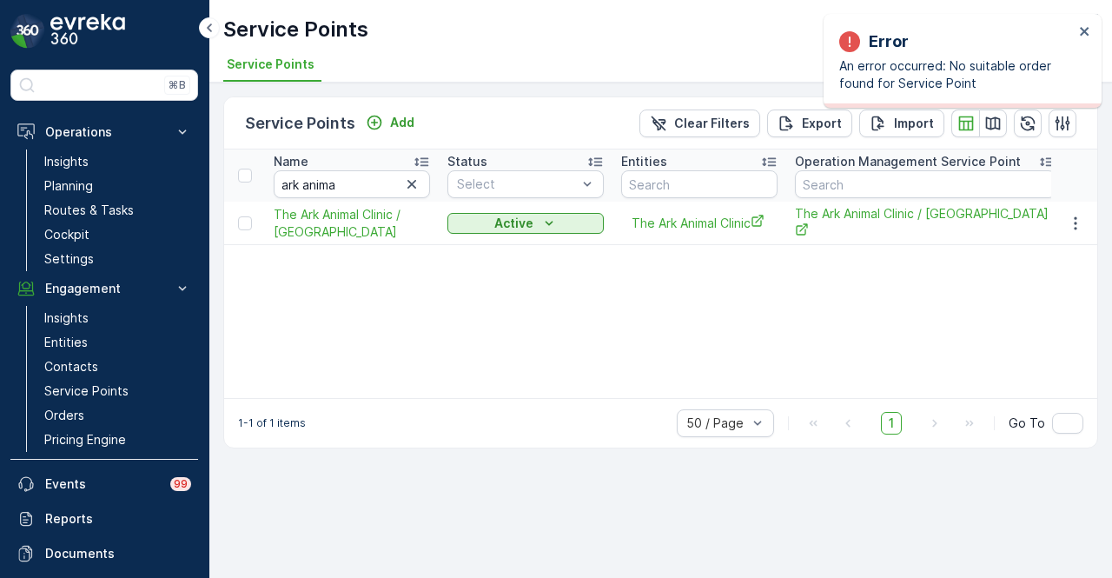
click at [854, 353] on div "Name ark anima Status Select Entities Operation Management Service Point Addres…" at bounding box center [660, 273] width 873 height 248
click at [790, 334] on div "Name ark anima Status Select Entities Operation Management Service Point Addres…" at bounding box center [660, 273] width 873 height 248
click at [416, 188] on icon "button" at bounding box center [411, 183] width 17 height 17
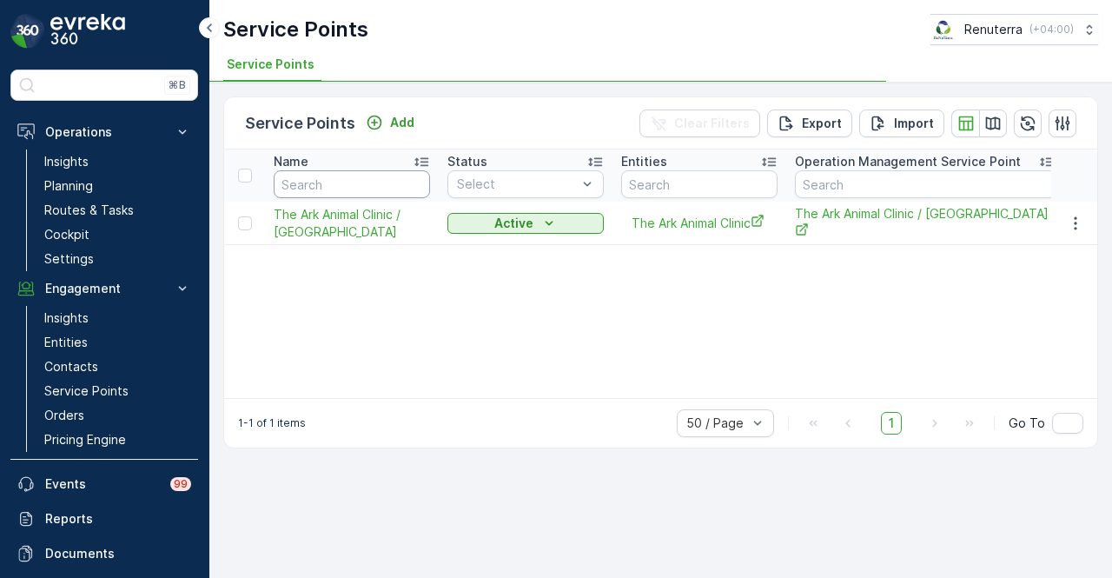
click at [355, 191] on input "text" at bounding box center [352, 184] width 156 height 28
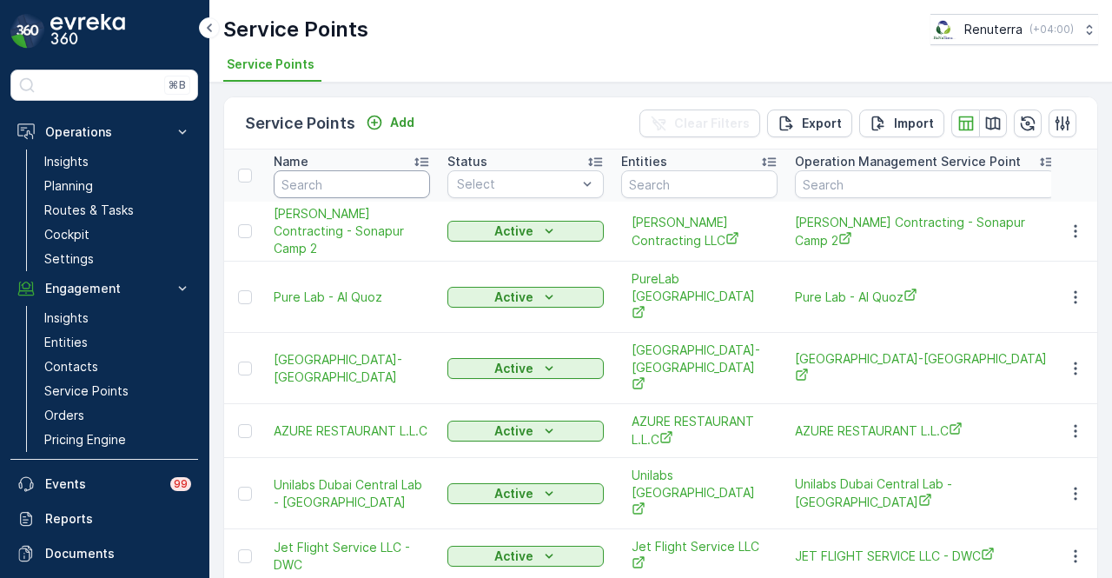
click at [355, 191] on input "text" at bounding box center [352, 184] width 156 height 28
type input "tdc"
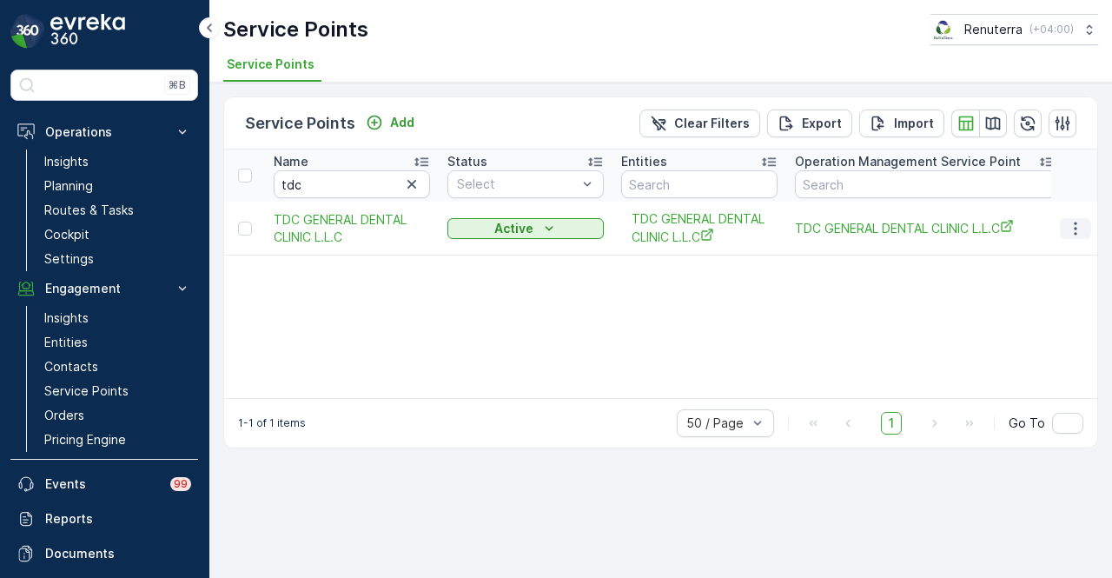
click at [1067, 221] on icon "button" at bounding box center [1074, 228] width 17 height 17
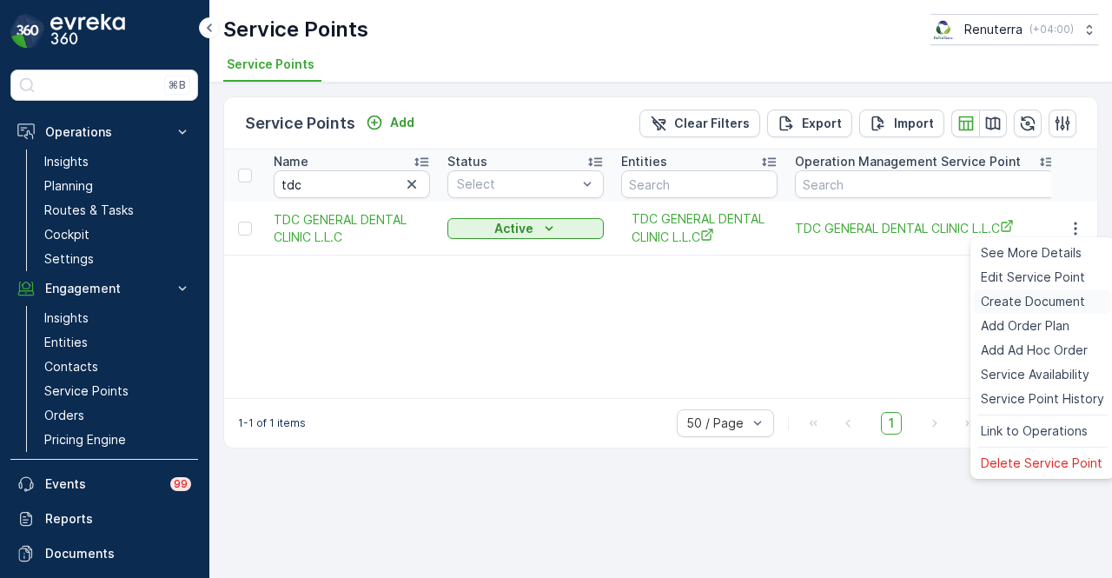
click at [1065, 293] on span "Create Document" at bounding box center [1032, 301] width 104 height 17
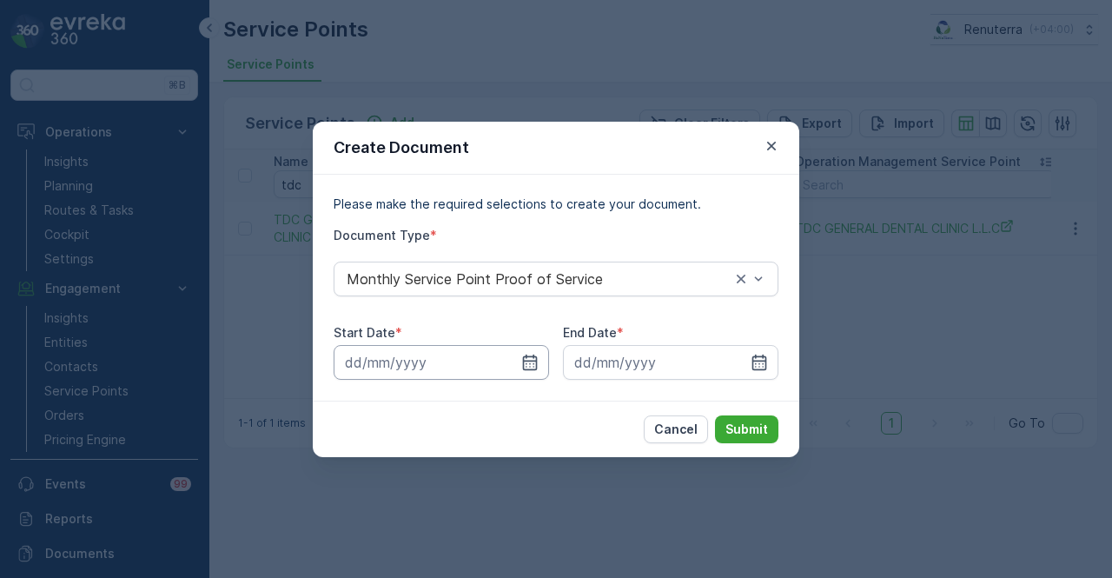
click at [538, 370] on input at bounding box center [440, 362] width 215 height 35
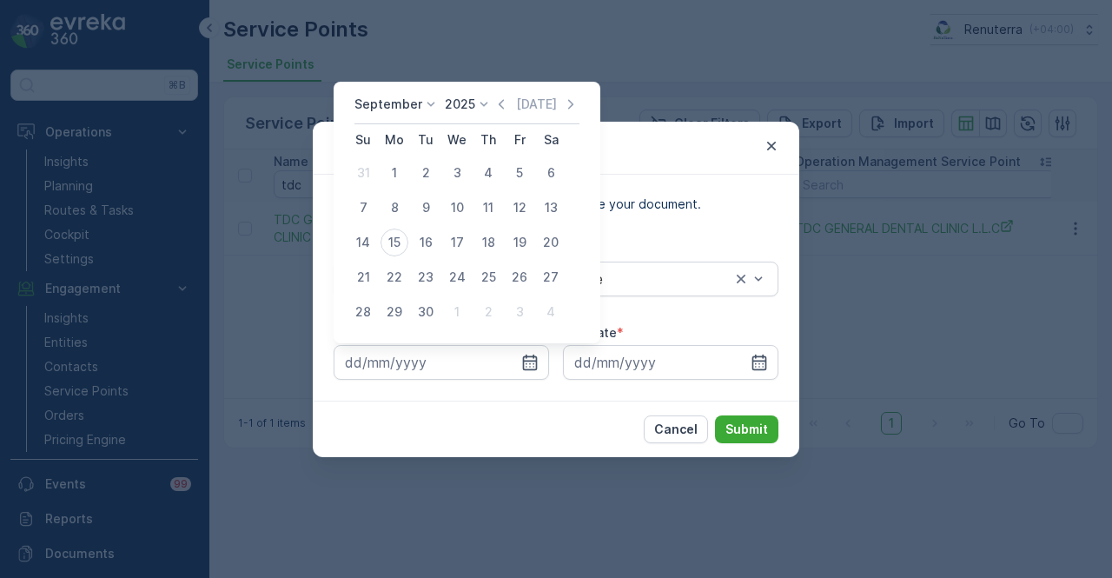
click at [508, 104] on div "Today" at bounding box center [535, 104] width 87 height 17
click at [502, 105] on icon "button" at bounding box center [500, 104] width 17 height 17
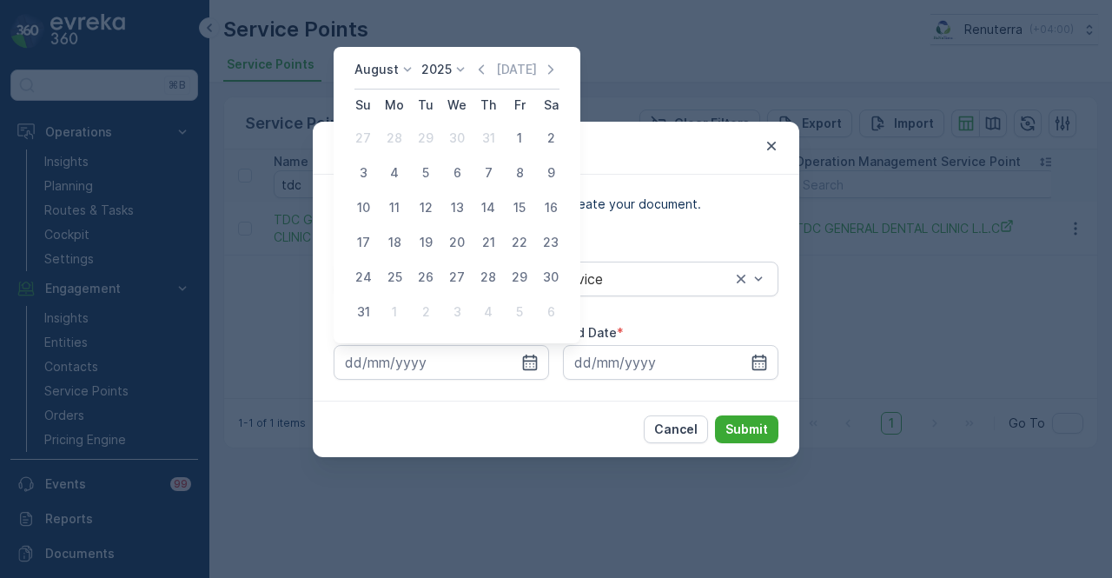
drag, startPoint x: 502, startPoint y: 115, endPoint x: 514, endPoint y: 142, distance: 29.5
click at [512, 140] on div "1" at bounding box center [519, 138] width 28 height 28
type input "01.08.2025"
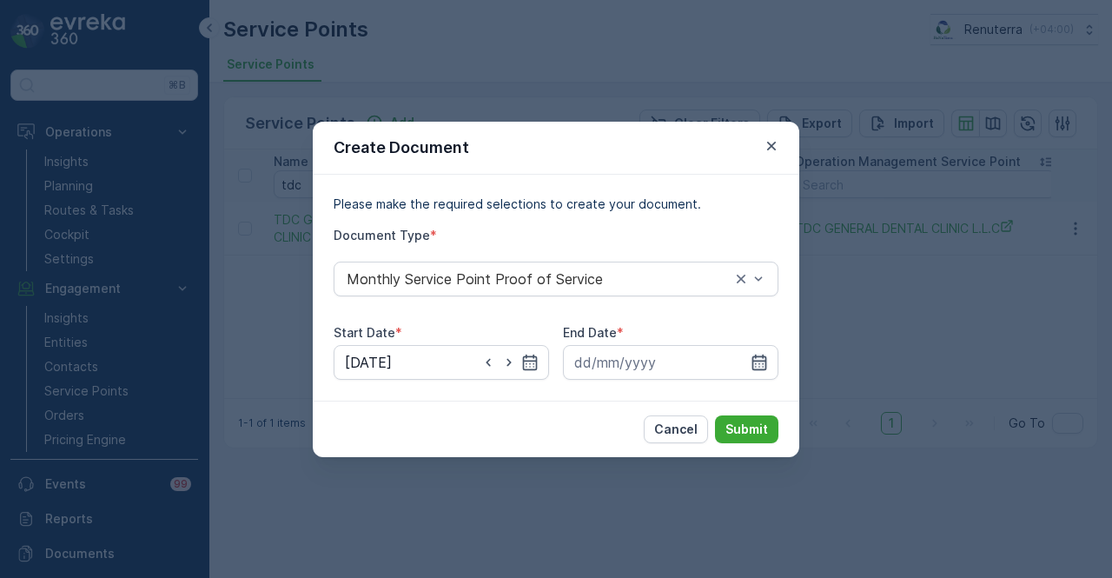
click at [756, 357] on icon "button" at bounding box center [758, 361] width 17 height 17
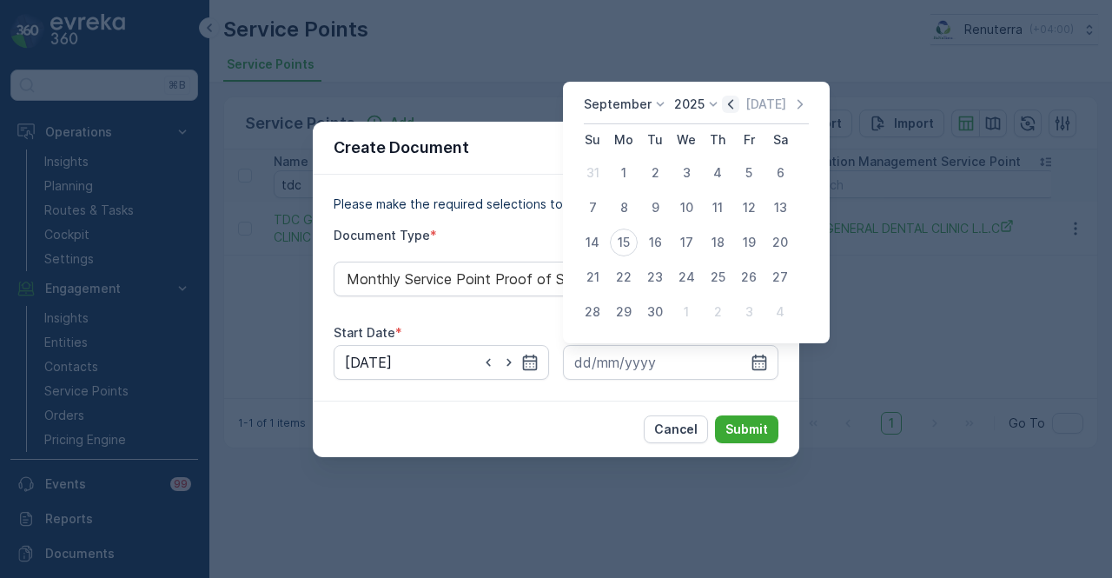
click at [730, 112] on icon "button" at bounding box center [730, 104] width 17 height 17
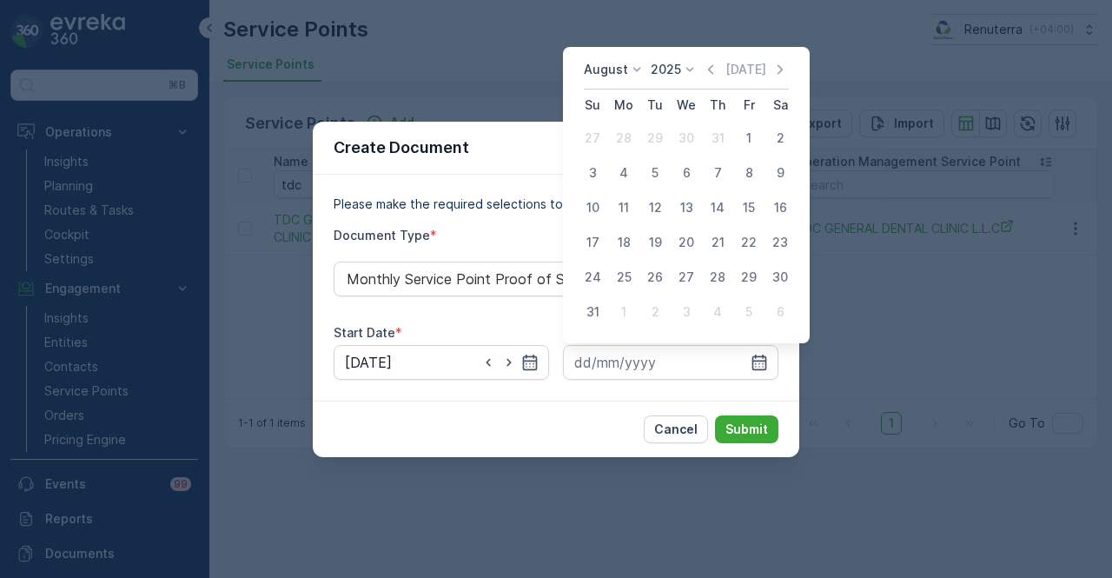
drag, startPoint x: 594, startPoint y: 312, endPoint x: 604, endPoint y: 317, distance: 11.7
click at [598, 312] on div "31" at bounding box center [592, 312] width 28 height 28
type input "31.08.2025"
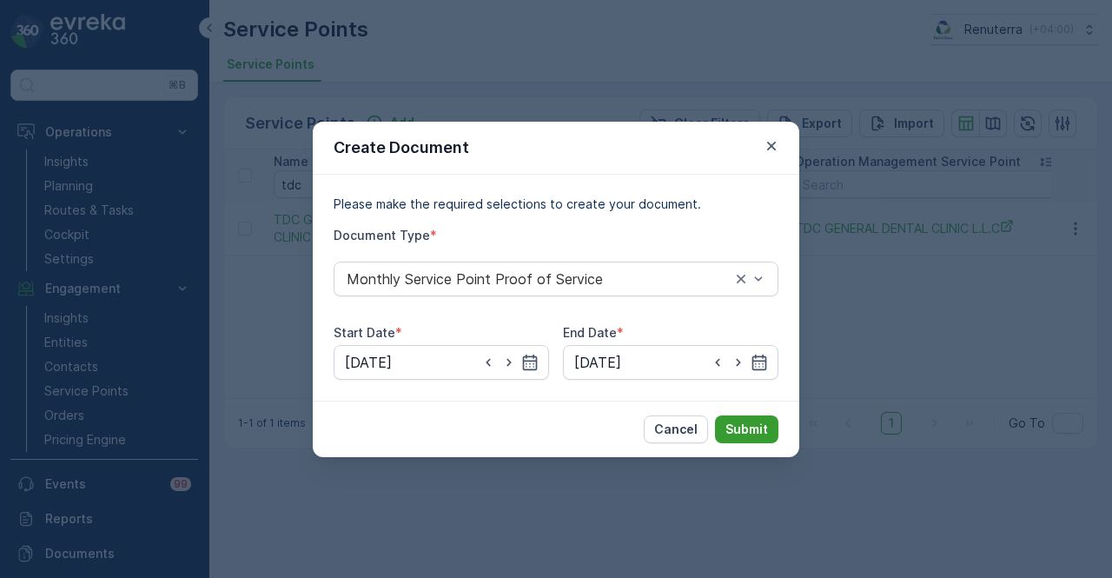
click at [742, 426] on p "Submit" at bounding box center [746, 428] width 43 height 17
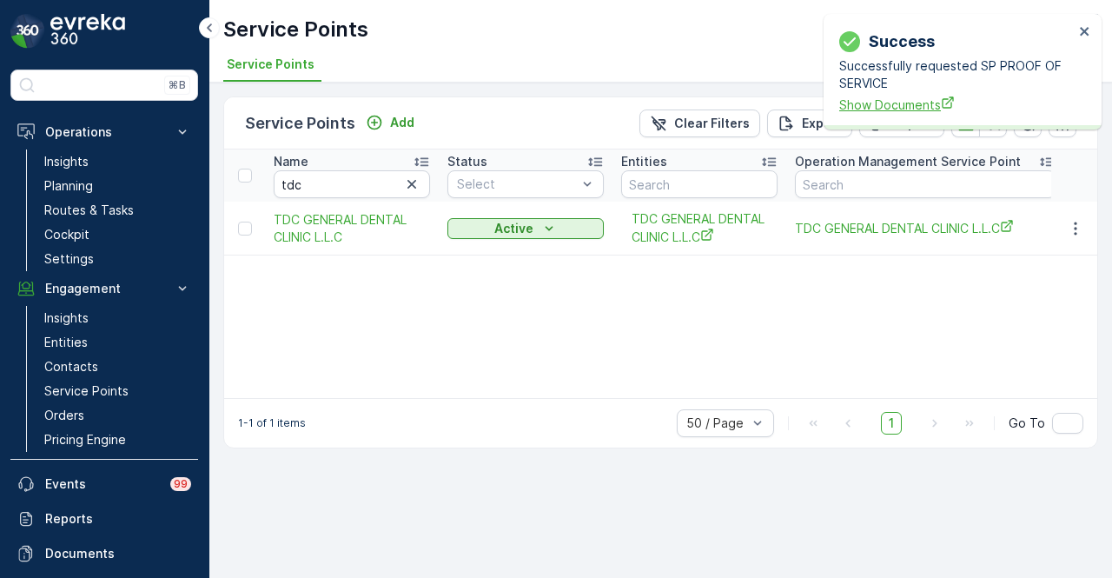
click at [905, 96] on span "Show Documents" at bounding box center [956, 105] width 234 height 18
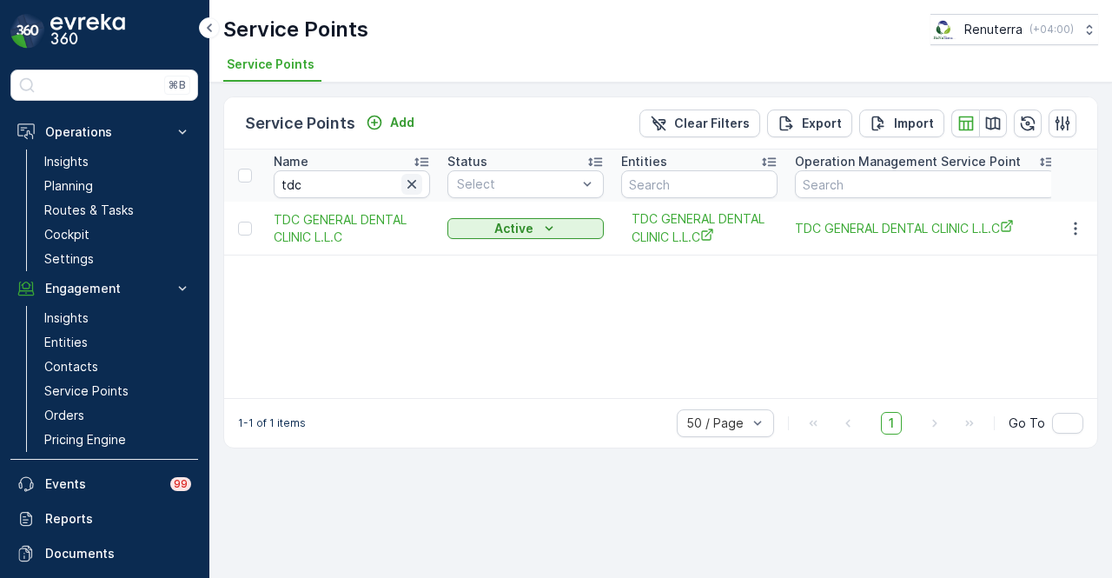
click at [414, 182] on icon "button" at bounding box center [411, 183] width 17 height 17
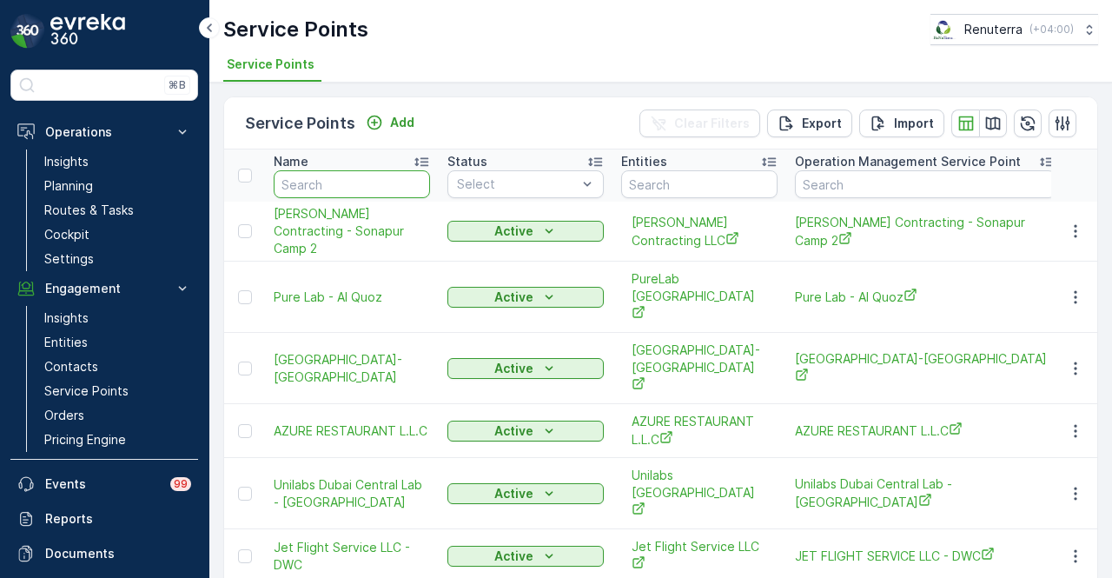
click at [334, 185] on input "text" at bounding box center [352, 184] width 156 height 28
type input "taj al"
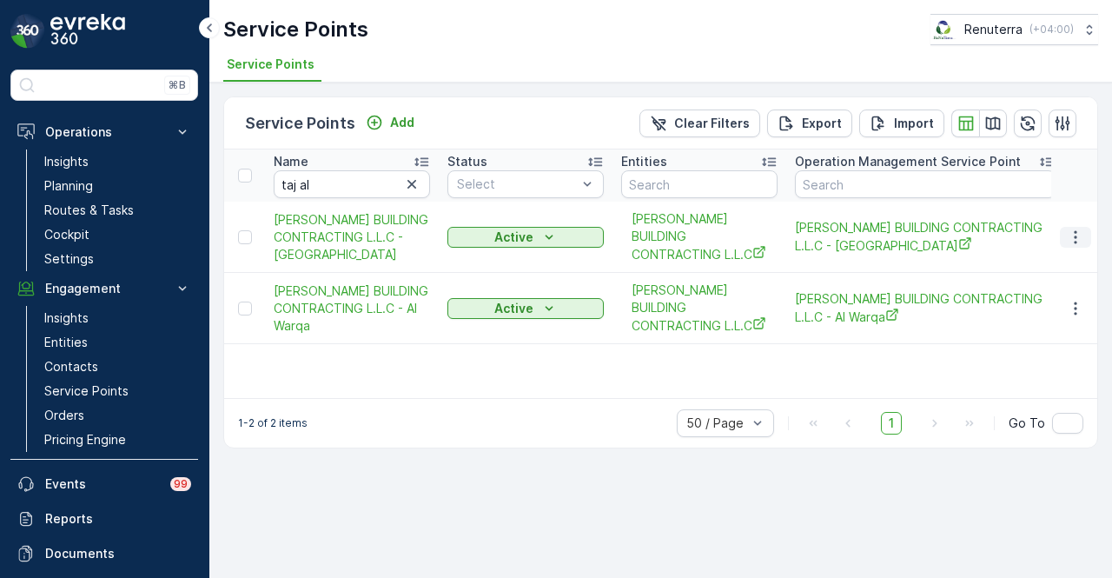
click at [1074, 237] on icon "button" at bounding box center [1074, 236] width 17 height 17
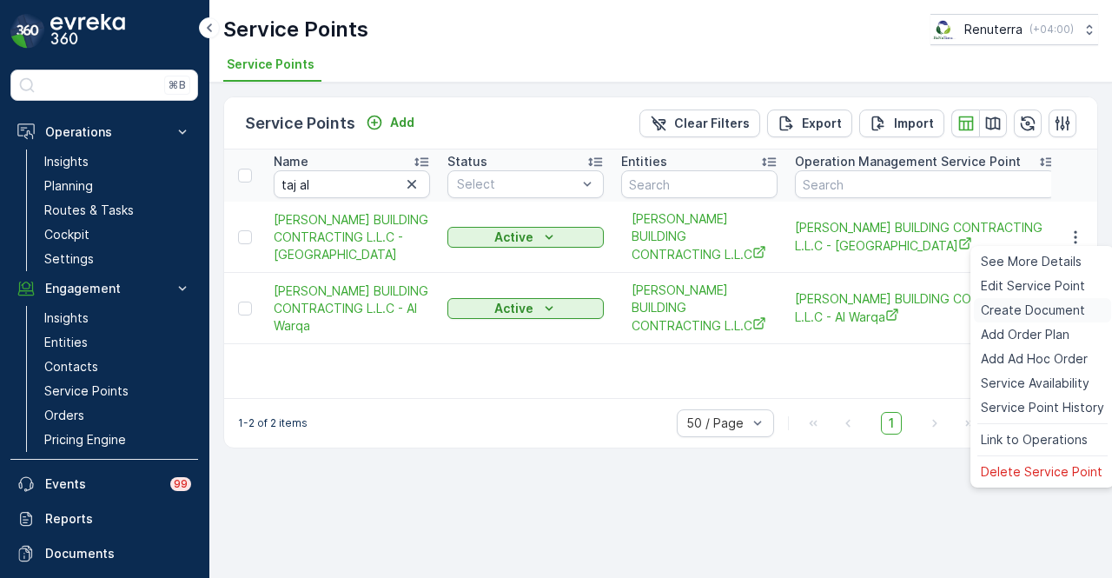
click at [1078, 314] on span "Create Document" at bounding box center [1032, 309] width 104 height 17
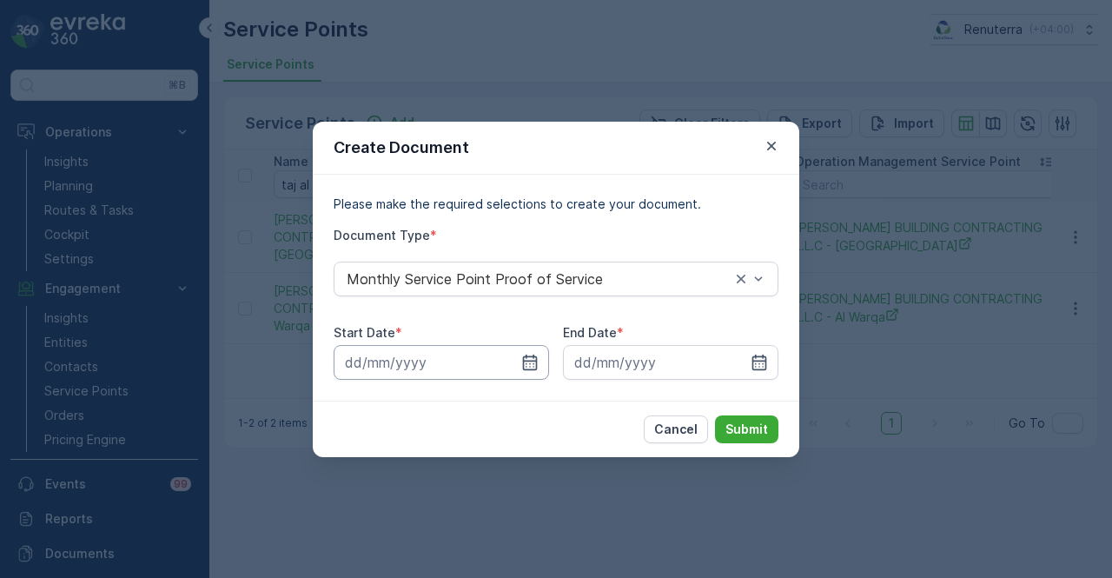
click at [545, 369] on input at bounding box center [440, 362] width 215 height 35
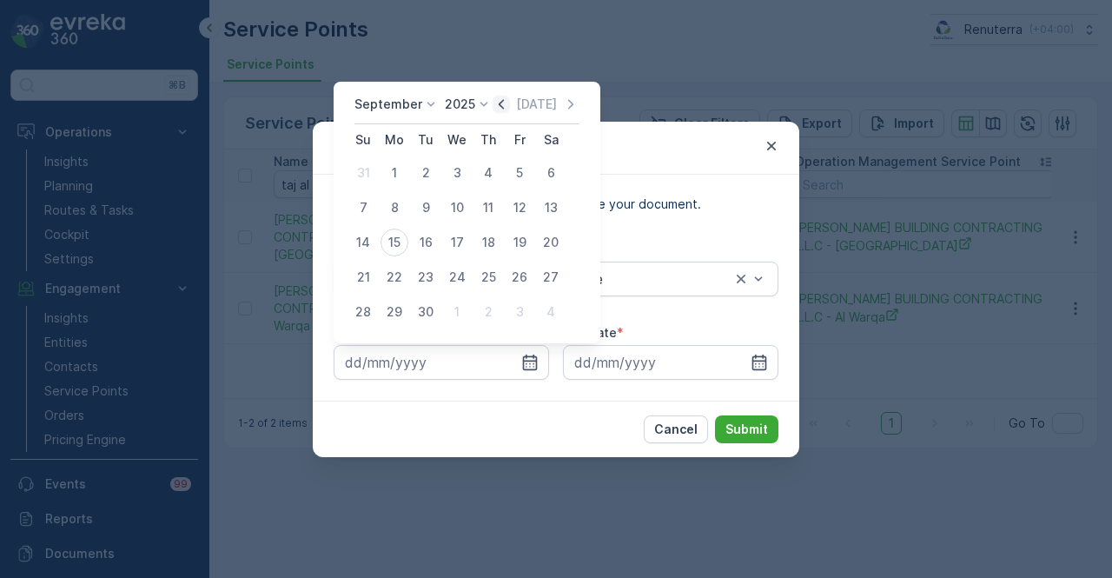
click at [500, 108] on icon "button" at bounding box center [500, 104] width 17 height 17
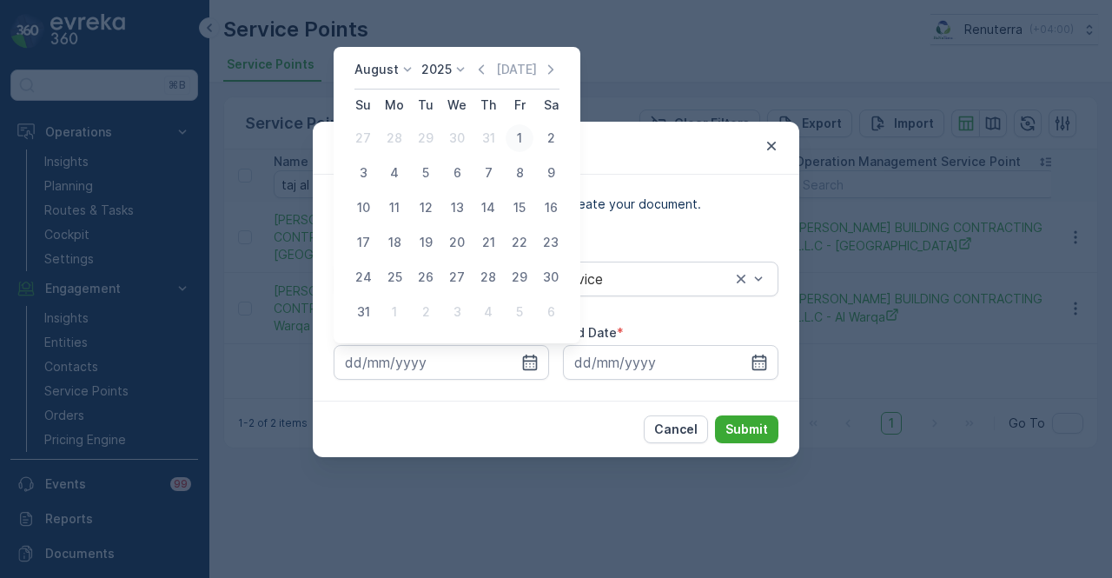
click at [505, 140] on div "1" at bounding box center [519, 138] width 28 height 28
type input "01.08.2025"
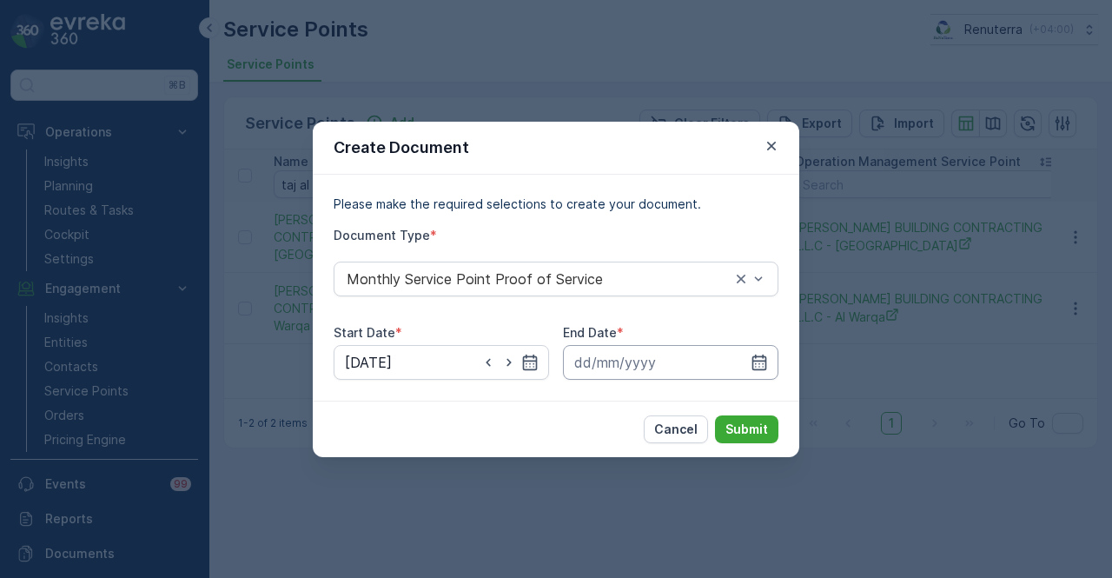
click at [768, 364] on input at bounding box center [670, 362] width 215 height 35
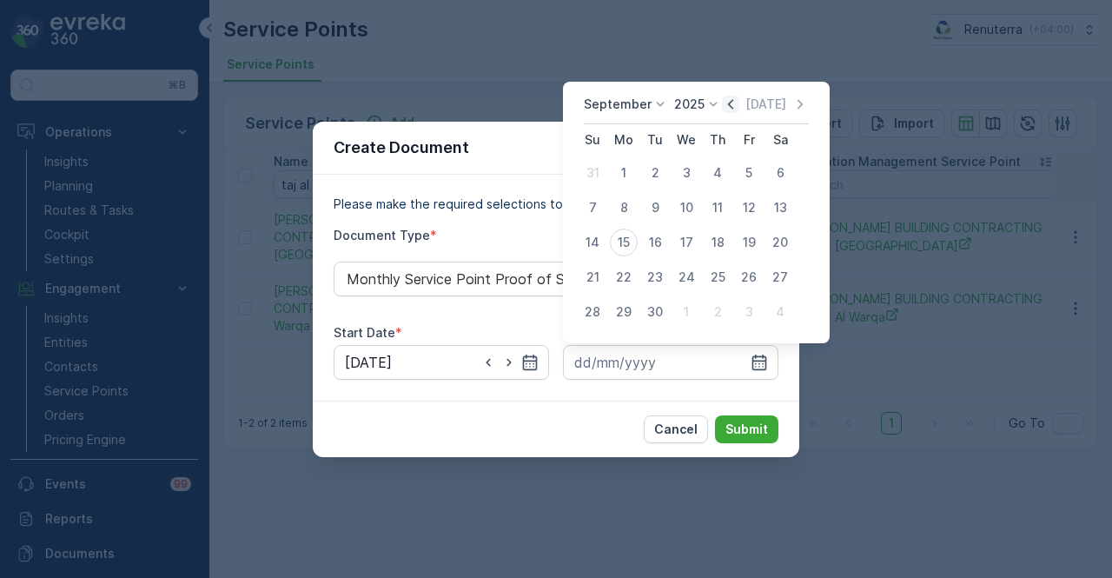
click at [723, 103] on icon "button" at bounding box center [730, 104] width 17 height 17
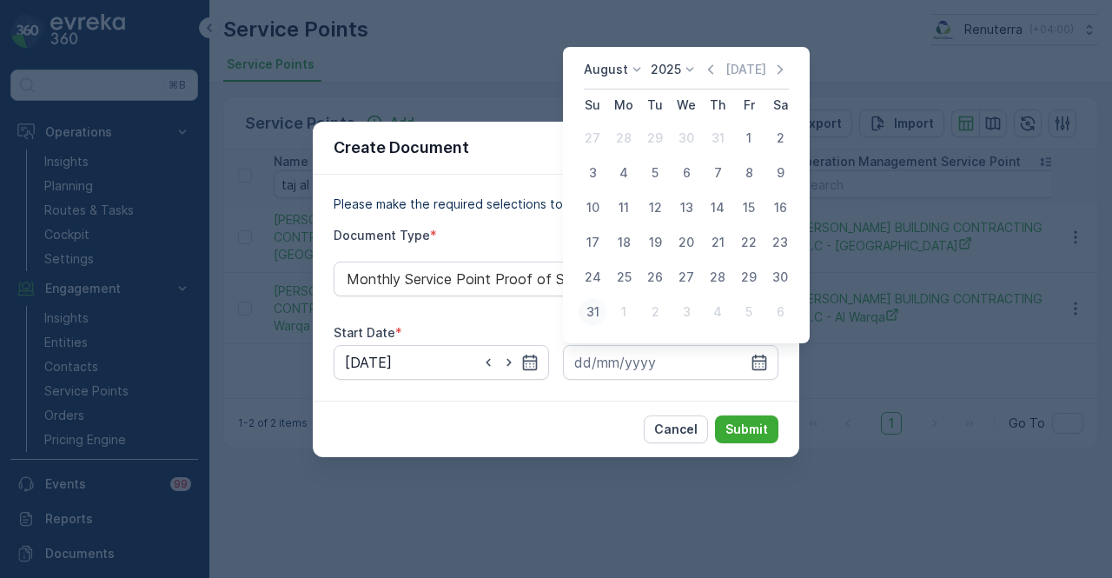
drag, startPoint x: 594, startPoint y: 313, endPoint x: 783, endPoint y: 452, distance: 234.8
click at [594, 312] on div "31" at bounding box center [592, 312] width 28 height 28
type input "31.08.2025"
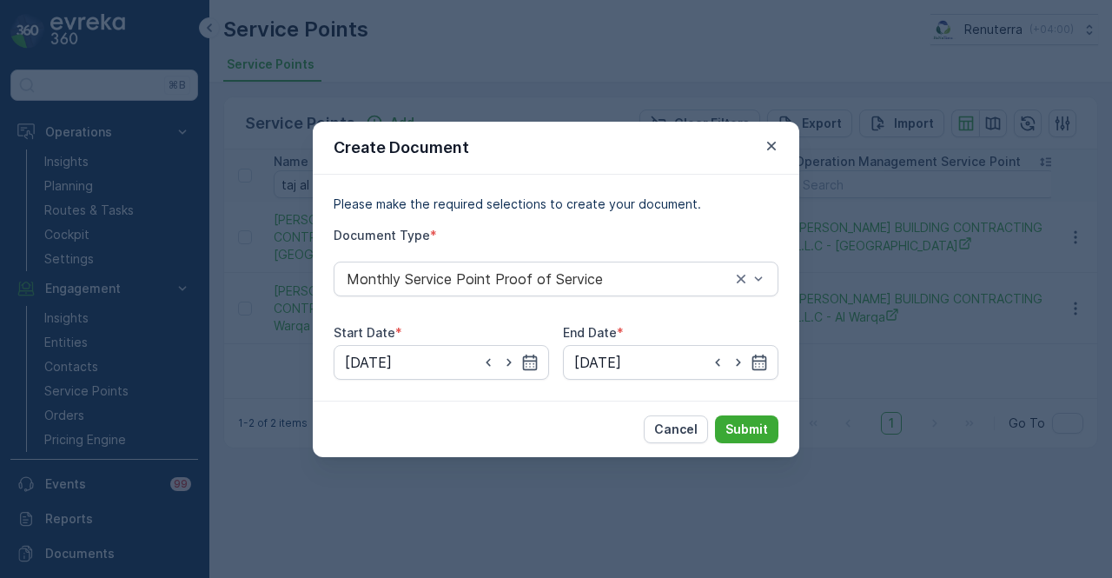
click at [784, 452] on div "Cancel Submit" at bounding box center [556, 428] width 486 height 56
click at [756, 426] on p "Submit" at bounding box center [746, 428] width 43 height 17
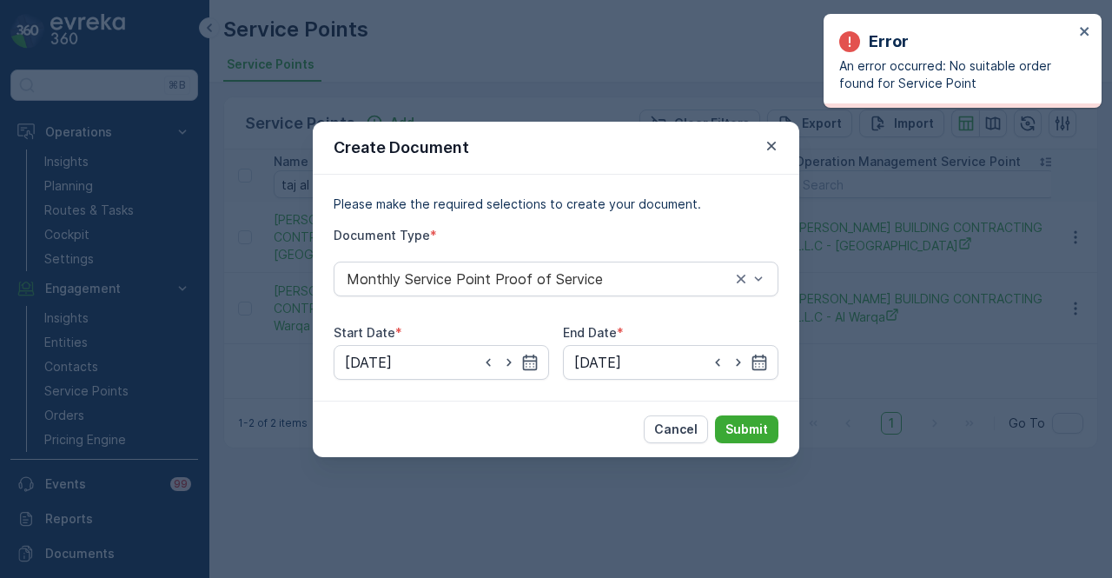
click at [760, 148] on div "Create Document" at bounding box center [556, 148] width 486 height 53
drag, startPoint x: 766, startPoint y: 147, endPoint x: 762, endPoint y: 161, distance: 14.6
click at [766, 149] on icon "button" at bounding box center [771, 145] width 17 height 17
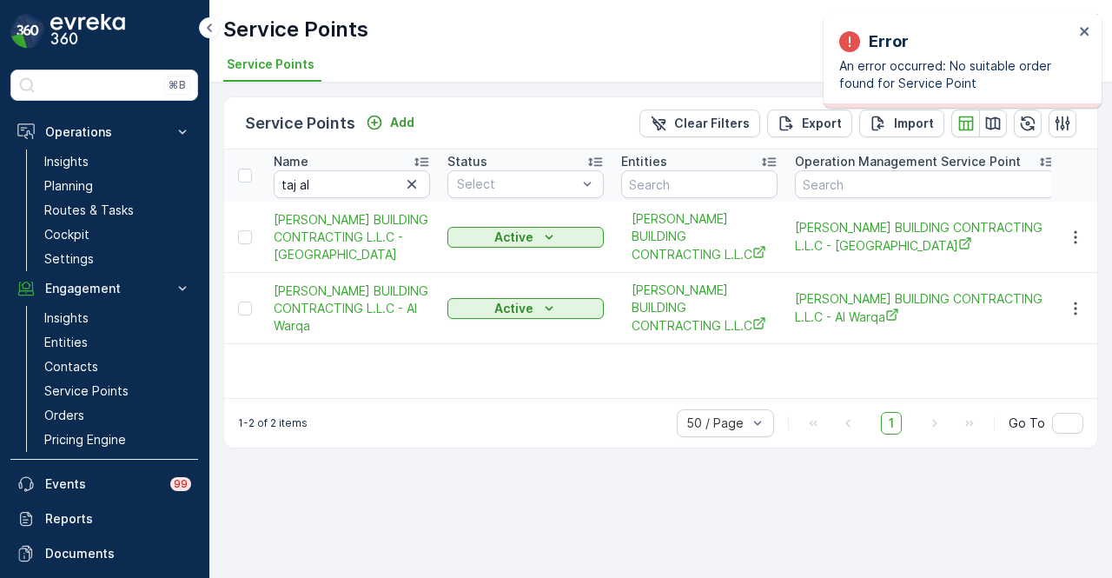
click at [691, 368] on div "Name taj al Status Select Entities Operation Management Service Point Address O…" at bounding box center [660, 273] width 873 height 248
click at [1078, 310] on icon "button" at bounding box center [1074, 308] width 17 height 17
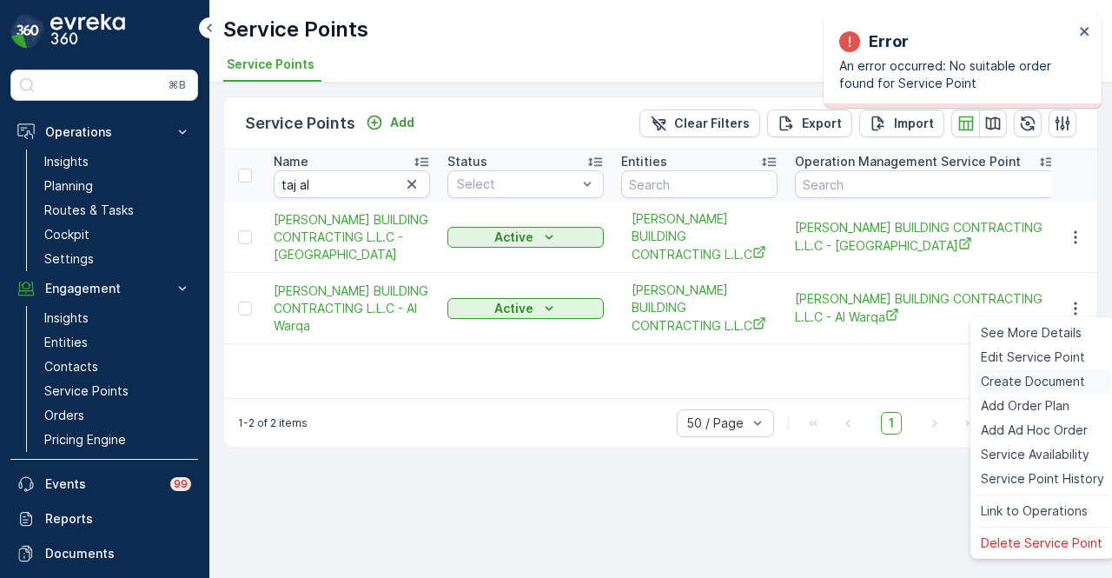
click at [1046, 379] on span "Create Document" at bounding box center [1032, 381] width 104 height 17
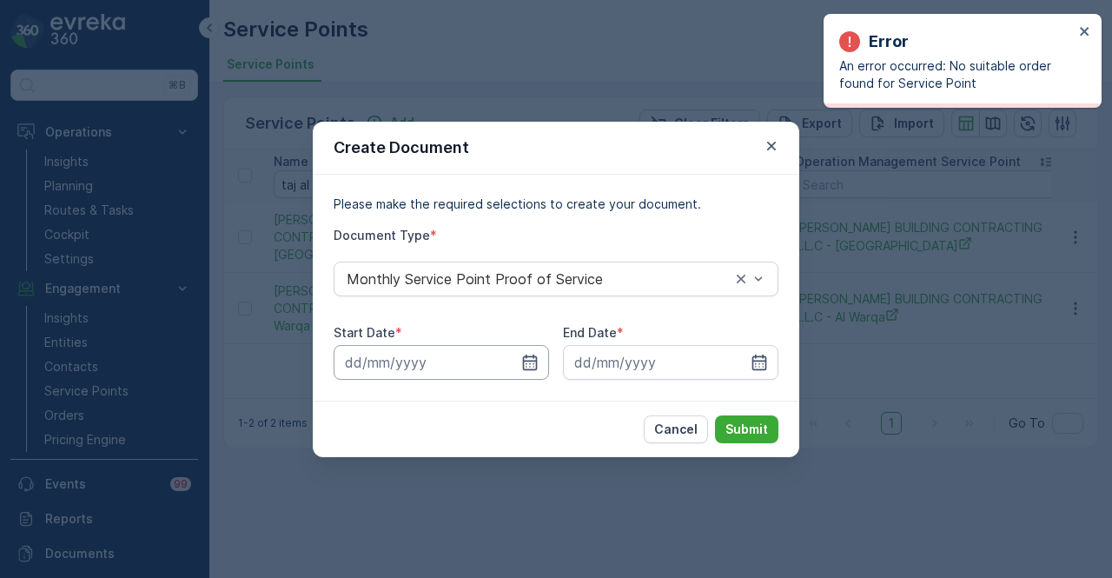
click at [538, 367] on input at bounding box center [440, 362] width 215 height 35
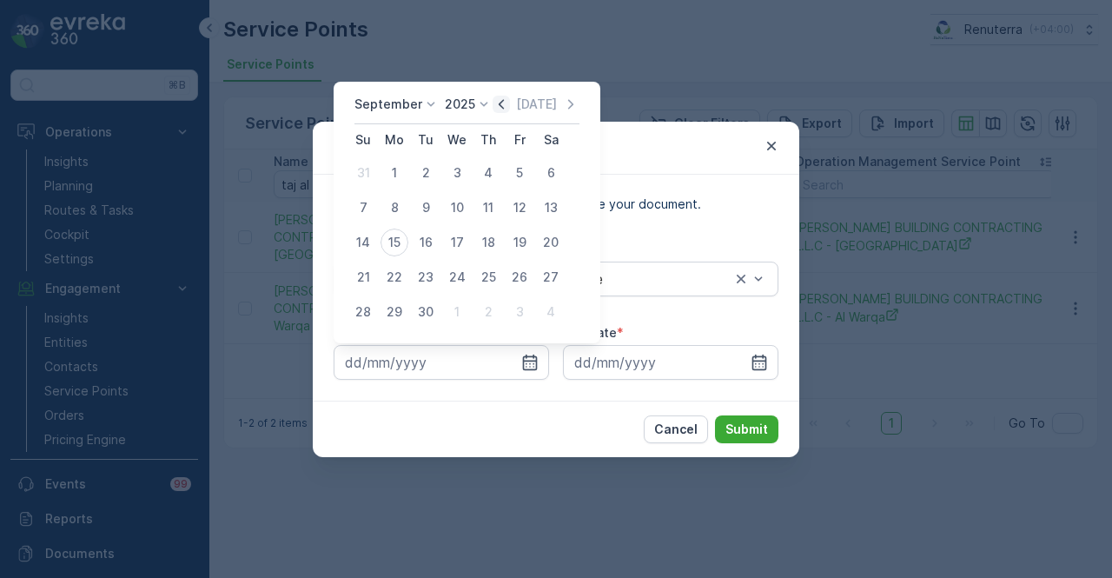
click at [498, 107] on icon "button" at bounding box center [500, 104] width 5 height 10
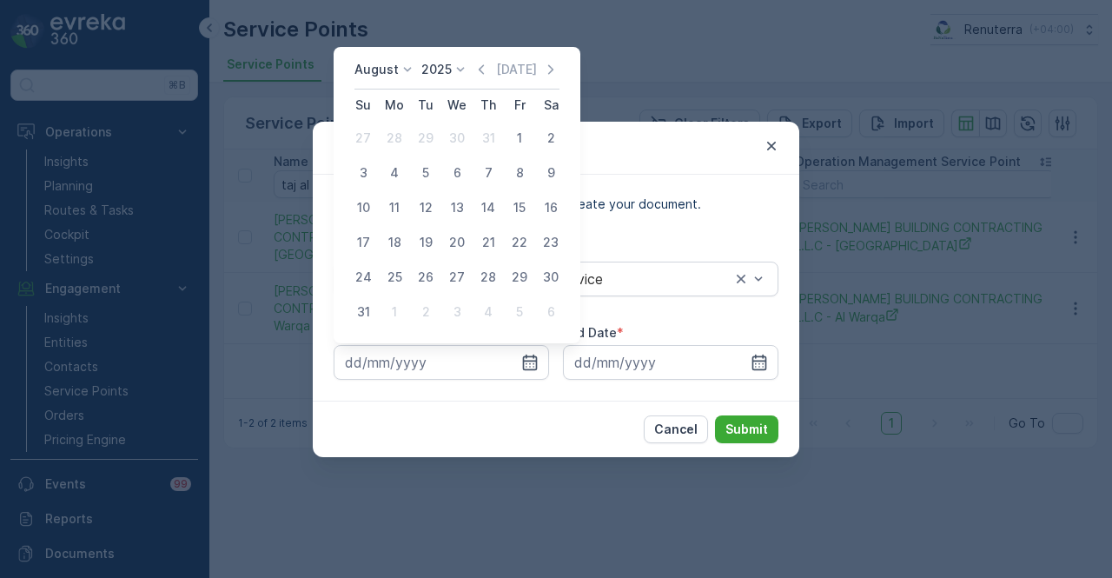
click at [526, 145] on div "1" at bounding box center [519, 138] width 28 height 28
type input "01.08.2025"
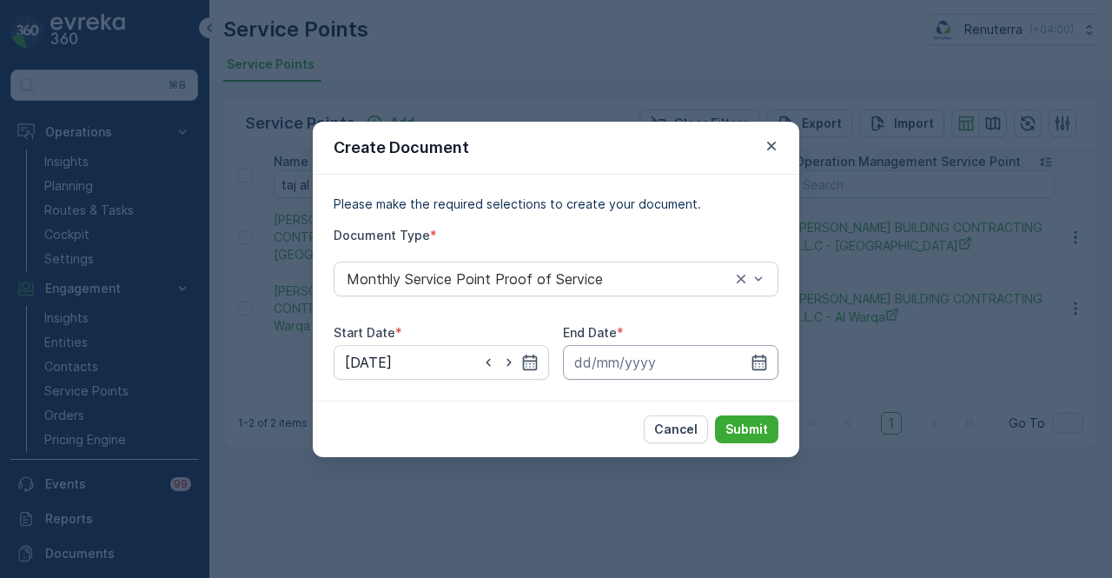
click at [775, 372] on input at bounding box center [670, 362] width 215 height 35
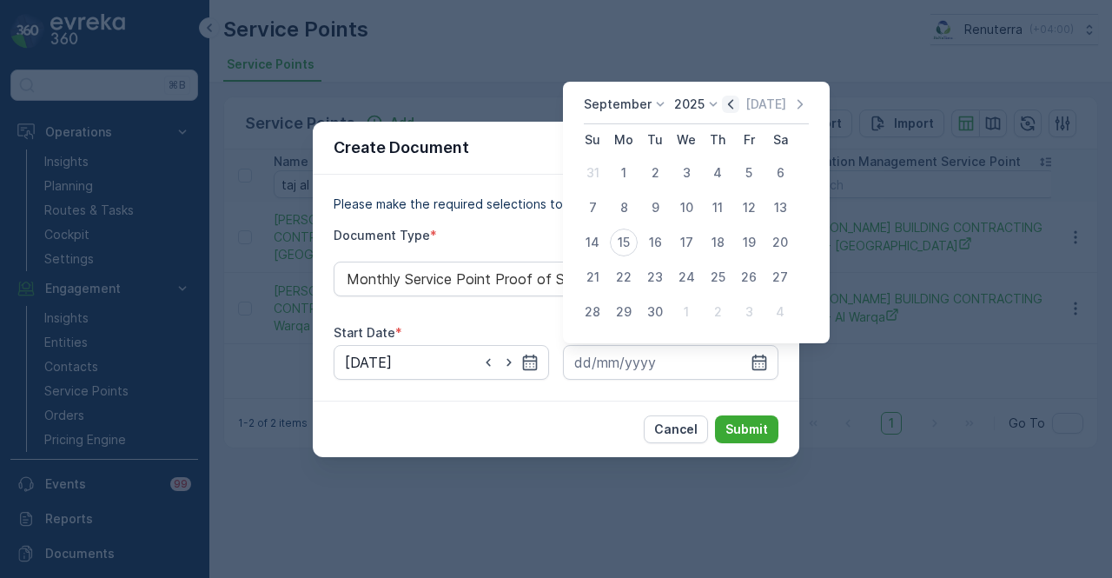
click at [725, 108] on icon "button" at bounding box center [730, 104] width 17 height 17
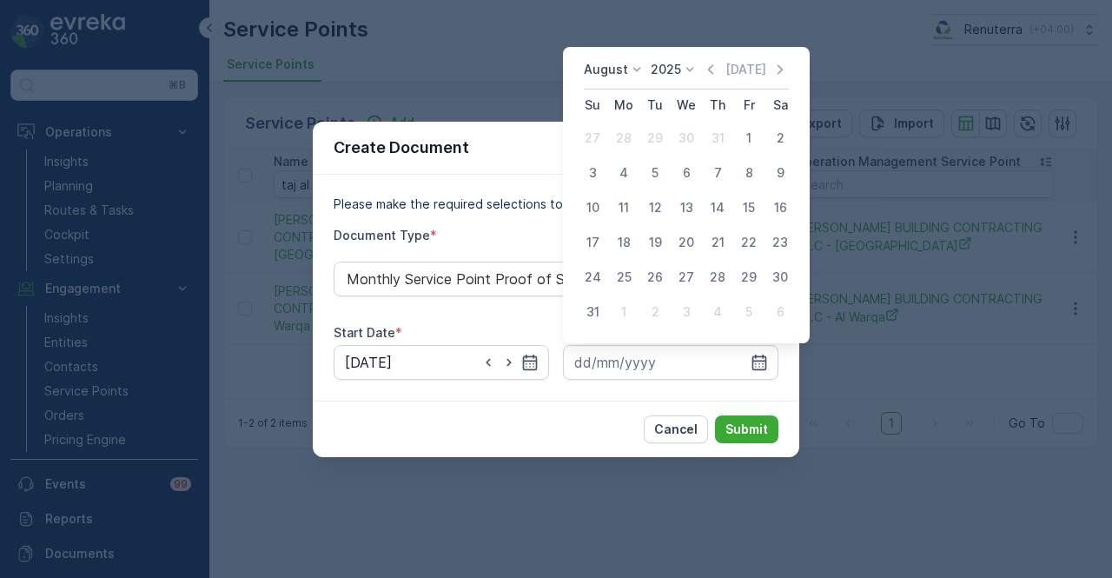
drag, startPoint x: 601, startPoint y: 314, endPoint x: 732, endPoint y: 393, distance: 153.6
click at [602, 315] on div "31" at bounding box center [592, 312] width 28 height 28
type input "31.08.2025"
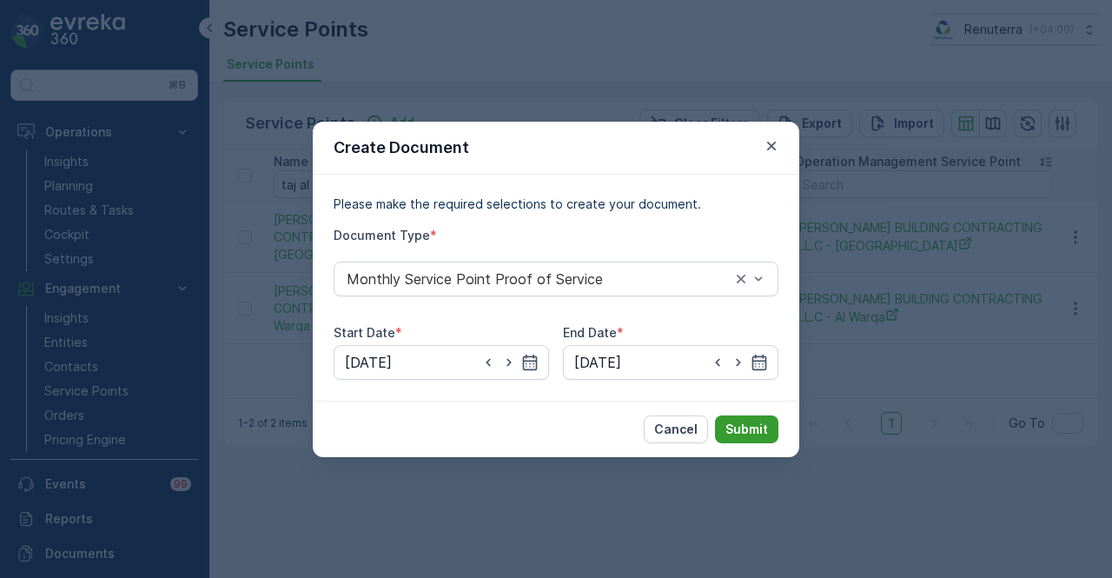
click at [756, 432] on p "Submit" at bounding box center [746, 428] width 43 height 17
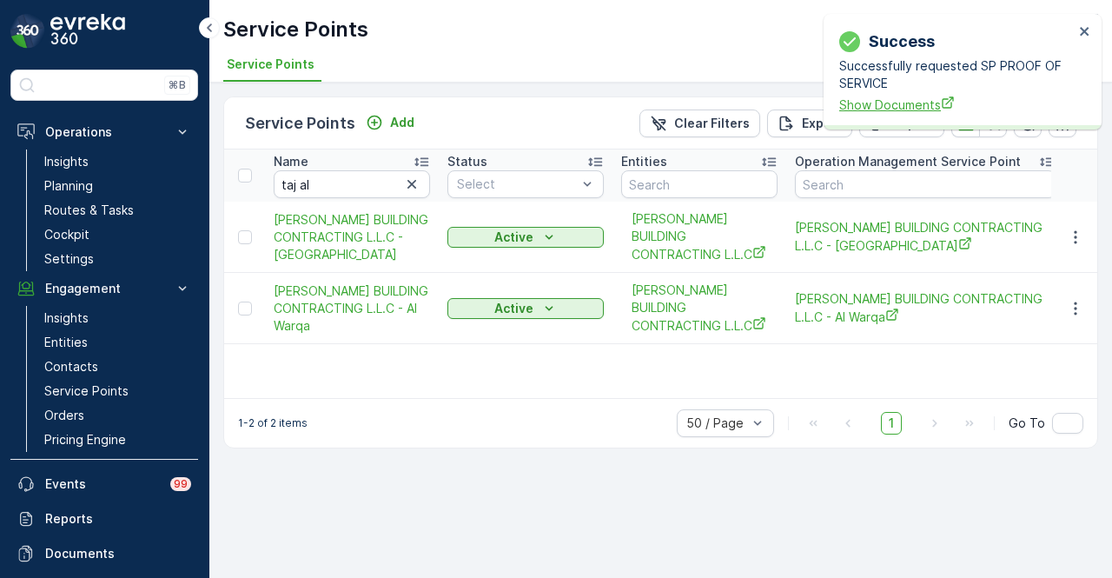
click at [895, 109] on span "Show Documents" at bounding box center [956, 105] width 234 height 18
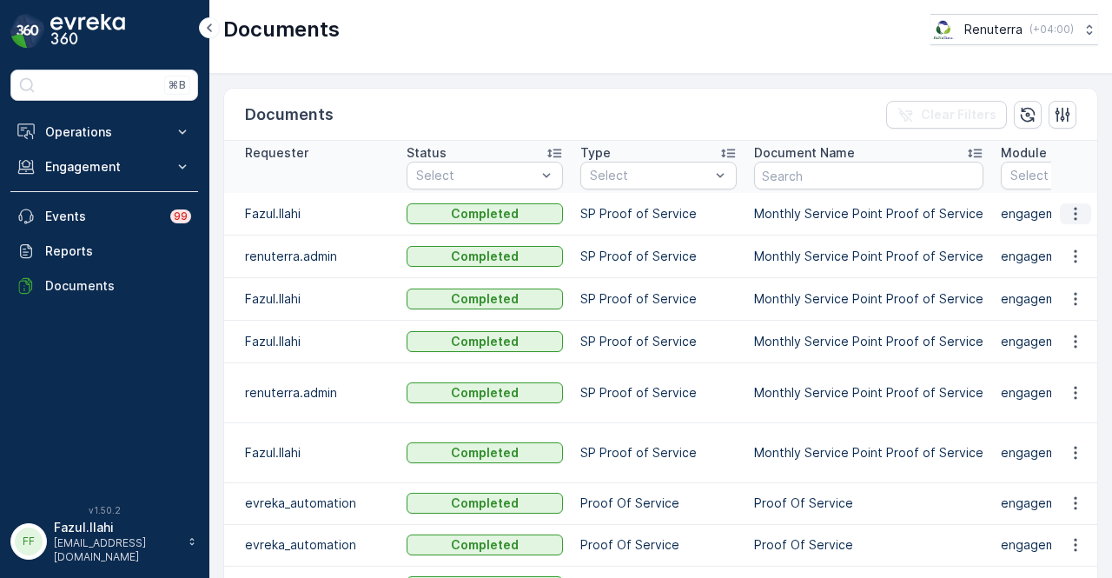
click at [1072, 215] on icon "button" at bounding box center [1074, 213] width 17 height 17
click at [1073, 248] on div "See Details" at bounding box center [1070, 238] width 81 height 24
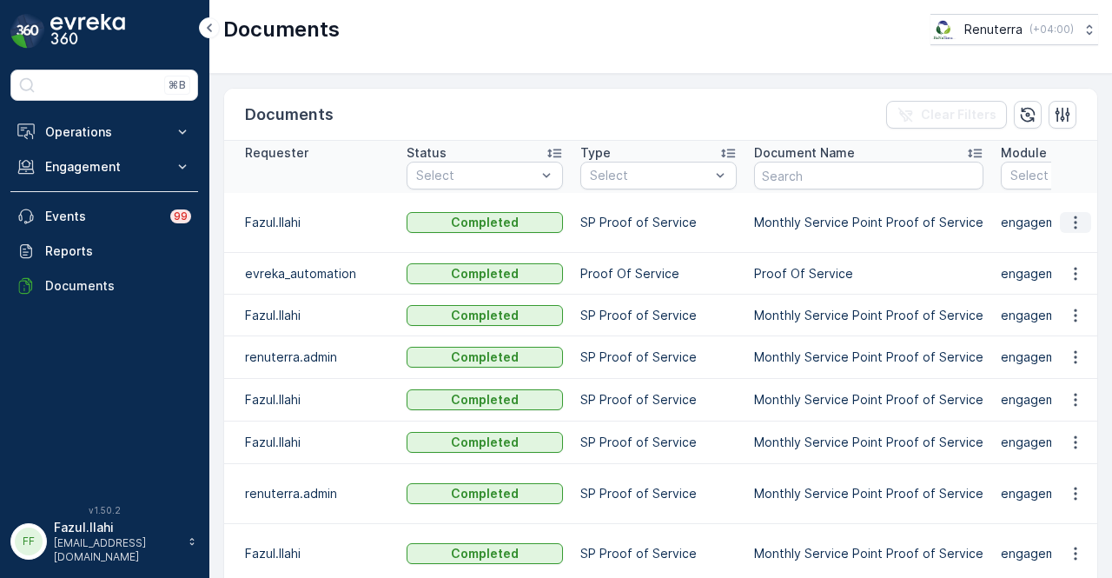
click at [1066, 220] on icon "button" at bounding box center [1074, 222] width 17 height 17
click at [1067, 254] on span "See Details" at bounding box center [1070, 246] width 67 height 17
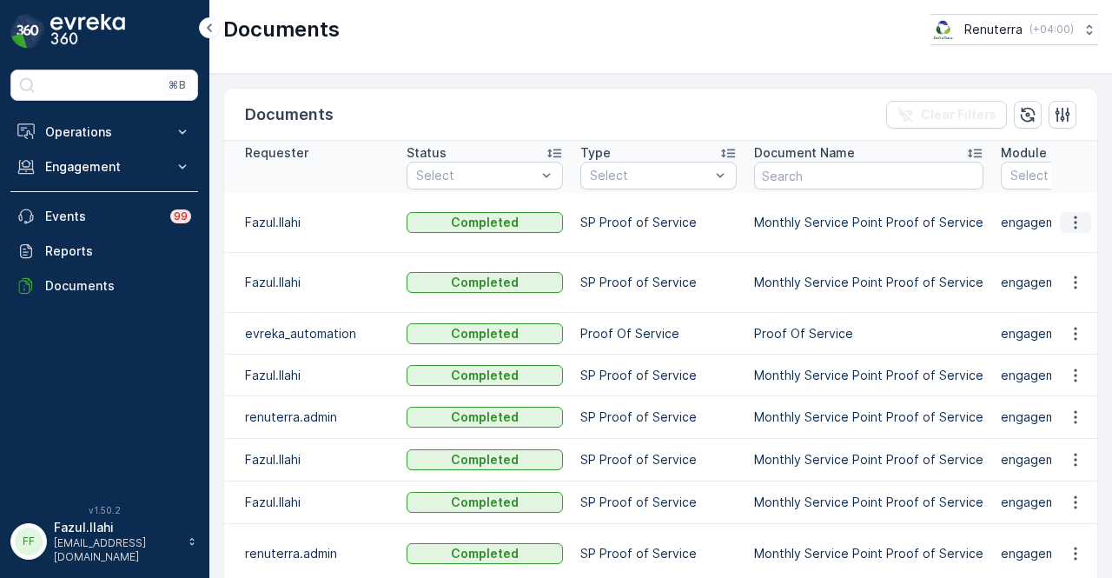
click at [1073, 216] on icon "button" at bounding box center [1074, 222] width 3 height 13
click at [1072, 253] on span "See Details" at bounding box center [1070, 246] width 67 height 17
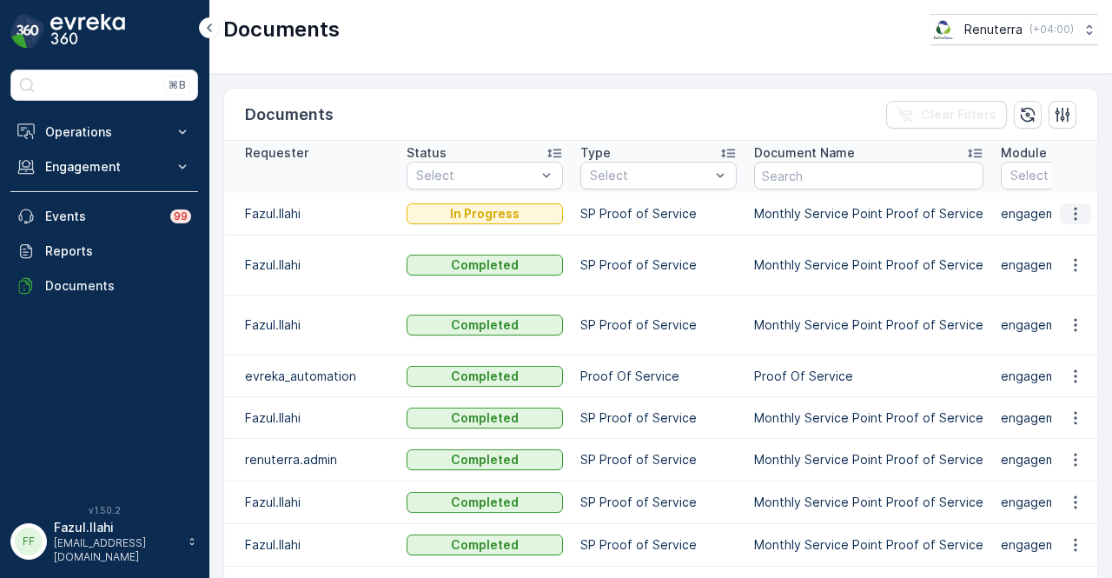
click at [1073, 213] on icon "button" at bounding box center [1074, 214] width 3 height 13
click at [1070, 267] on icon "button" at bounding box center [1074, 264] width 17 height 17
click at [1073, 294] on span "See Details" at bounding box center [1070, 289] width 67 height 17
click at [1069, 215] on icon "button" at bounding box center [1074, 213] width 17 height 17
click at [1064, 234] on span "See Details" at bounding box center [1070, 237] width 67 height 17
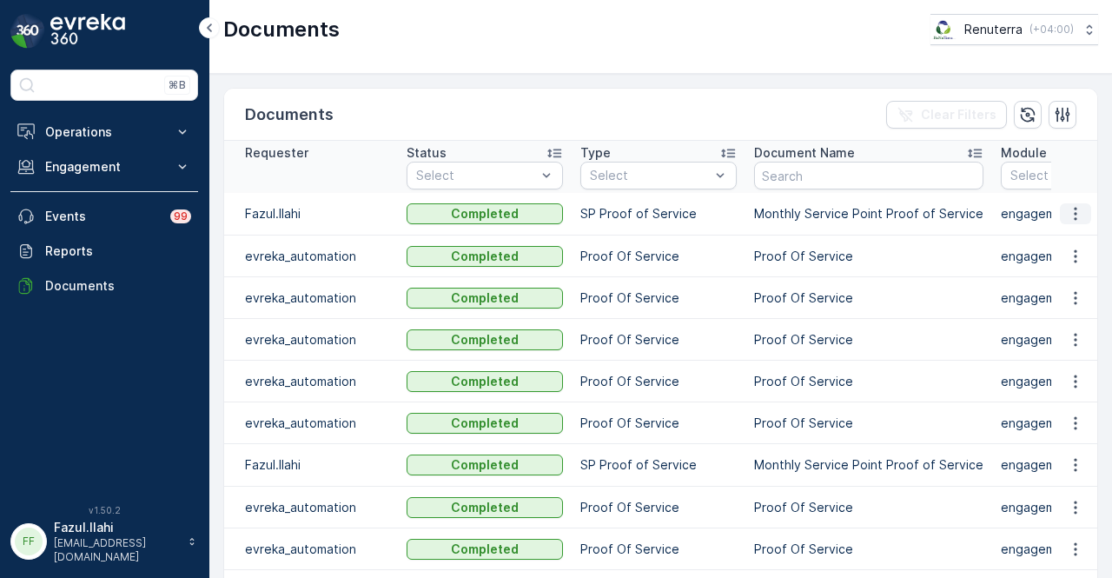
click at [1080, 218] on button "button" at bounding box center [1075, 213] width 31 height 21
click at [1079, 232] on span "See Details" at bounding box center [1070, 237] width 67 height 17
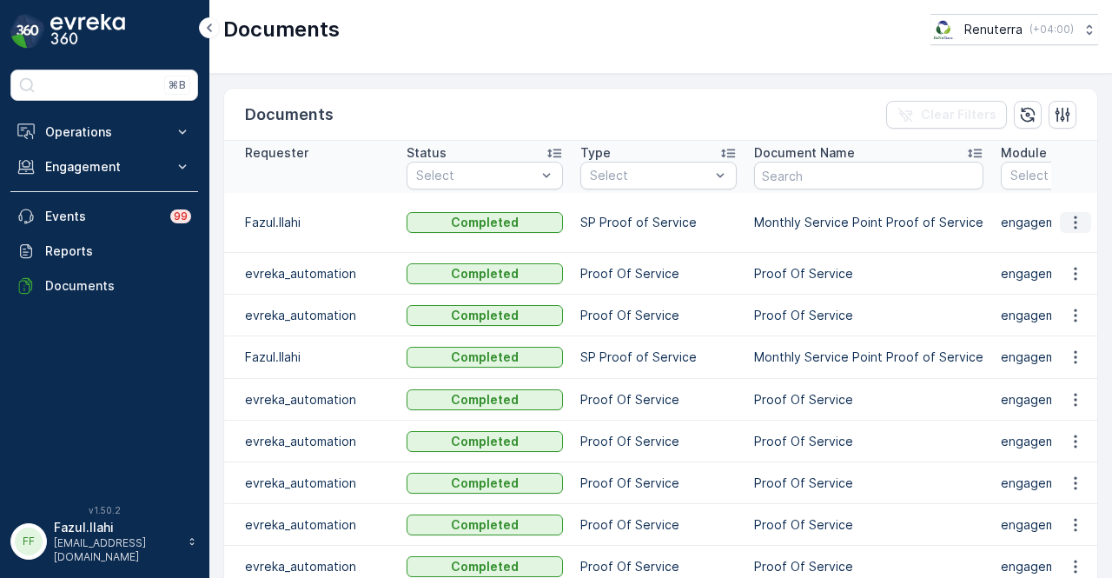
click at [1079, 226] on icon "button" at bounding box center [1074, 222] width 17 height 17
click at [1078, 254] on span "See Details" at bounding box center [1070, 246] width 67 height 17
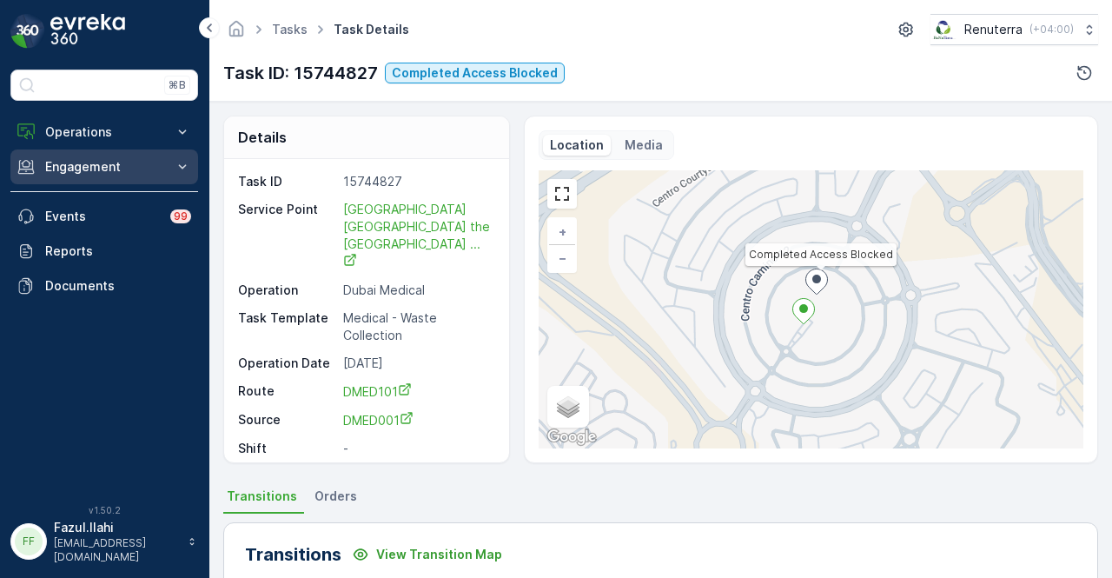
click at [127, 155] on button "Engagement" at bounding box center [104, 166] width 188 height 35
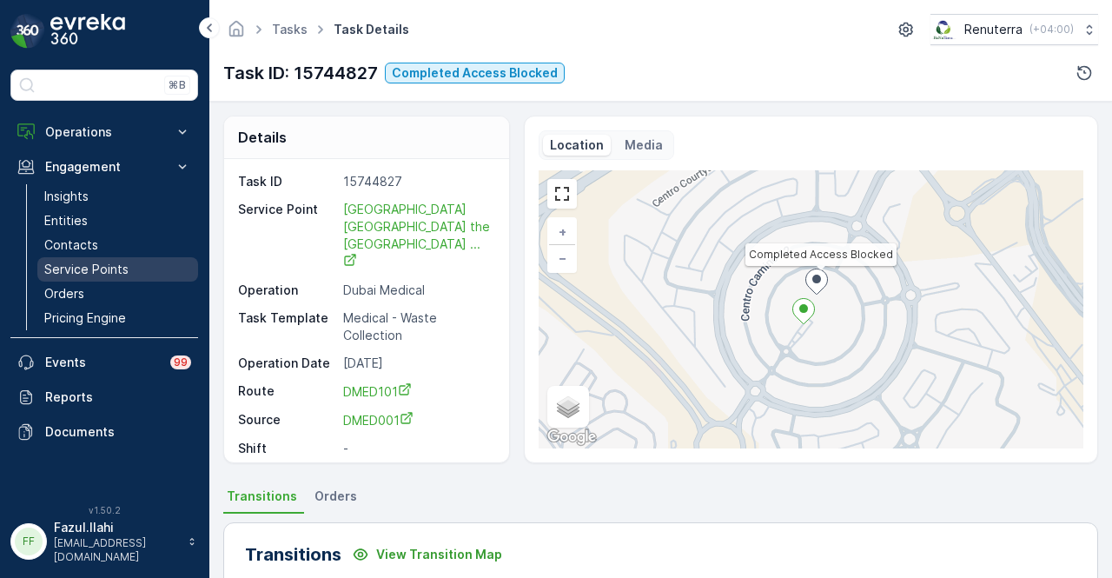
click at [159, 267] on link "Service Points" at bounding box center [117, 269] width 161 height 24
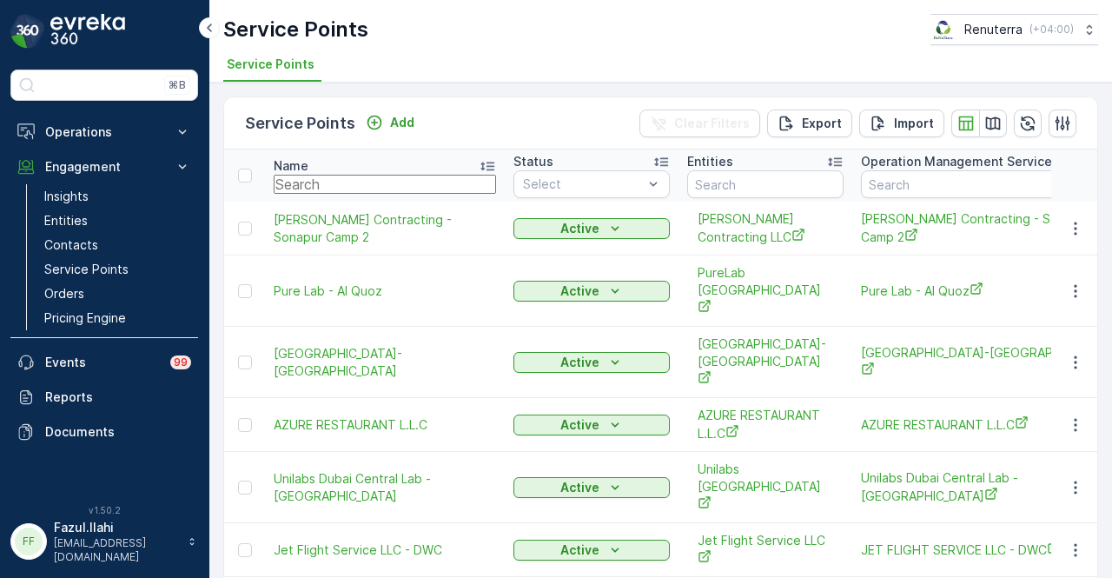
click at [339, 182] on input "text" at bounding box center [385, 184] width 222 height 19
type input "tech"
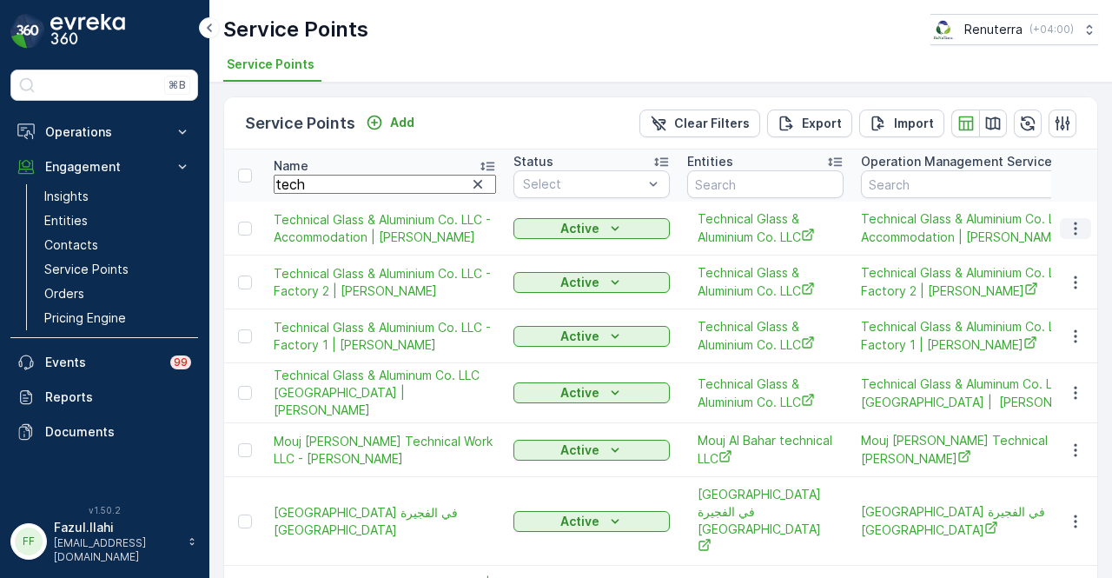
click at [1075, 220] on button "button" at bounding box center [1075, 228] width 31 height 21
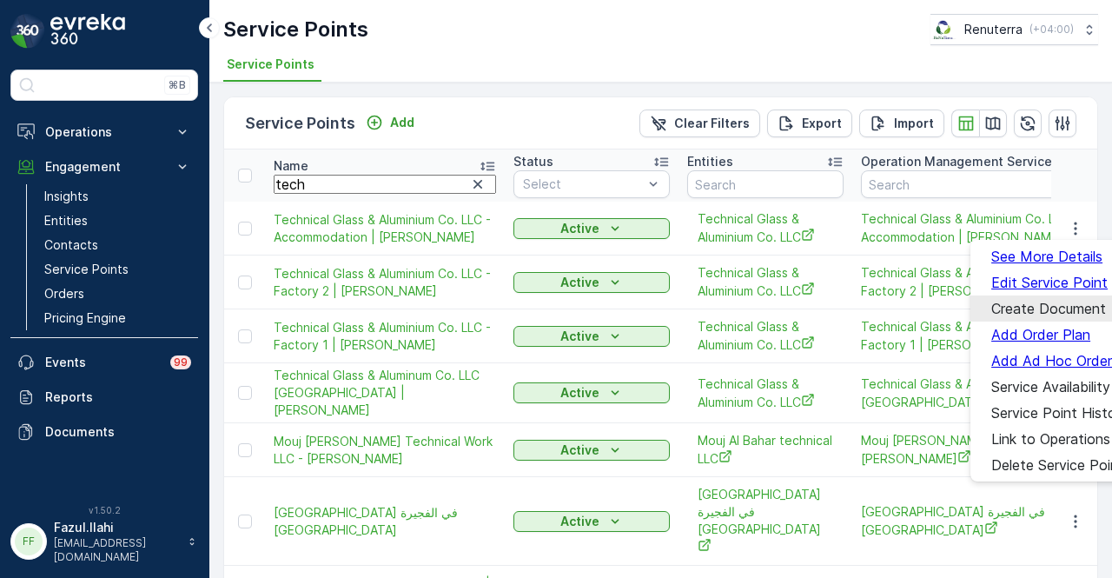
click at [1060, 301] on span "Create Document" at bounding box center [1048, 308] width 115 height 16
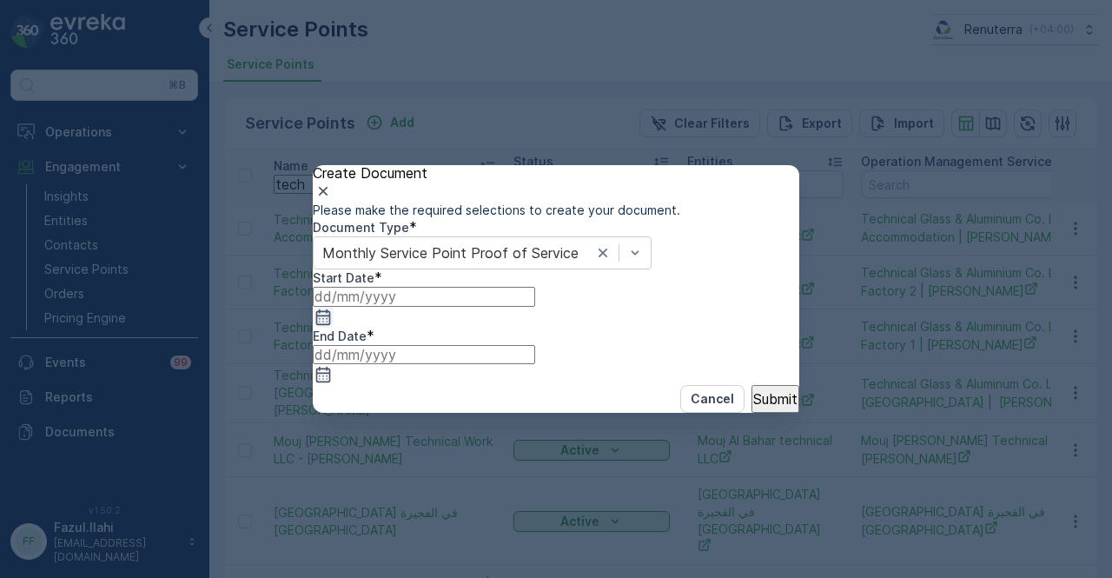
click at [332, 326] on icon "button" at bounding box center [322, 316] width 17 height 17
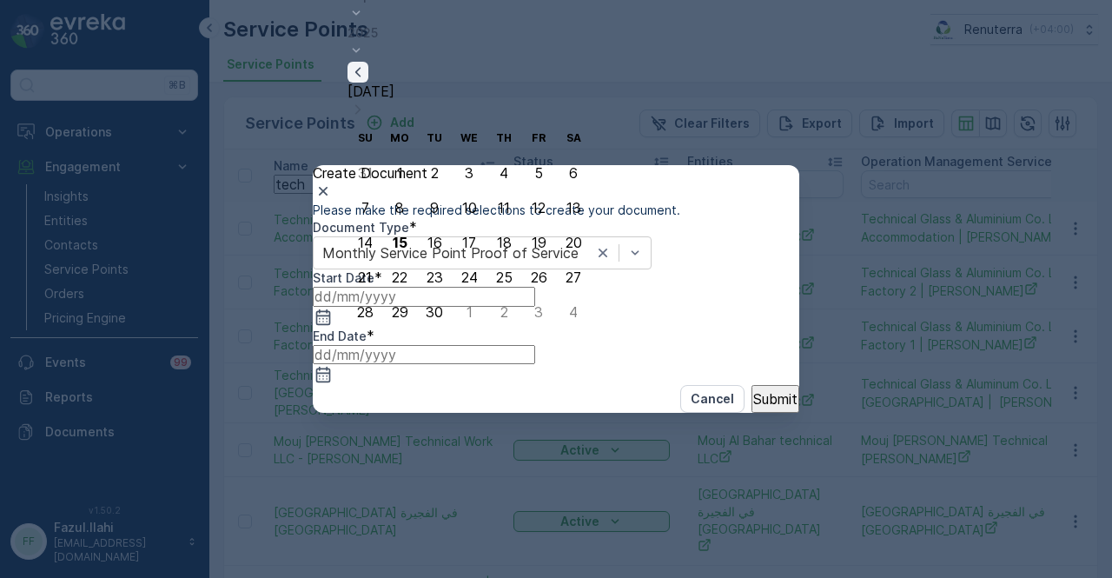
click at [366, 81] on icon "button" at bounding box center [357, 71] width 17 height 17
click at [536, 138] on div "1" at bounding box center [539, 138] width 6 height 16
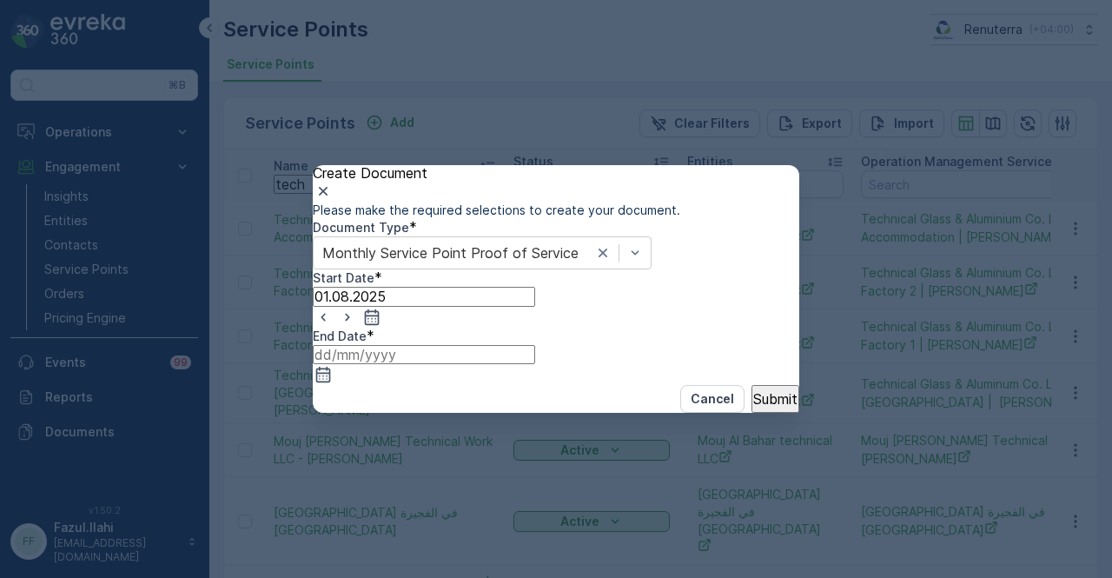
click at [535, 355] on input at bounding box center [424, 354] width 222 height 19
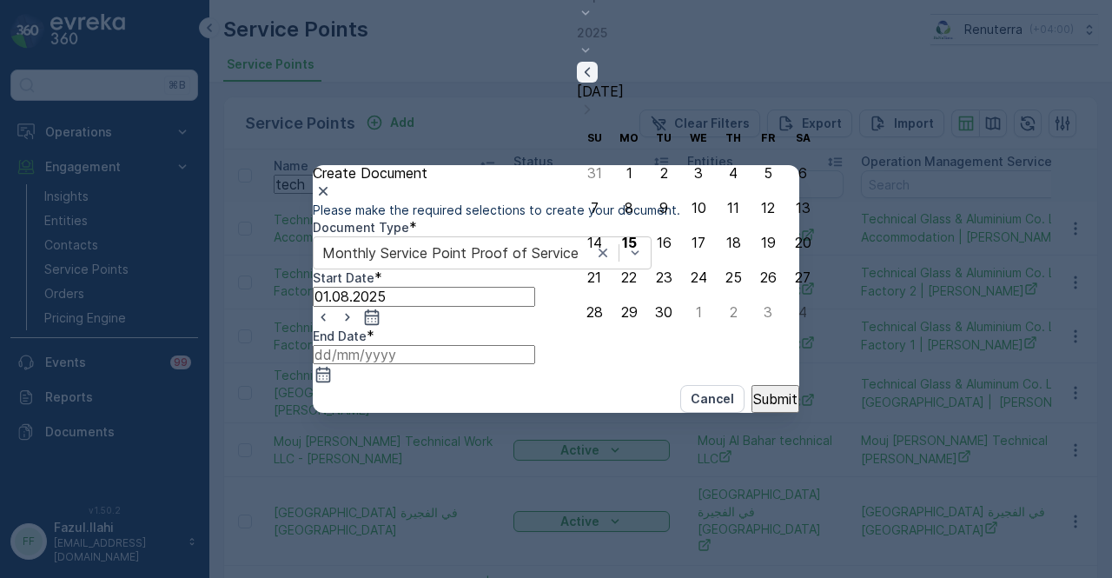
click at [596, 81] on icon "button" at bounding box center [586, 71] width 17 height 17
drag, startPoint x: 596, startPoint y: 315, endPoint x: 809, endPoint y: 405, distance: 230.8
click at [598, 318] on div "31" at bounding box center [594, 312] width 15 height 16
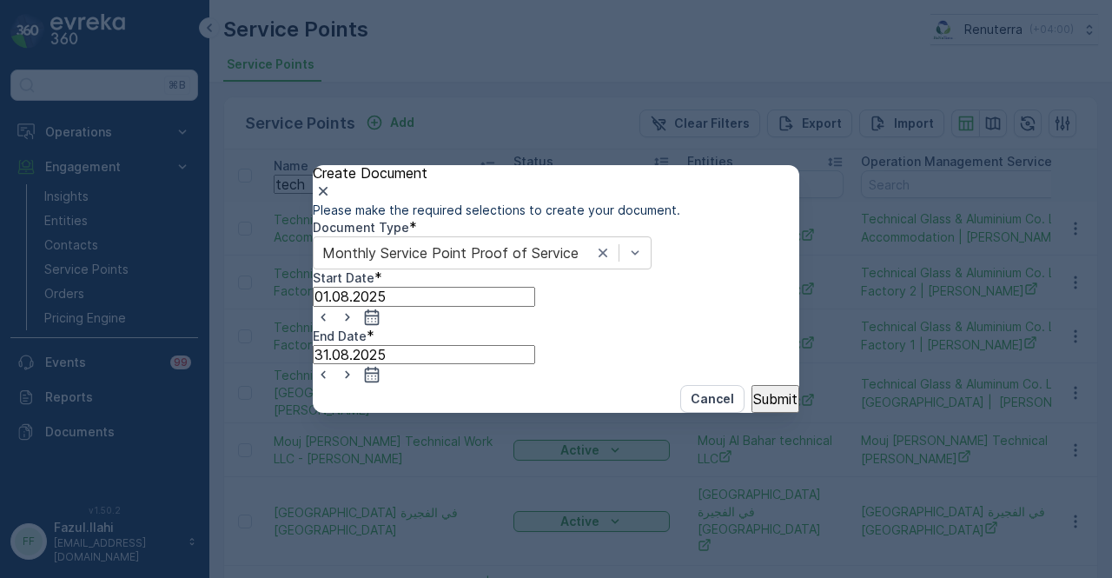
click at [754, 406] on p "Submit" at bounding box center [775, 399] width 44 height 16
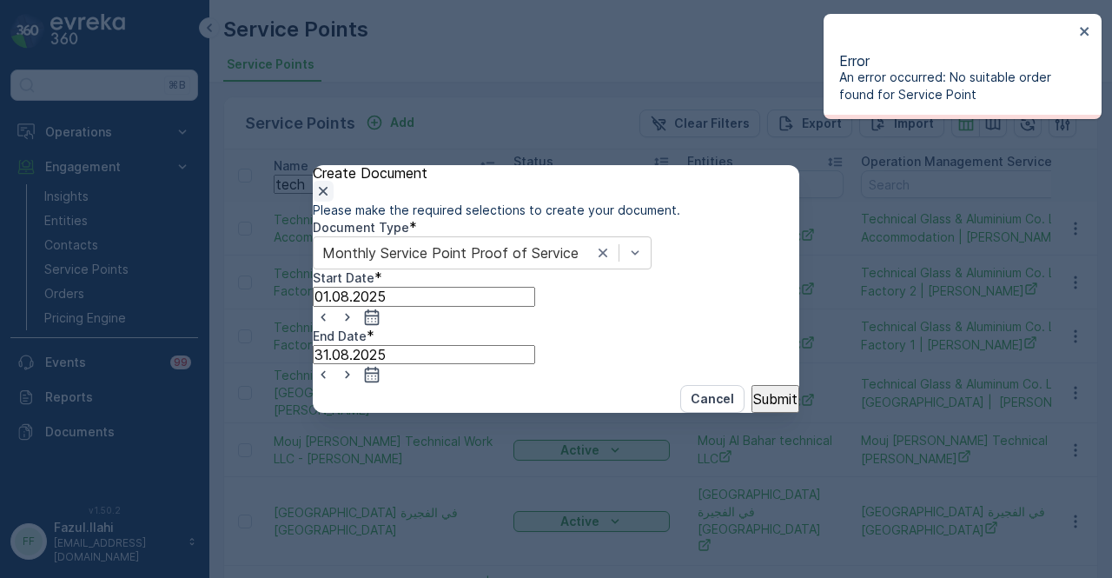
click at [332, 182] on icon "button" at bounding box center [322, 190] width 17 height 17
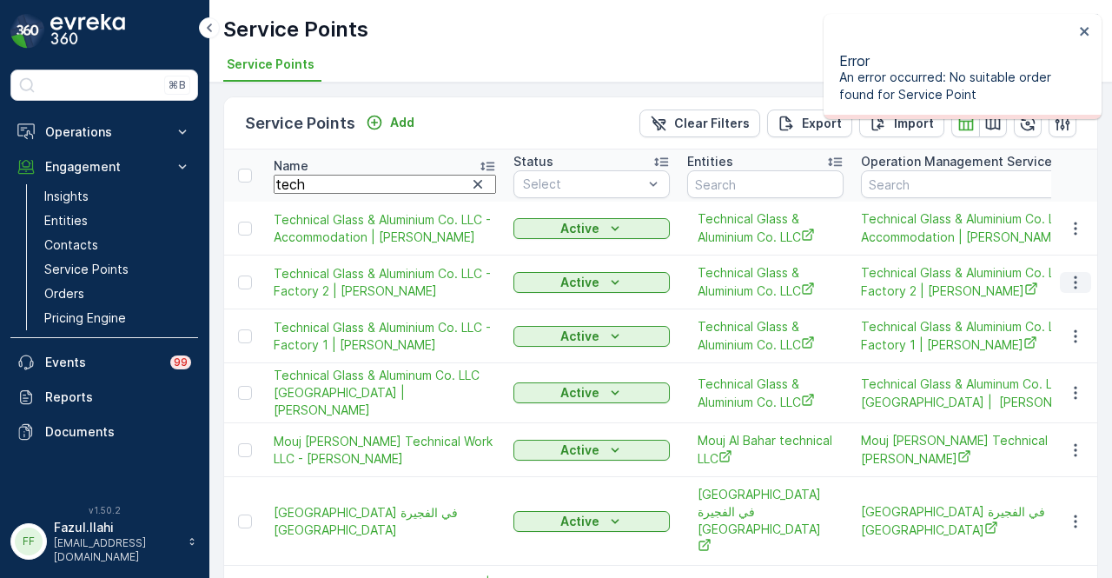
click at [1069, 289] on icon "button" at bounding box center [1074, 282] width 17 height 17
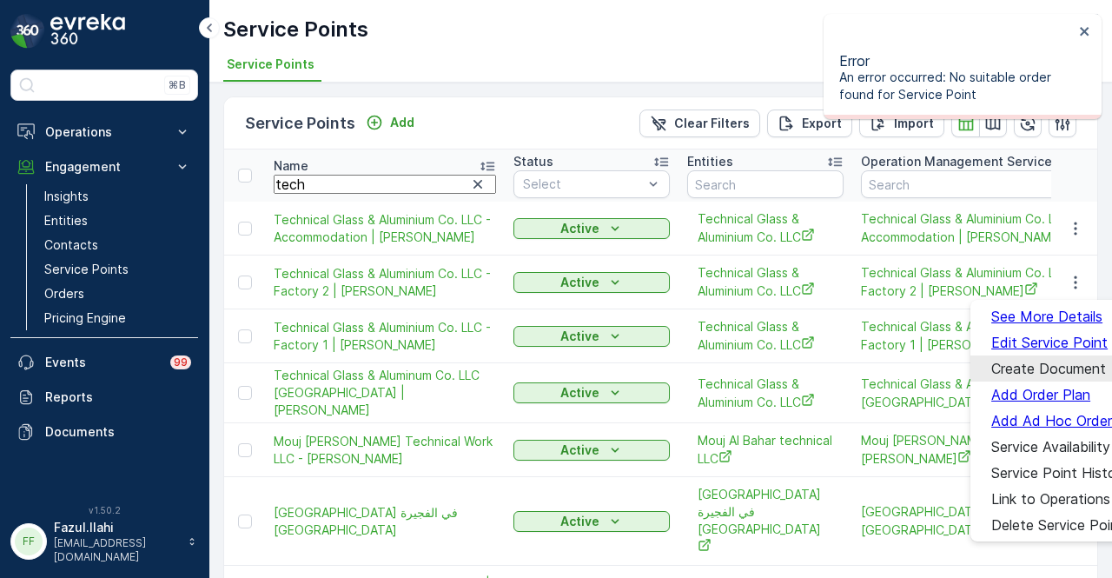
click at [1052, 362] on span "Create Document" at bounding box center [1048, 368] width 115 height 16
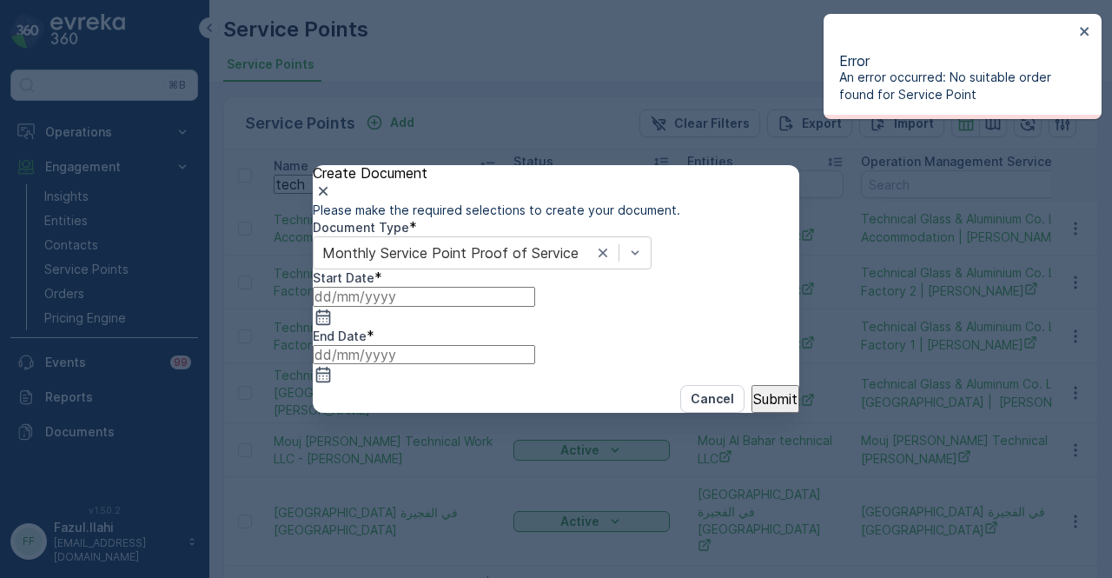
click at [523, 306] on input at bounding box center [424, 296] width 222 height 19
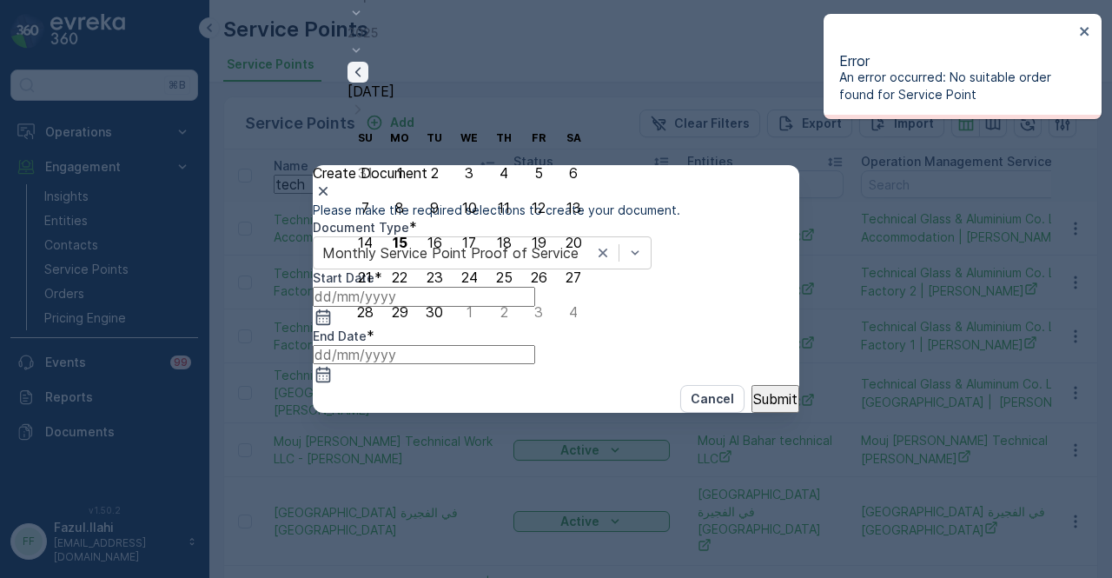
click at [360, 76] on icon "button" at bounding box center [357, 72] width 5 height 10
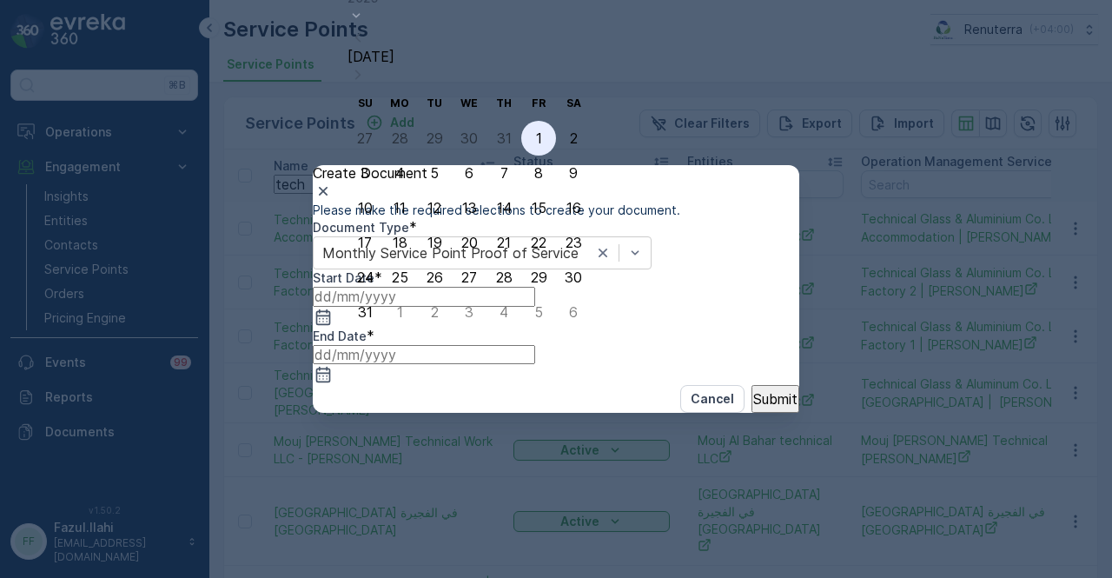
click at [536, 135] on div "1" at bounding box center [539, 138] width 6 height 16
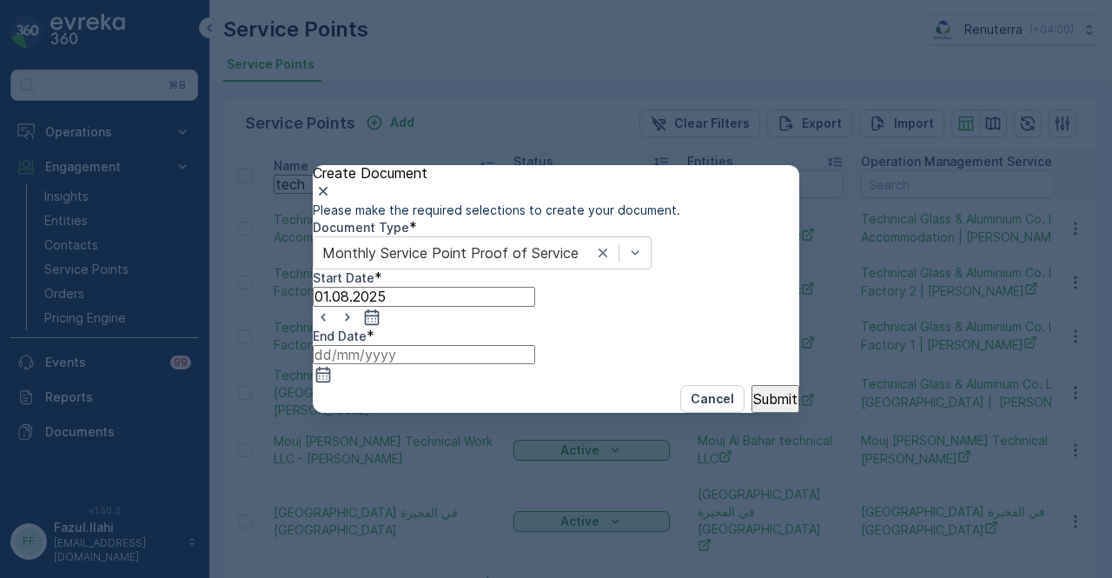
click at [535, 351] on input at bounding box center [424, 354] width 222 height 19
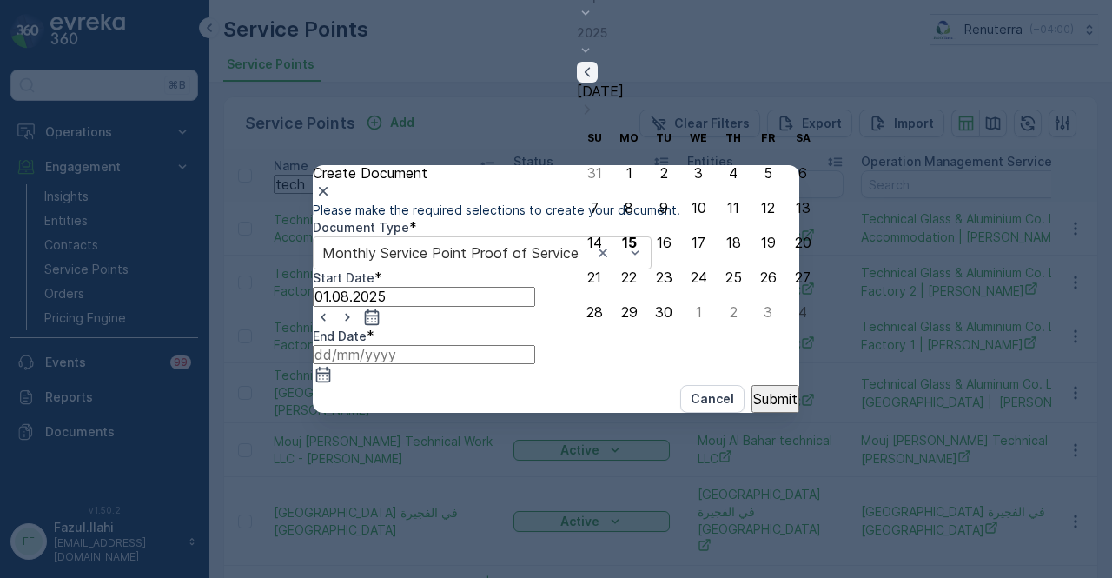
click at [596, 81] on icon "button" at bounding box center [586, 71] width 17 height 17
drag, startPoint x: 592, startPoint y: 310, endPoint x: 612, endPoint y: 320, distance: 22.5
click at [598, 312] on div "31" at bounding box center [594, 312] width 15 height 16
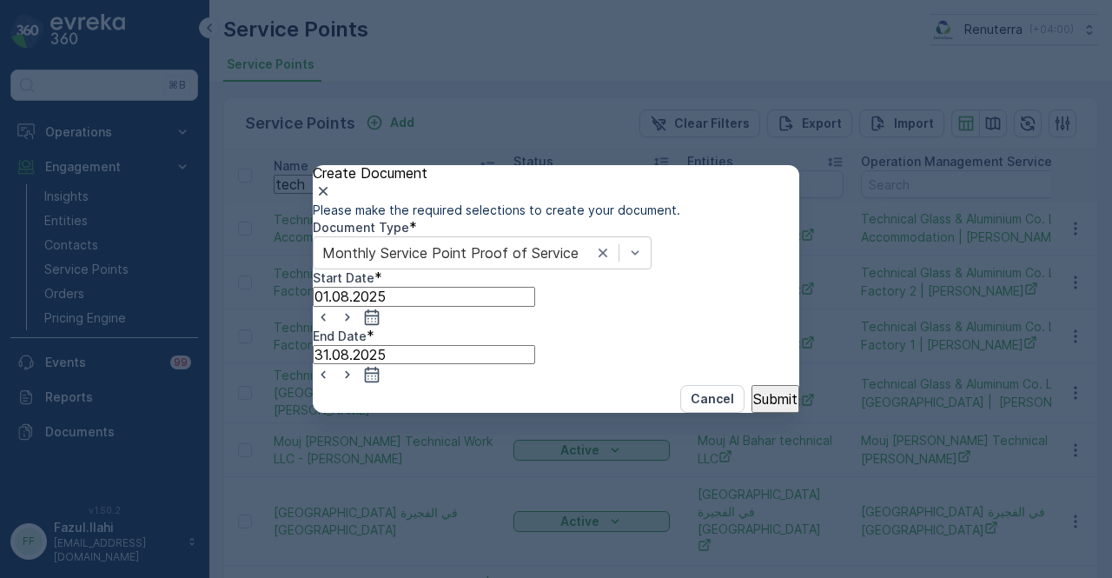
click at [755, 406] on p "Submit" at bounding box center [775, 399] width 44 height 16
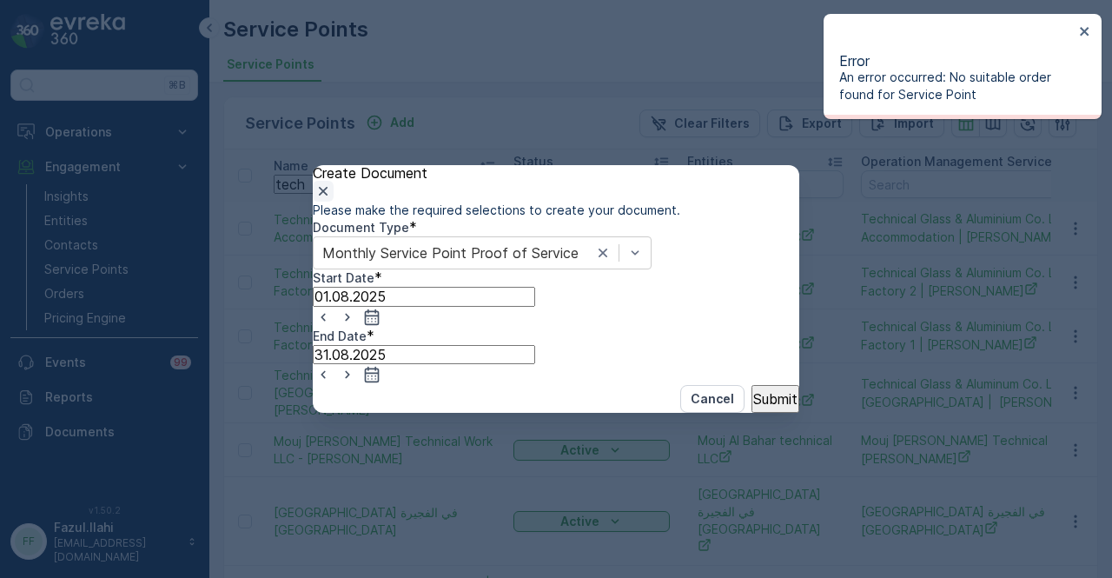
click at [332, 182] on icon "button" at bounding box center [322, 190] width 17 height 17
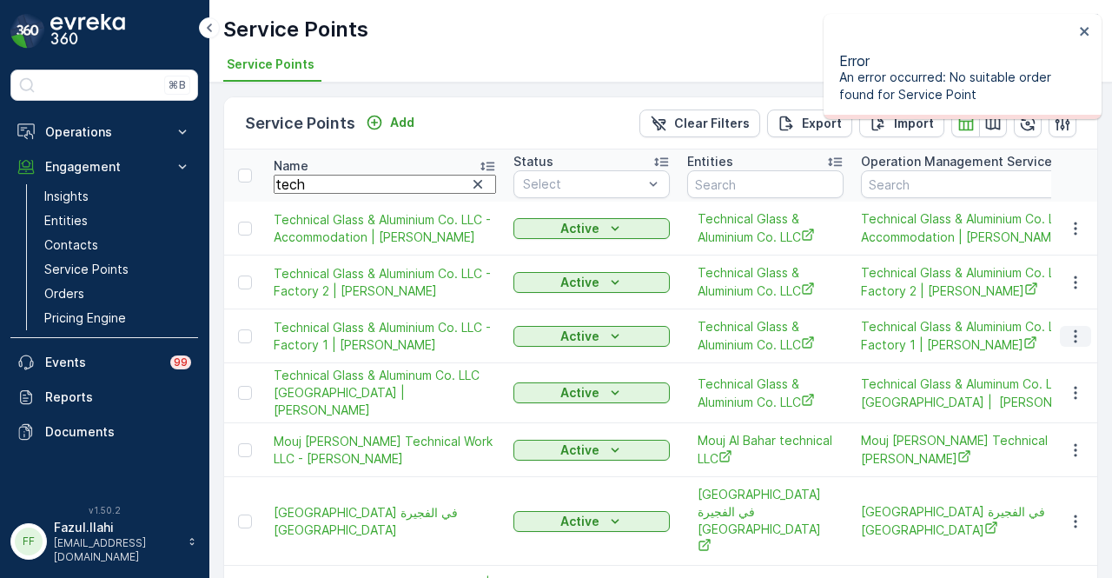
click at [1072, 345] on icon "button" at bounding box center [1074, 335] width 17 height 17
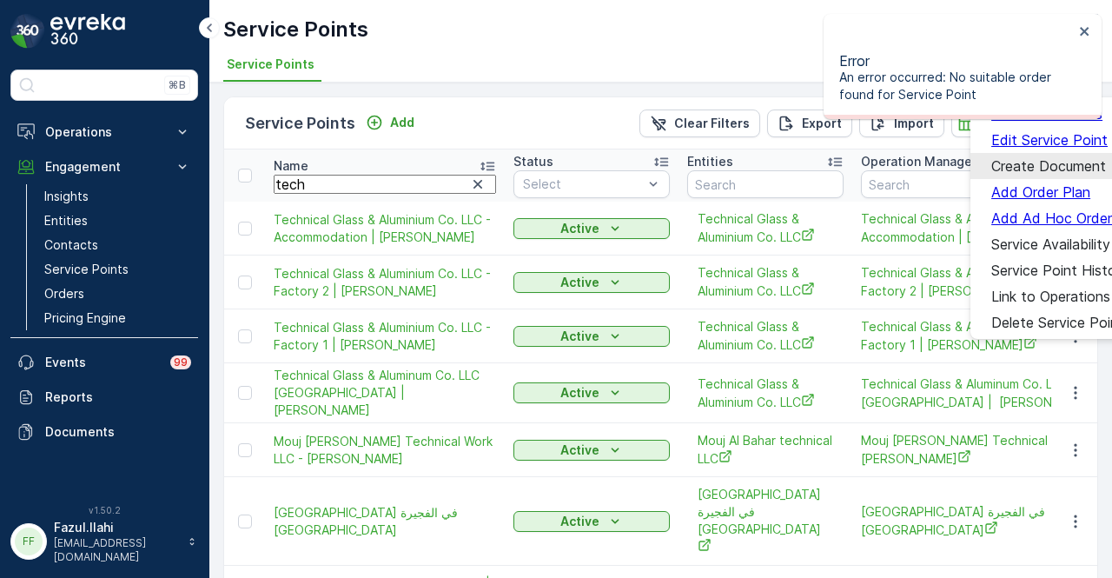
click at [1045, 161] on span "Create Document" at bounding box center [1048, 166] width 115 height 16
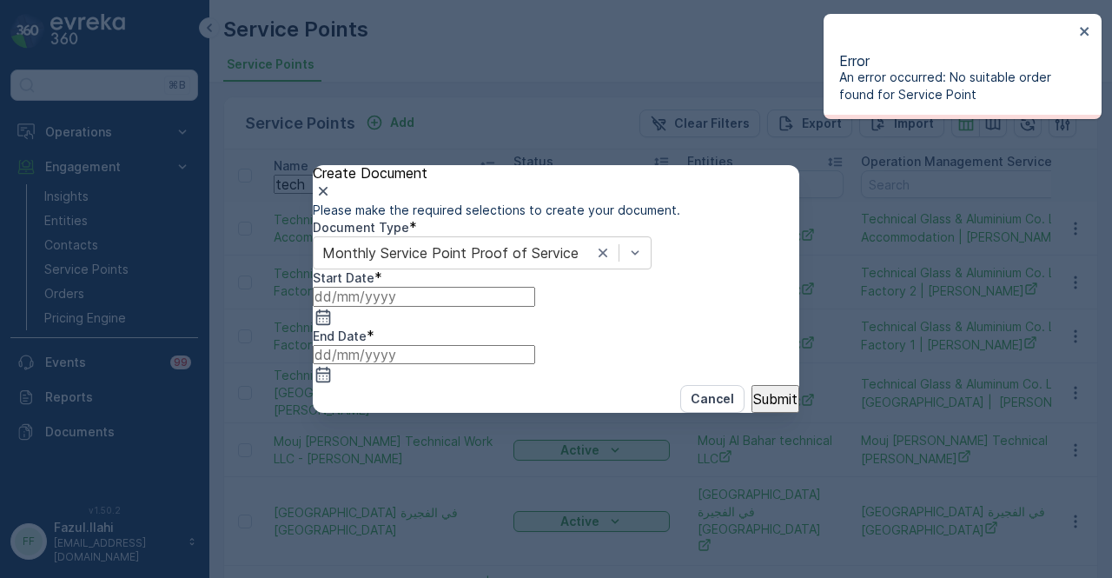
click at [533, 306] on input at bounding box center [424, 296] width 222 height 19
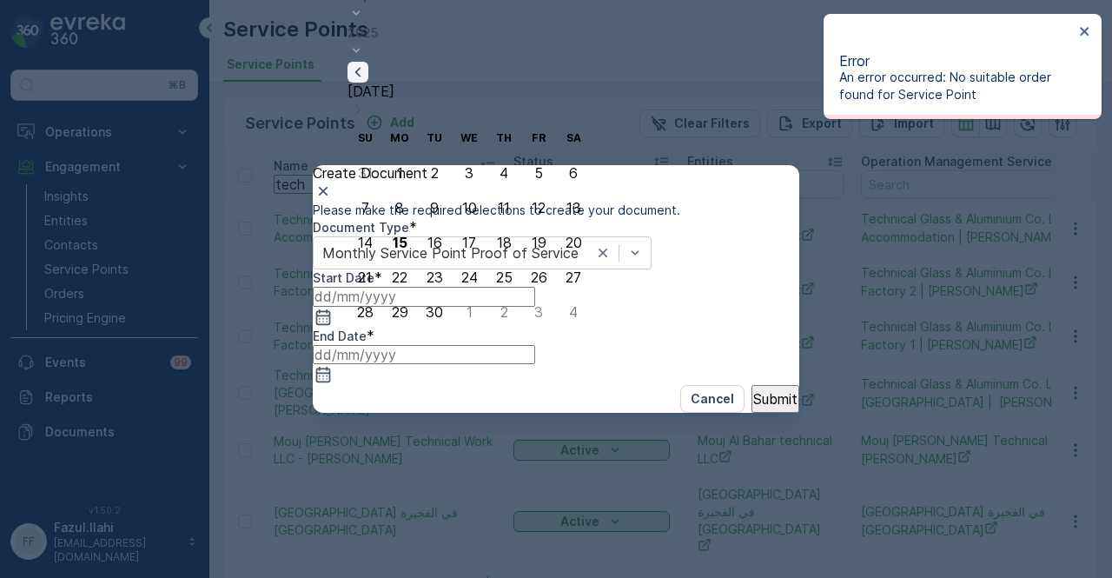
click at [360, 76] on icon "button" at bounding box center [357, 72] width 5 height 10
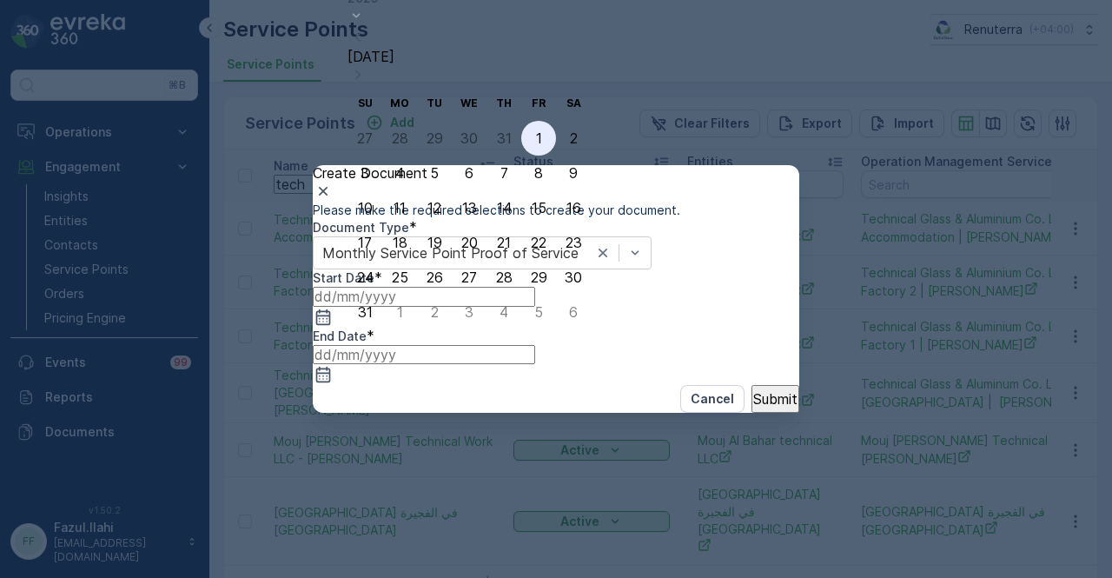
click at [536, 131] on div "1" at bounding box center [539, 138] width 6 height 16
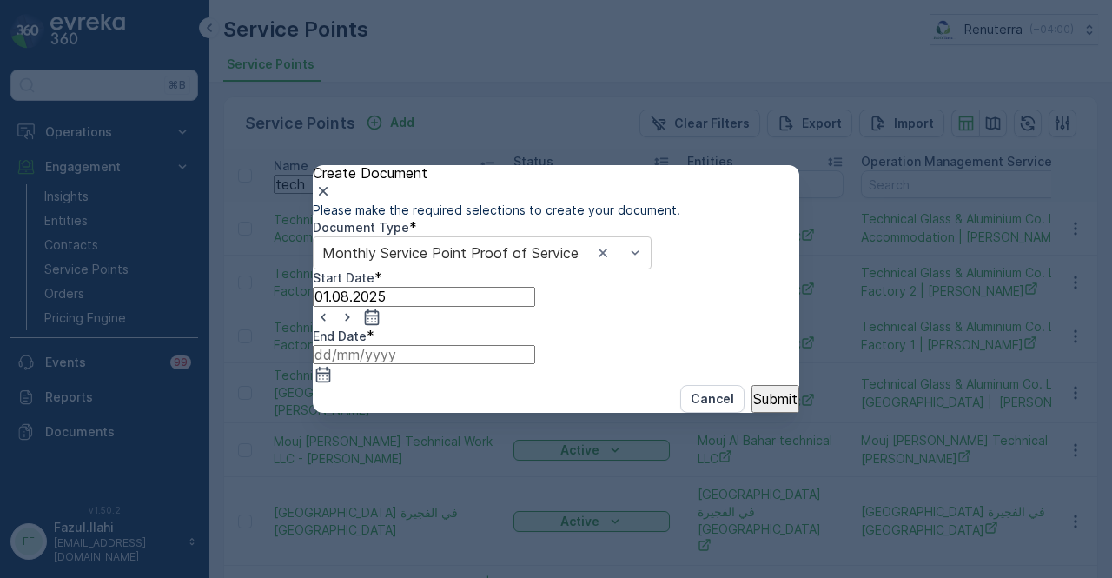
drag, startPoint x: 770, startPoint y: 355, endPoint x: 761, endPoint y: 349, distance: 11.3
click at [535, 354] on input at bounding box center [424, 354] width 222 height 19
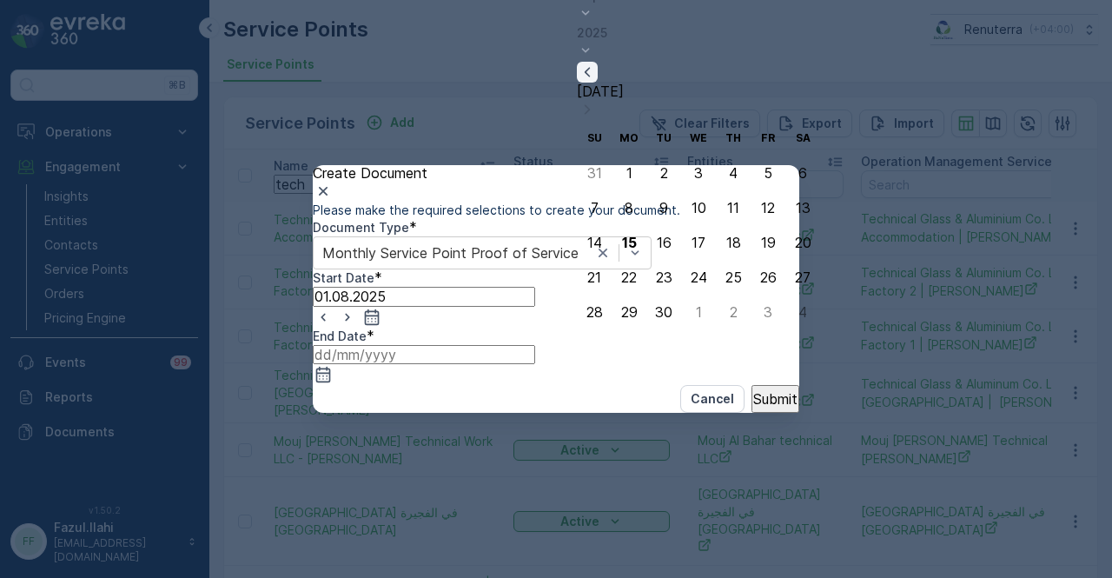
click at [596, 81] on icon "button" at bounding box center [586, 71] width 17 height 17
click at [602, 307] on div "31" at bounding box center [594, 312] width 15 height 16
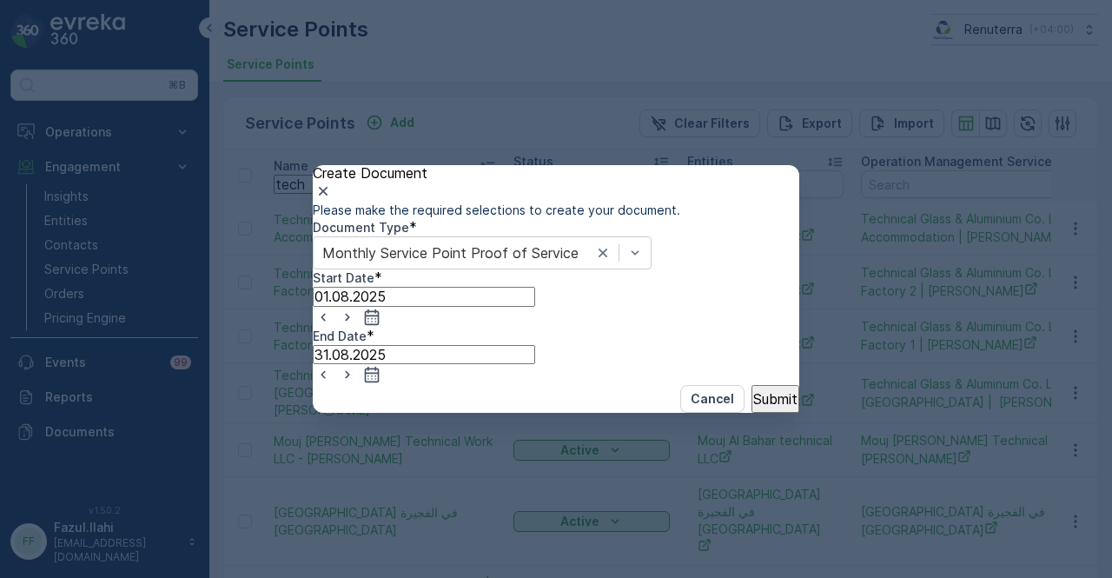
click at [756, 413] on div "Cancel Submit" at bounding box center [556, 399] width 486 height 28
click at [756, 406] on p "Submit" at bounding box center [775, 399] width 44 height 16
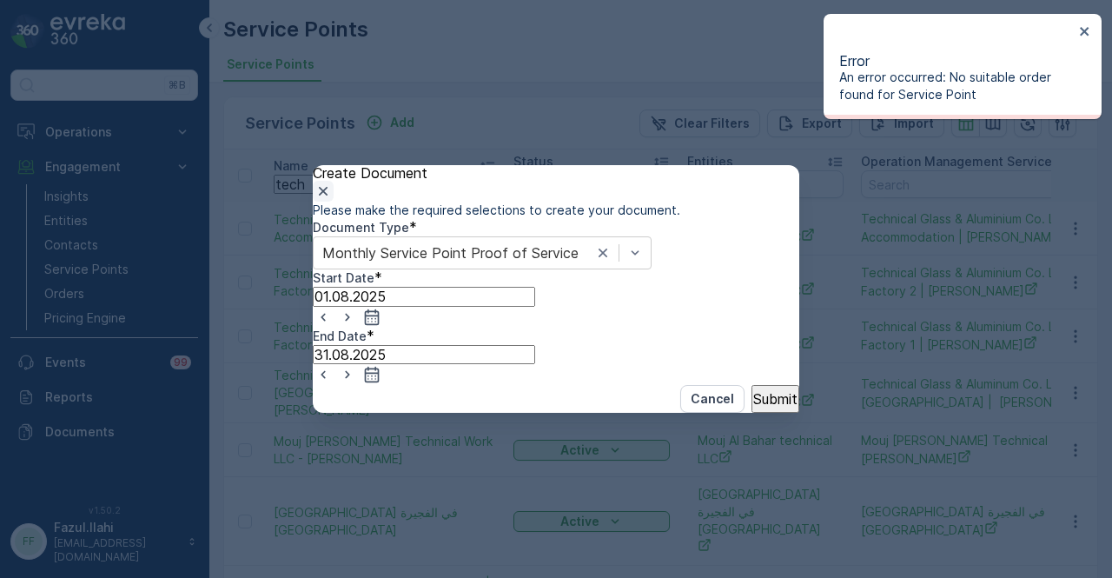
click at [333, 181] on button "button" at bounding box center [323, 191] width 21 height 21
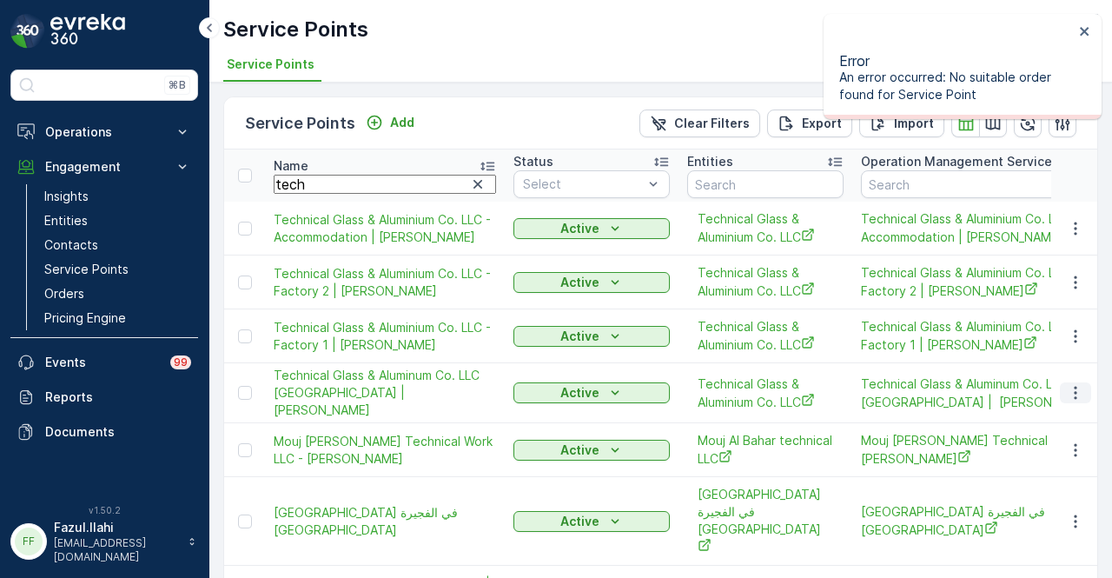
click at [1075, 401] on icon "button" at bounding box center [1074, 392] width 17 height 17
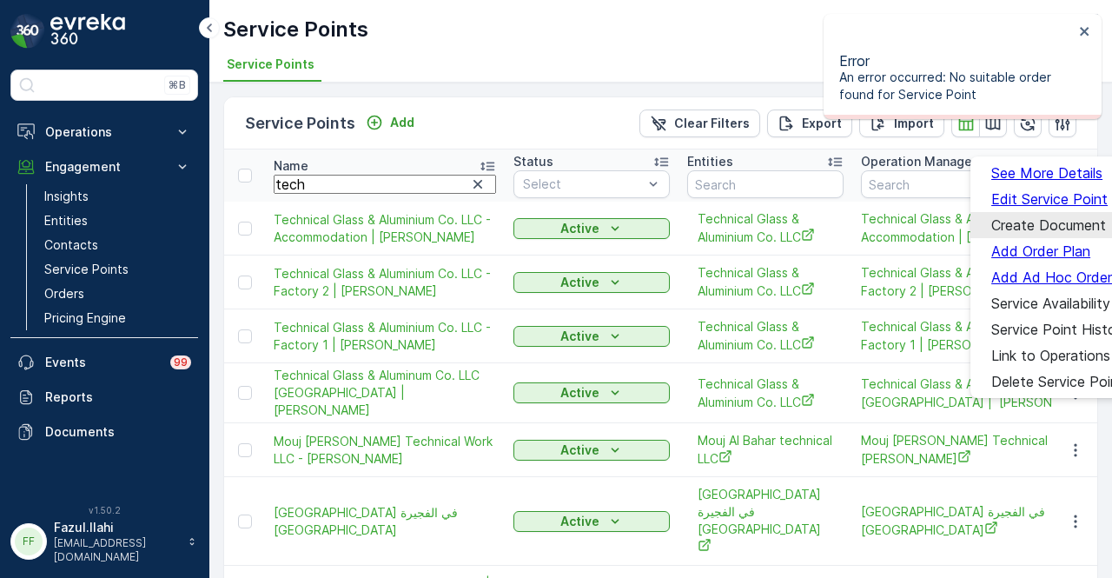
click at [1032, 227] on span "Create Document" at bounding box center [1048, 225] width 115 height 16
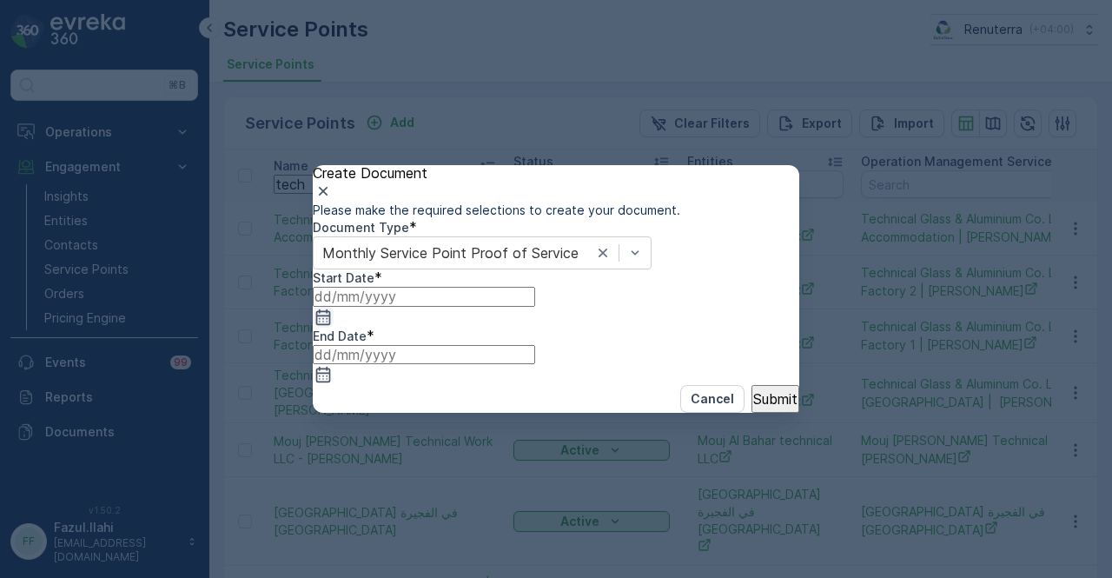
click at [332, 326] on icon "button" at bounding box center [322, 316] width 17 height 17
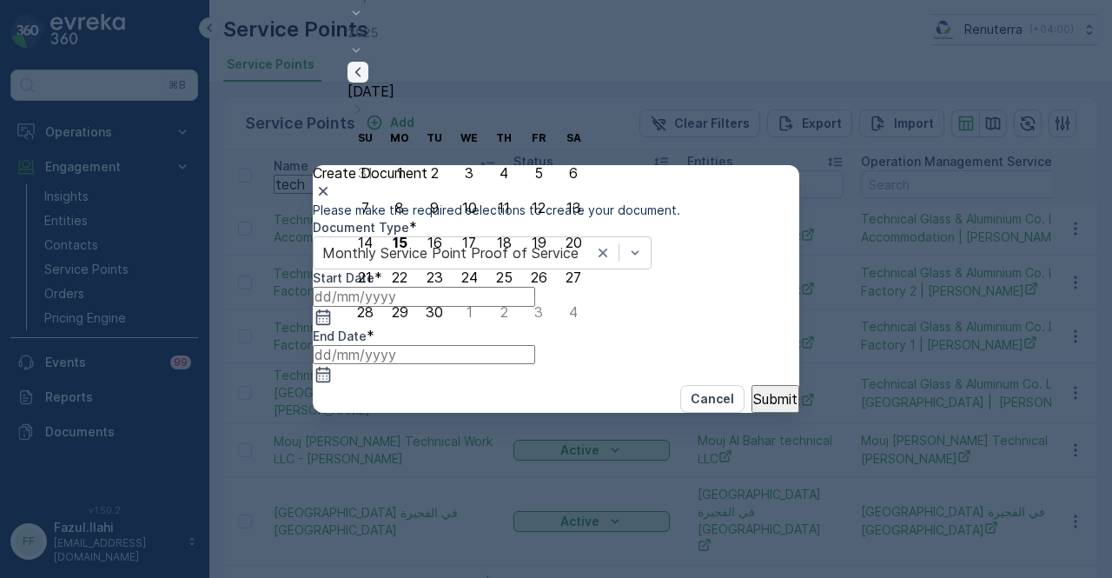
click at [366, 81] on icon "button" at bounding box center [357, 71] width 17 height 17
click at [536, 130] on div "1" at bounding box center [539, 138] width 6 height 16
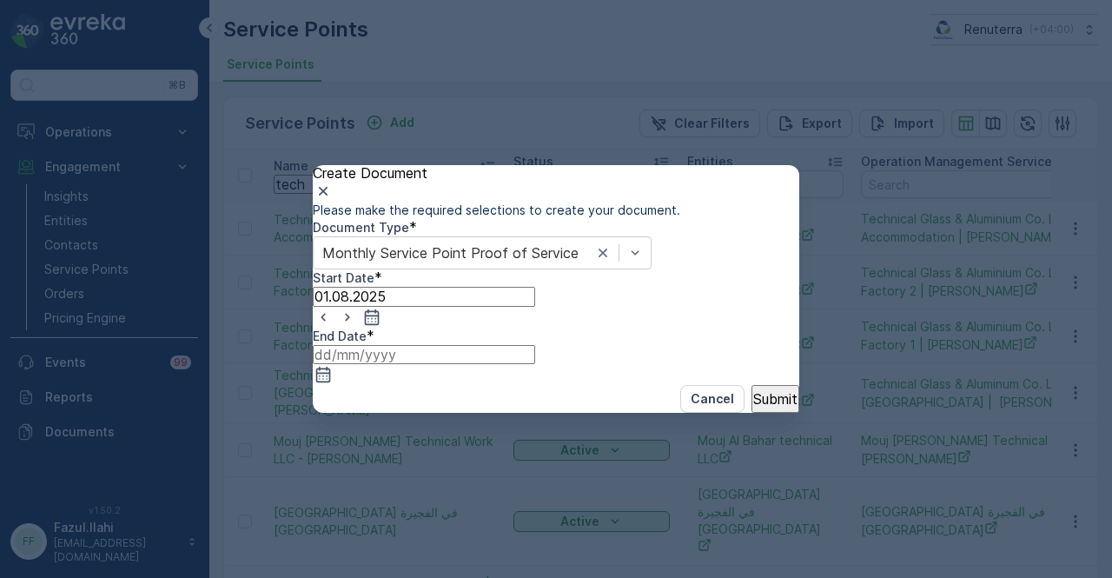
click at [535, 356] on input at bounding box center [424, 354] width 222 height 19
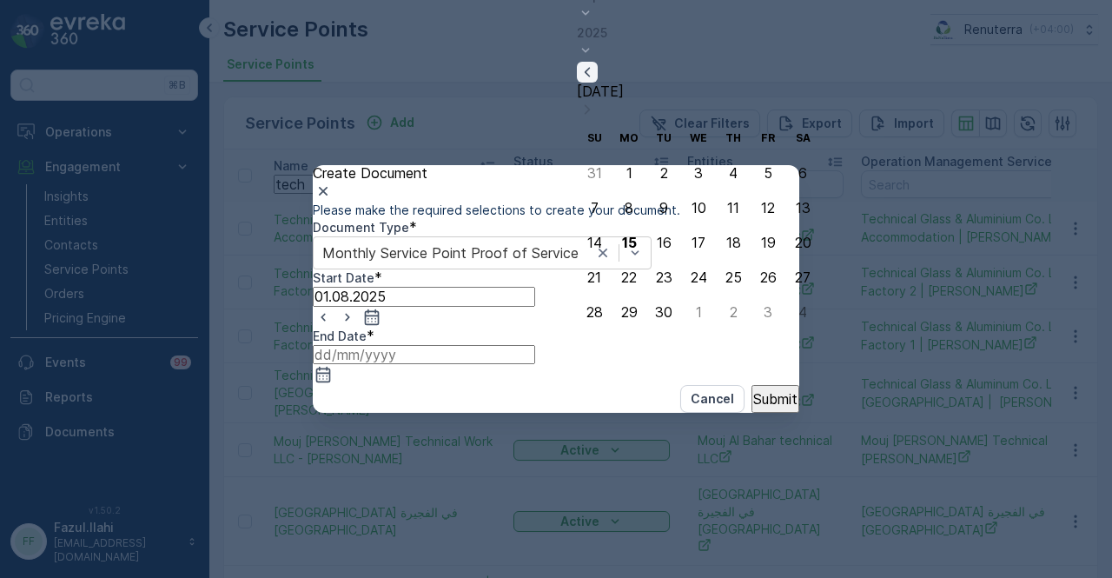
click at [596, 81] on icon "button" at bounding box center [586, 71] width 17 height 17
drag, startPoint x: 591, startPoint y: 306, endPoint x: 712, endPoint y: 407, distance: 157.8
click at [591, 308] on div "31" at bounding box center [594, 312] width 15 height 16
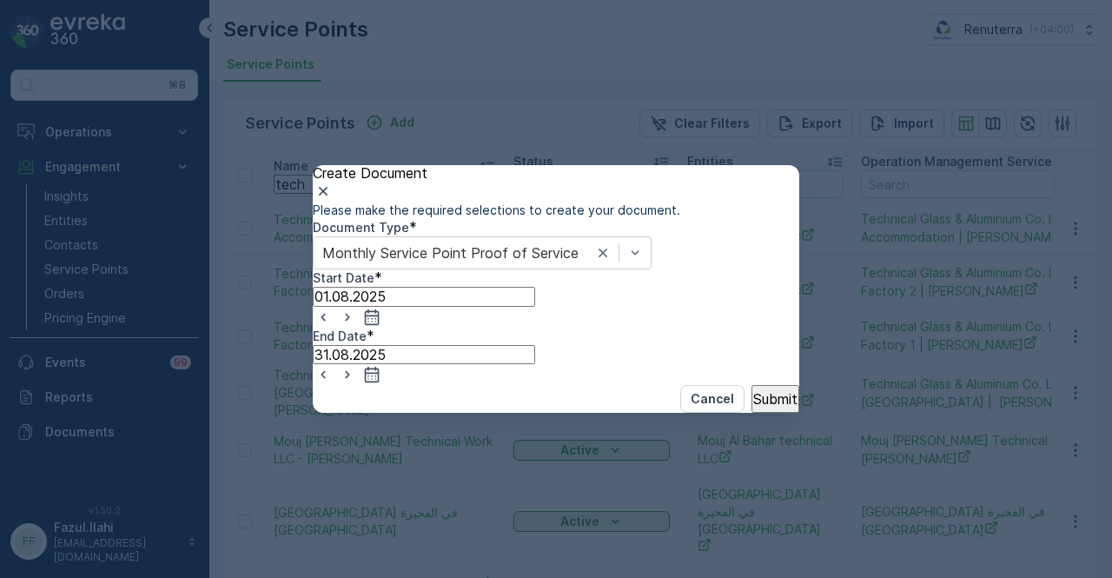
click at [751, 413] on button "Submit" at bounding box center [775, 399] width 48 height 28
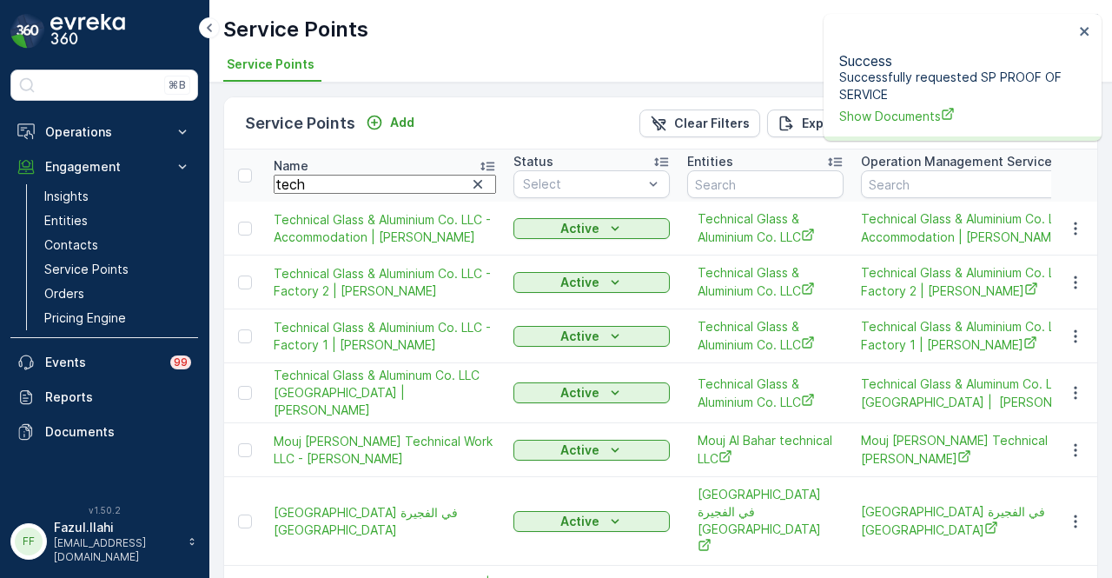
click at [891, 114] on div "Success Successfully requested SP PROOF OF SERVICE Show Documents" at bounding box center [956, 77] width 245 height 106
click at [889, 109] on span "Show Documents" at bounding box center [956, 116] width 234 height 18
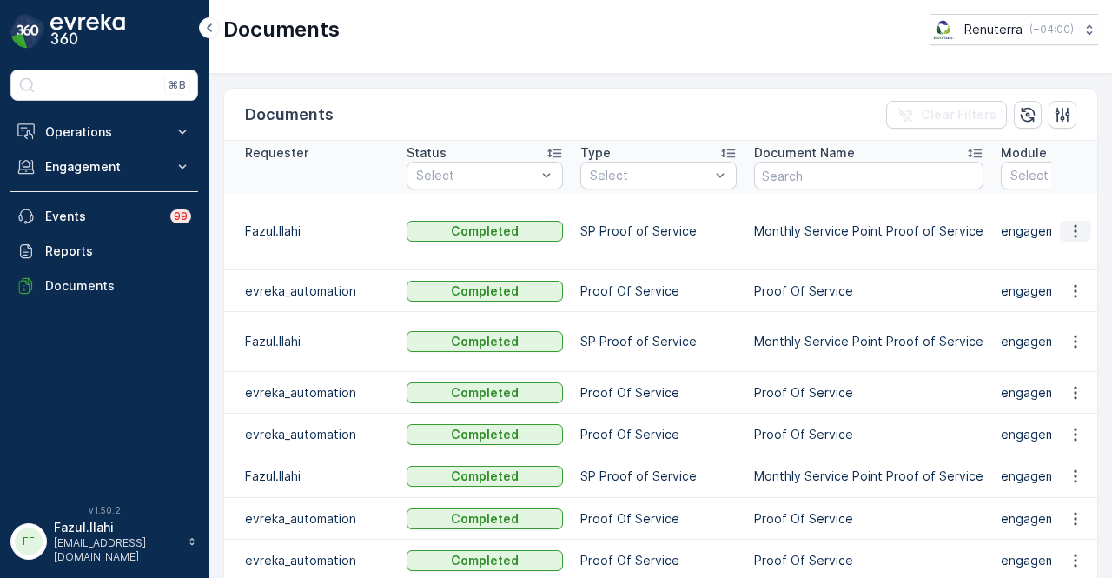
click at [1061, 221] on button "button" at bounding box center [1075, 231] width 31 height 21
click at [1062, 243] on span "See Details" at bounding box center [1070, 246] width 67 height 17
